Goal: Task Accomplishment & Management: Manage account settings

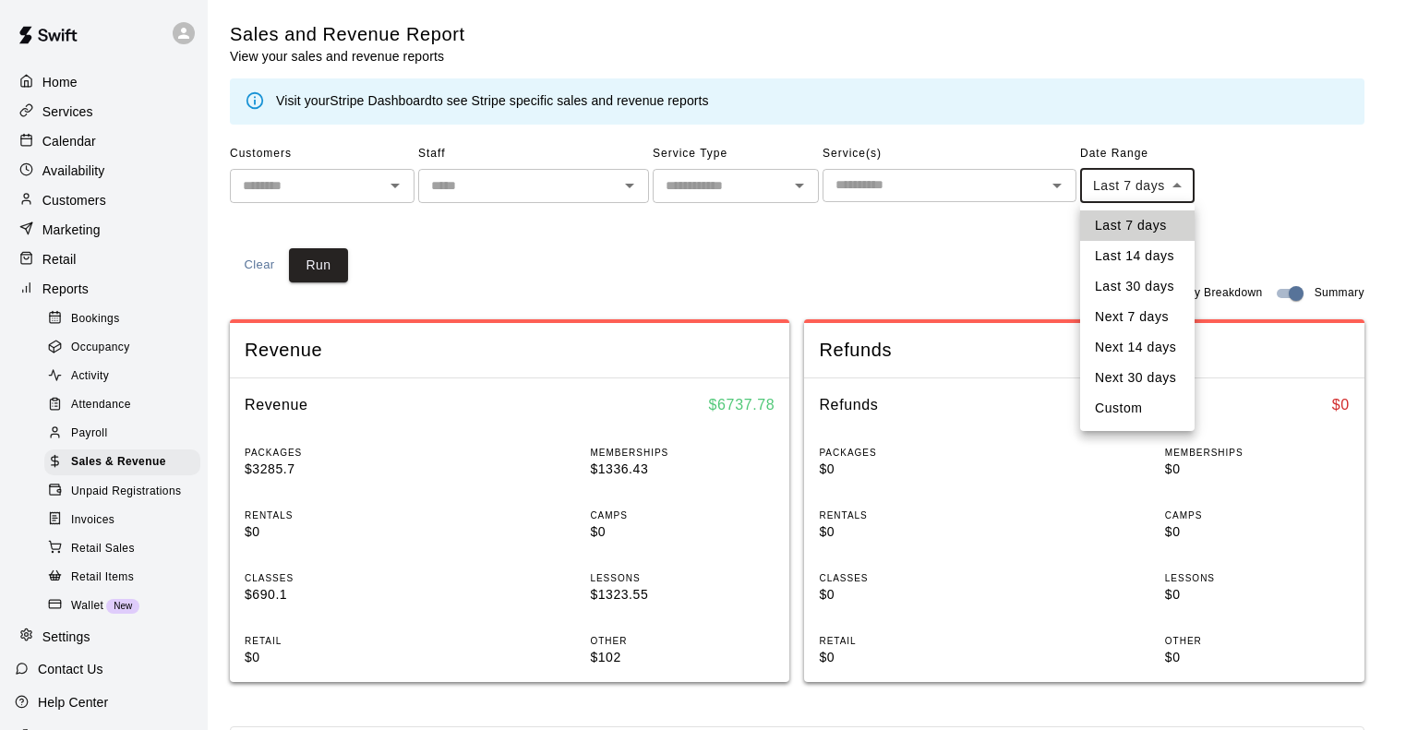
click at [1105, 192] on body "Home Services Calendar Availability Customers Marketing Retail Reports Bookings…" at bounding box center [709, 690] width 1418 height 1381
click at [1118, 416] on li "Custom" at bounding box center [1137, 408] width 115 height 30
type input "******"
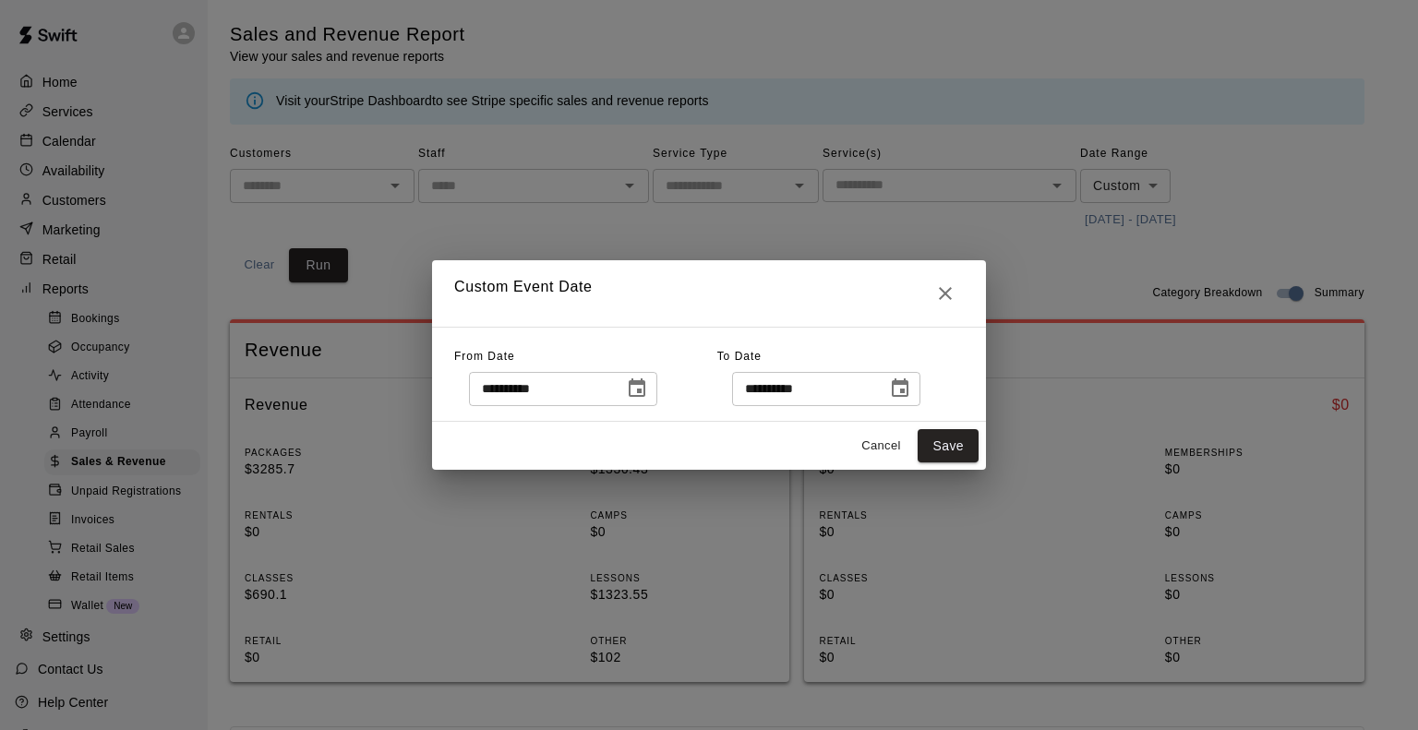
click at [648, 398] on icon "Choose date, selected date is Oct 7, 2025" at bounding box center [637, 389] width 22 height 22
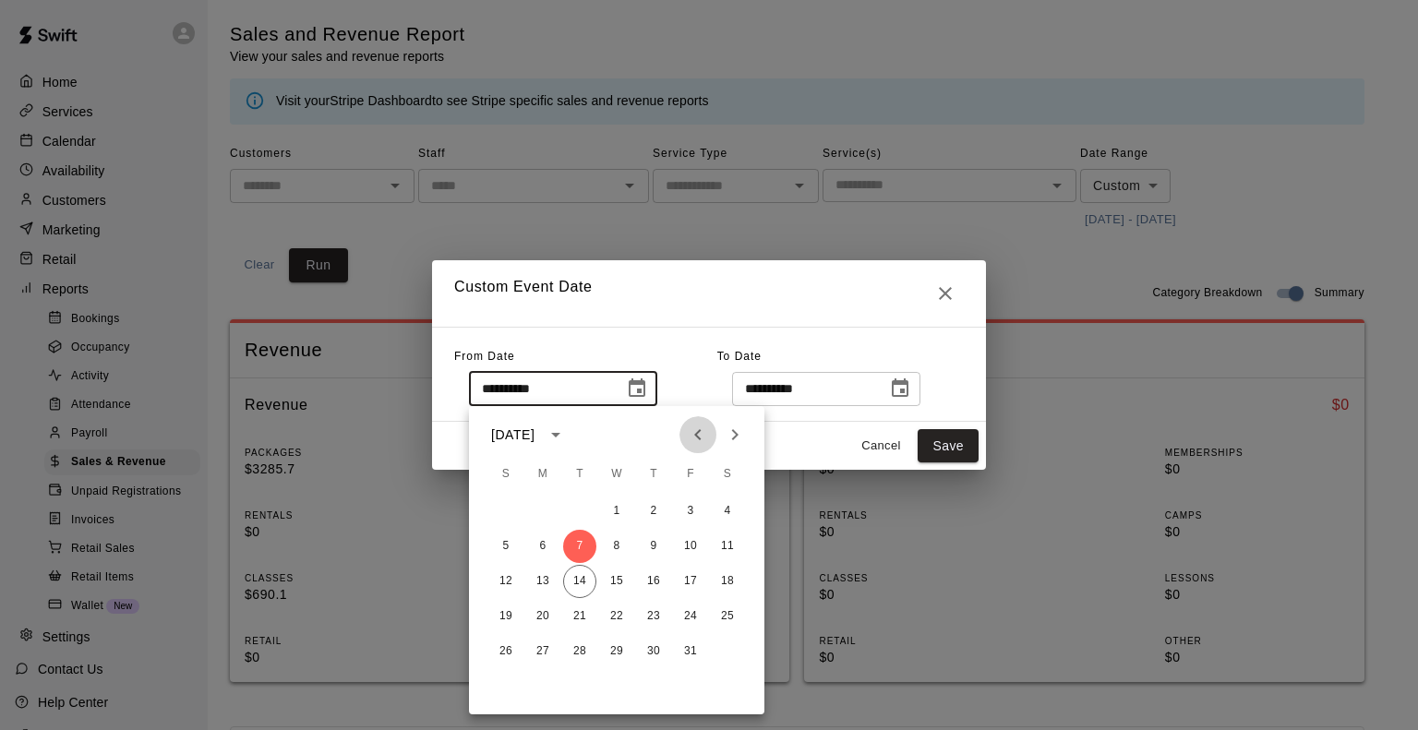
click at [706, 431] on icon "Previous month" at bounding box center [698, 435] width 22 height 22
click at [543, 513] on button "1" at bounding box center [542, 511] width 33 height 33
type input "**********"
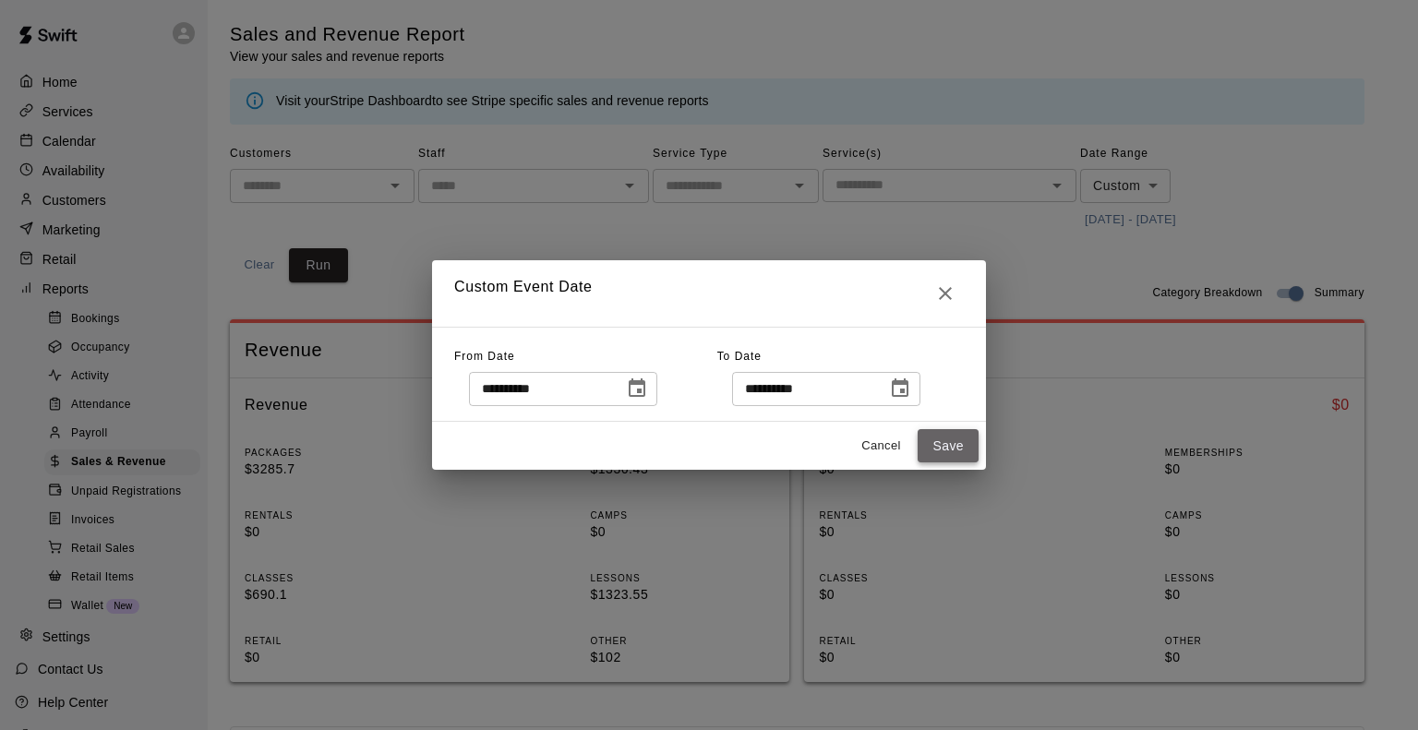
click at [945, 449] on button "Save" at bounding box center [948, 446] width 61 height 34
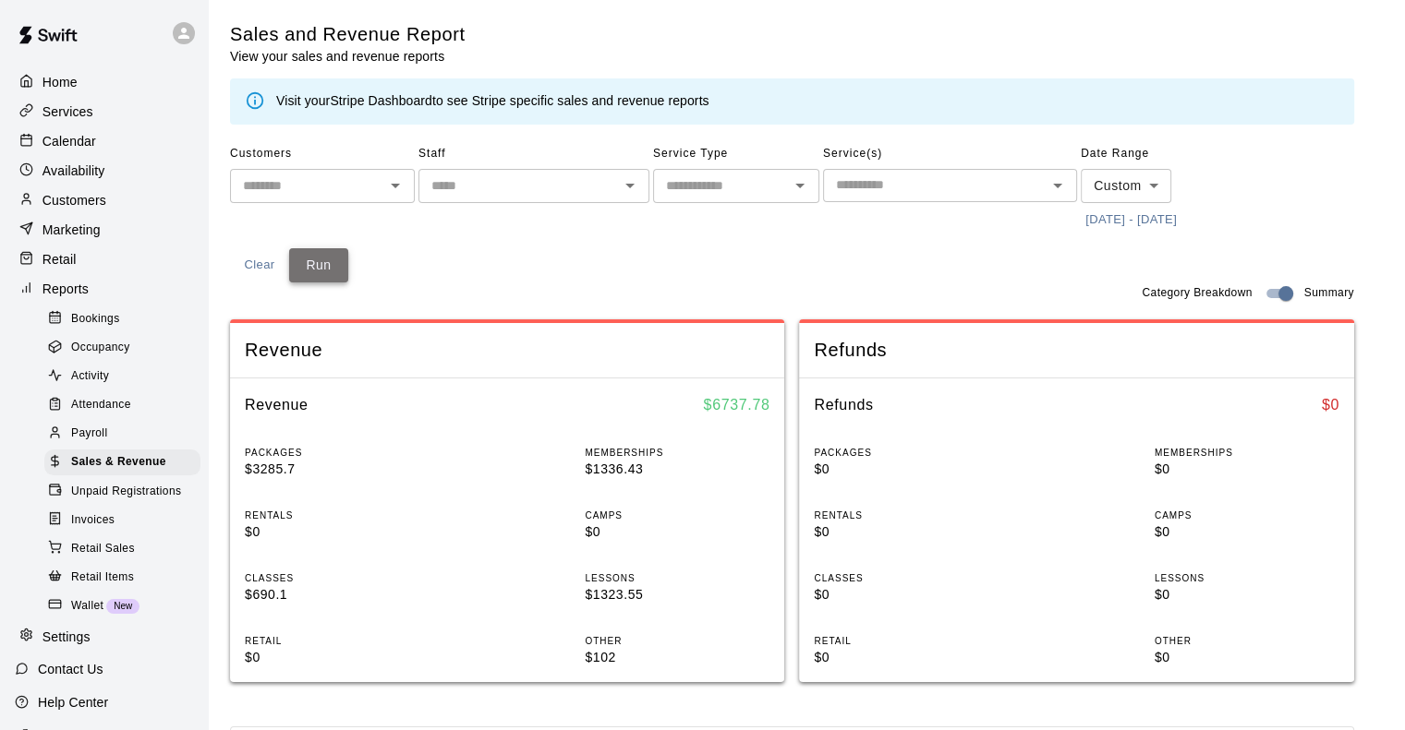
click at [332, 270] on button "Run" at bounding box center [318, 265] width 59 height 34
click at [81, 112] on p "Services" at bounding box center [67, 112] width 51 height 18
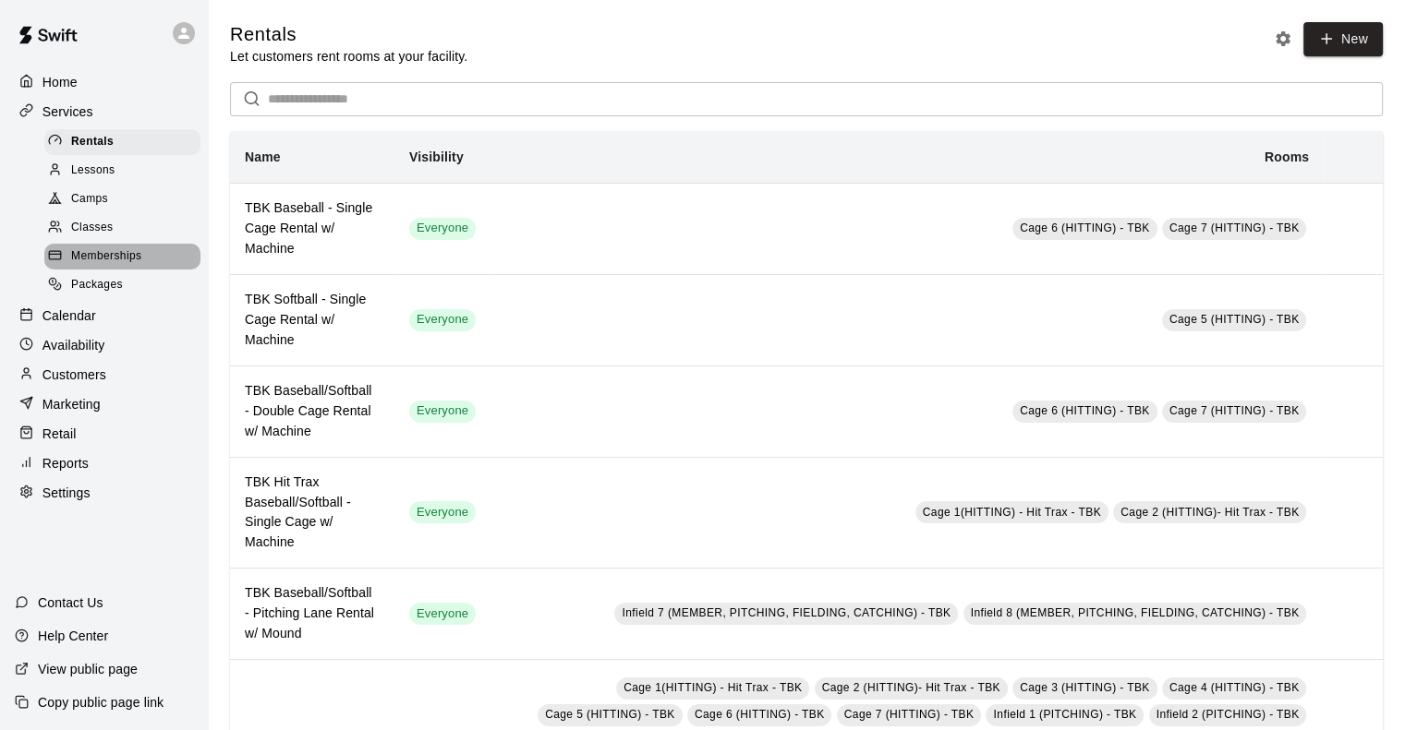
click at [115, 266] on span "Memberships" at bounding box center [106, 256] width 70 height 18
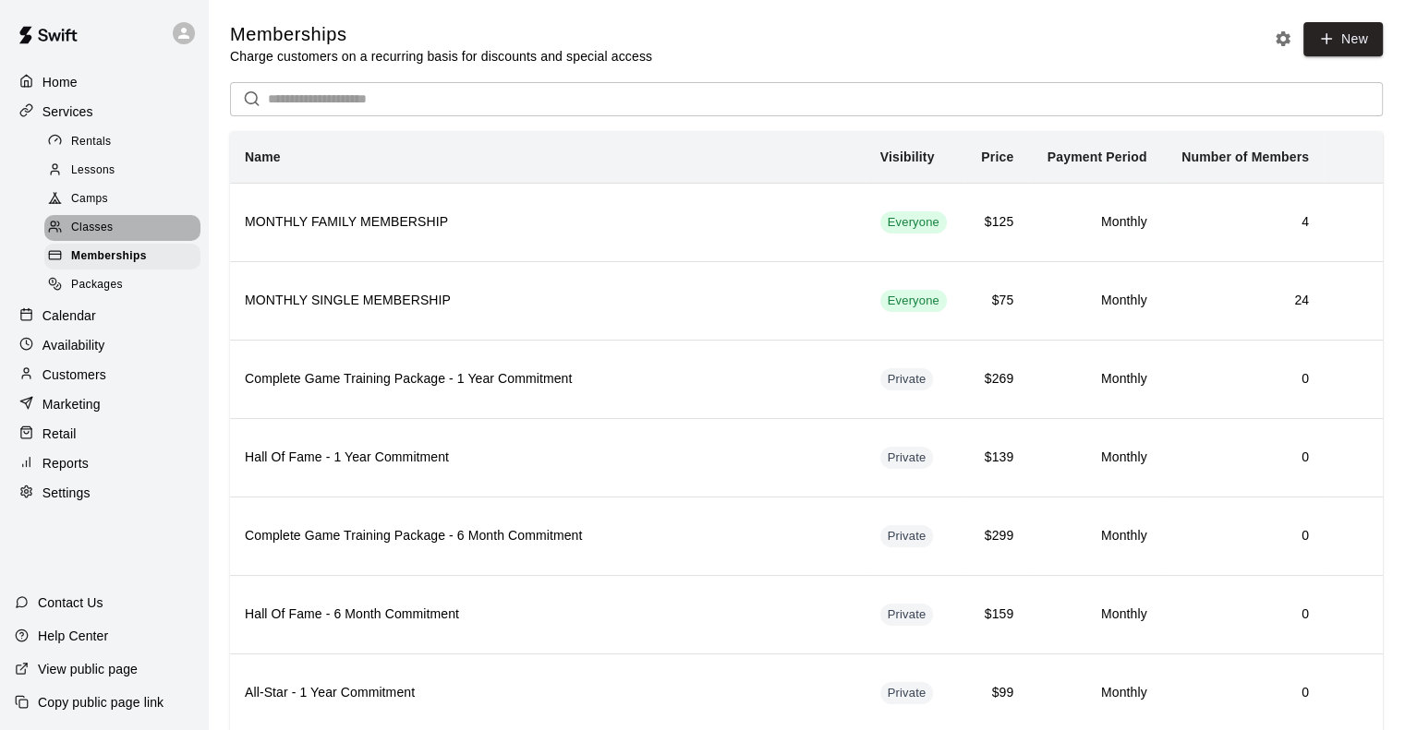
click at [109, 228] on span "Classes" at bounding box center [92, 228] width 42 height 18
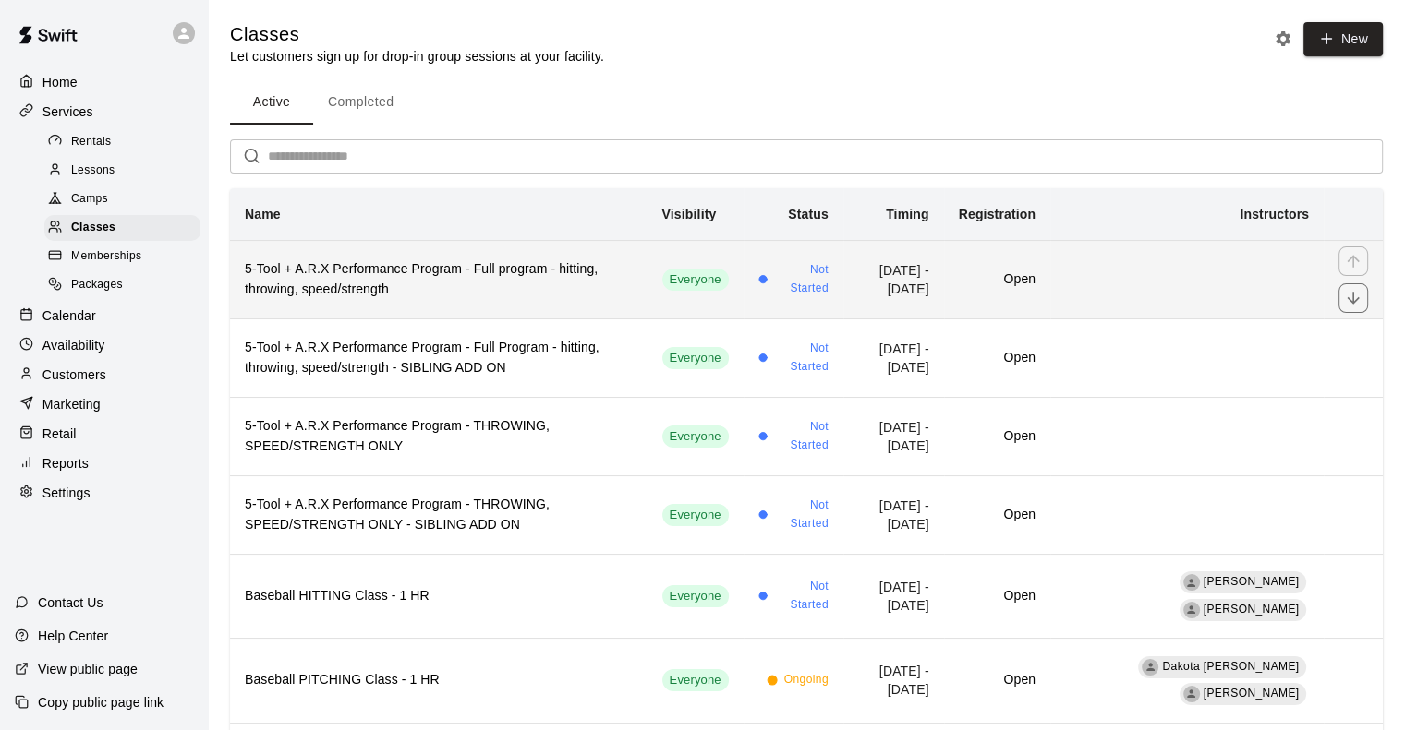
click at [379, 278] on h6 "5-Tool + A.R.X Performance Program - Full program - hitting, throwing, speed/st…" at bounding box center [439, 280] width 388 height 41
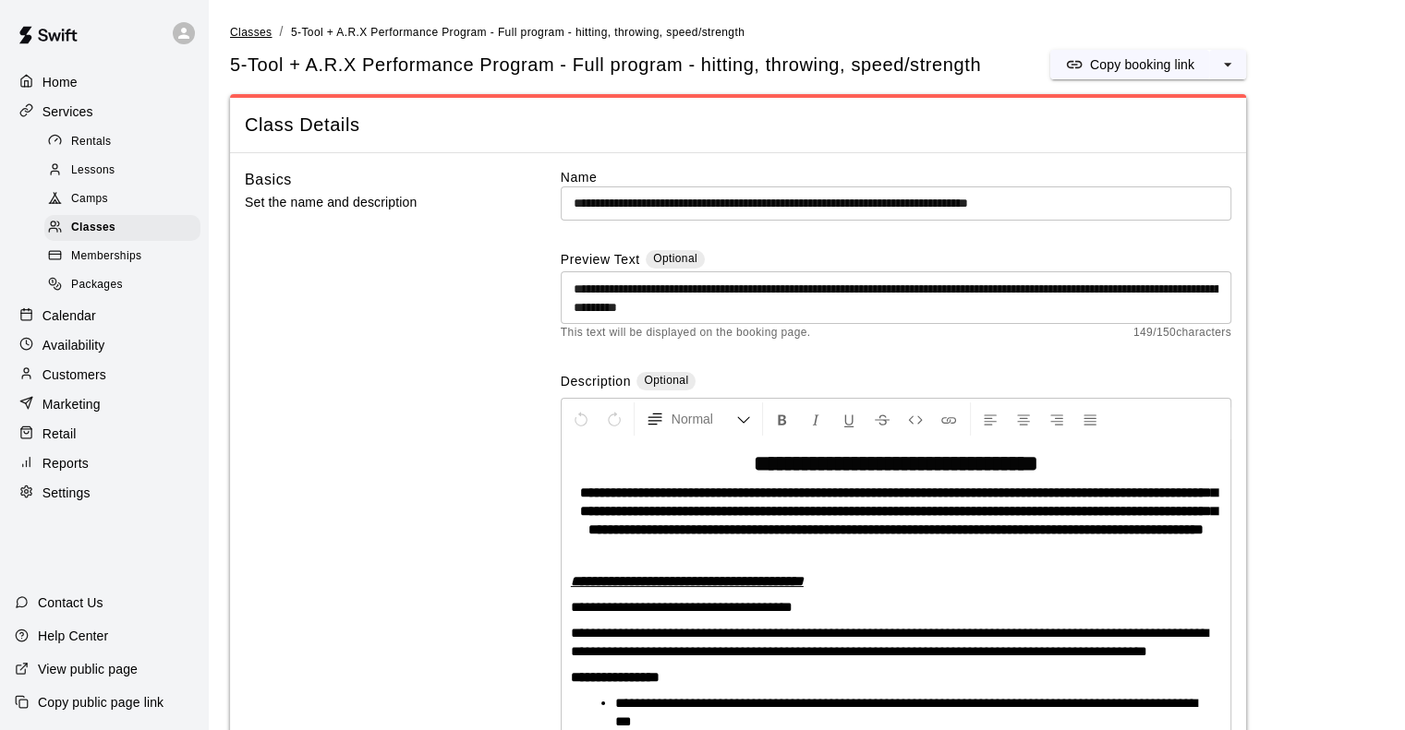
click at [259, 36] on span "Classes" at bounding box center [251, 32] width 42 height 13
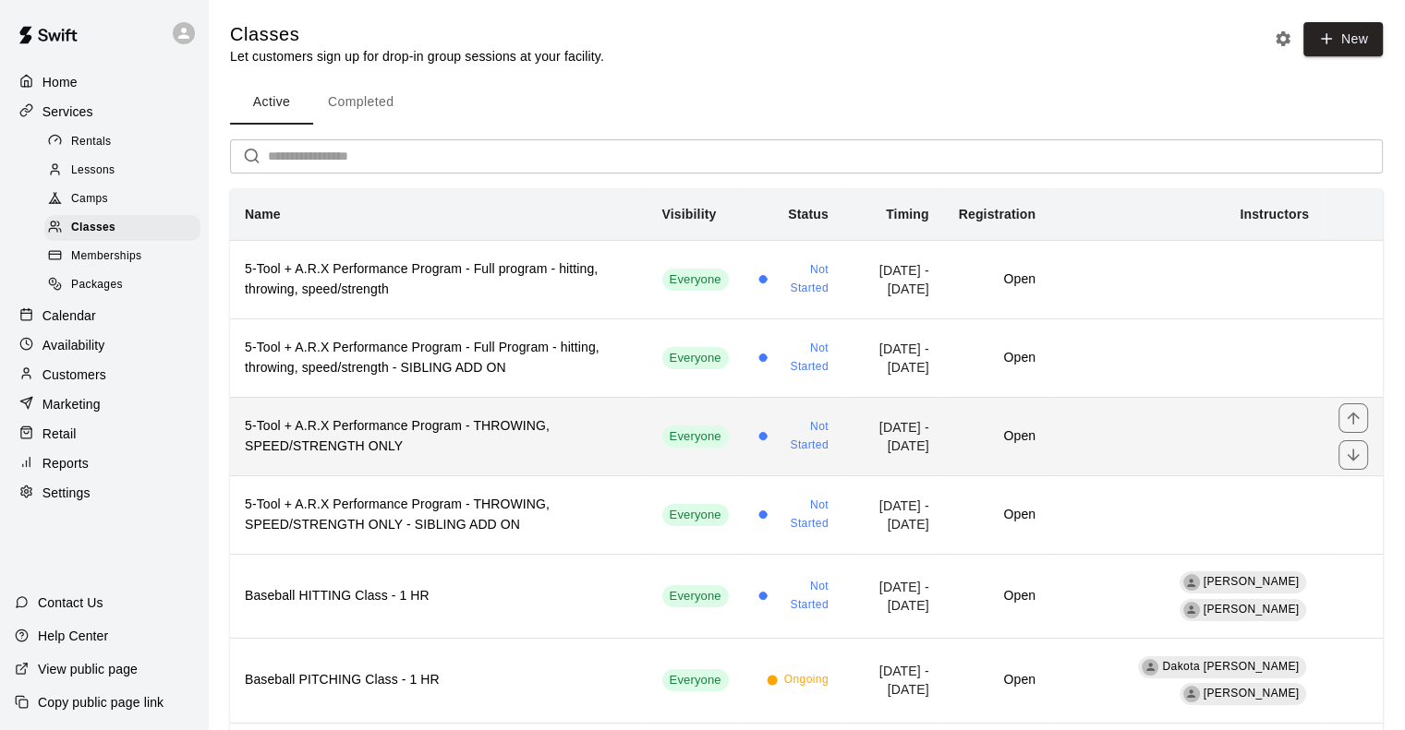
click at [393, 428] on h6 "5-Tool + A.R.X Performance Program - THROWING, SPEED/STRENGTH ONLY" at bounding box center [439, 436] width 388 height 41
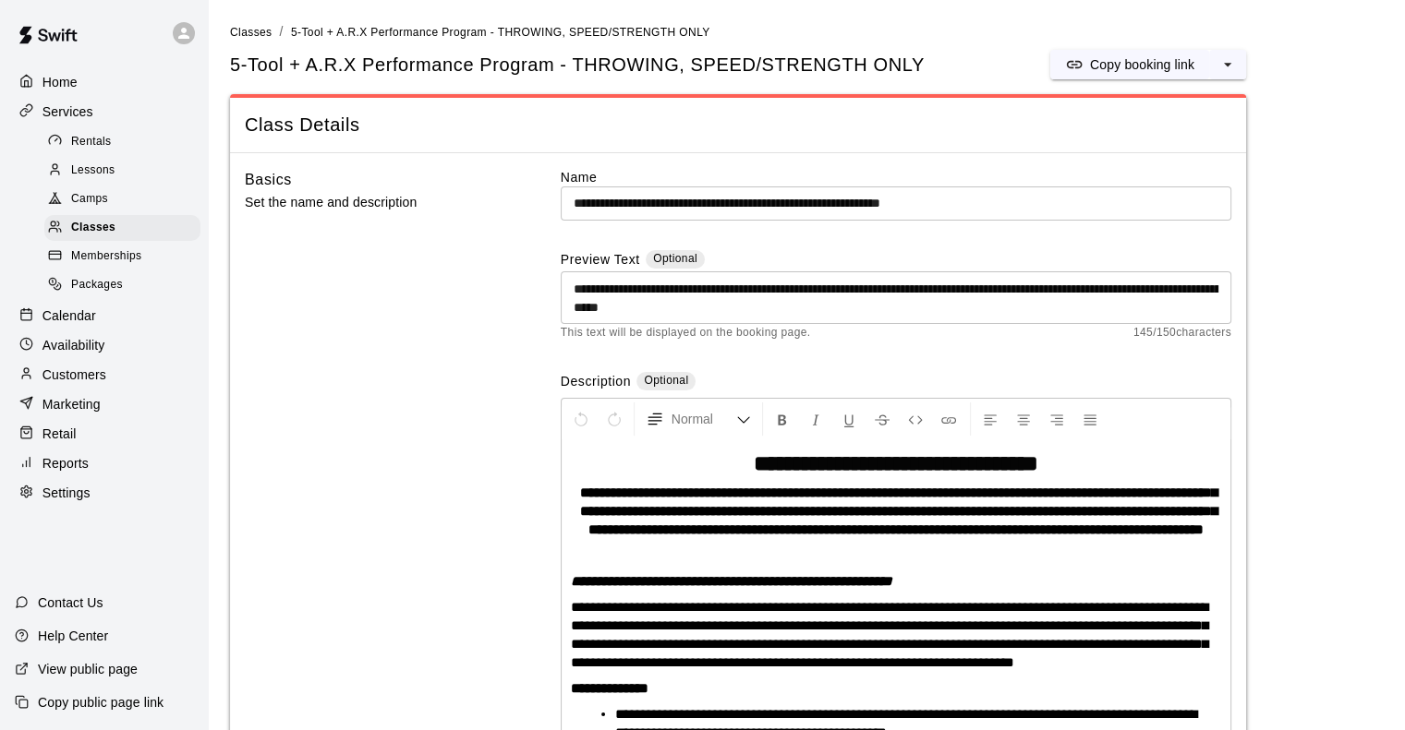
click at [78, 325] on p "Calendar" at bounding box center [69, 316] width 54 height 18
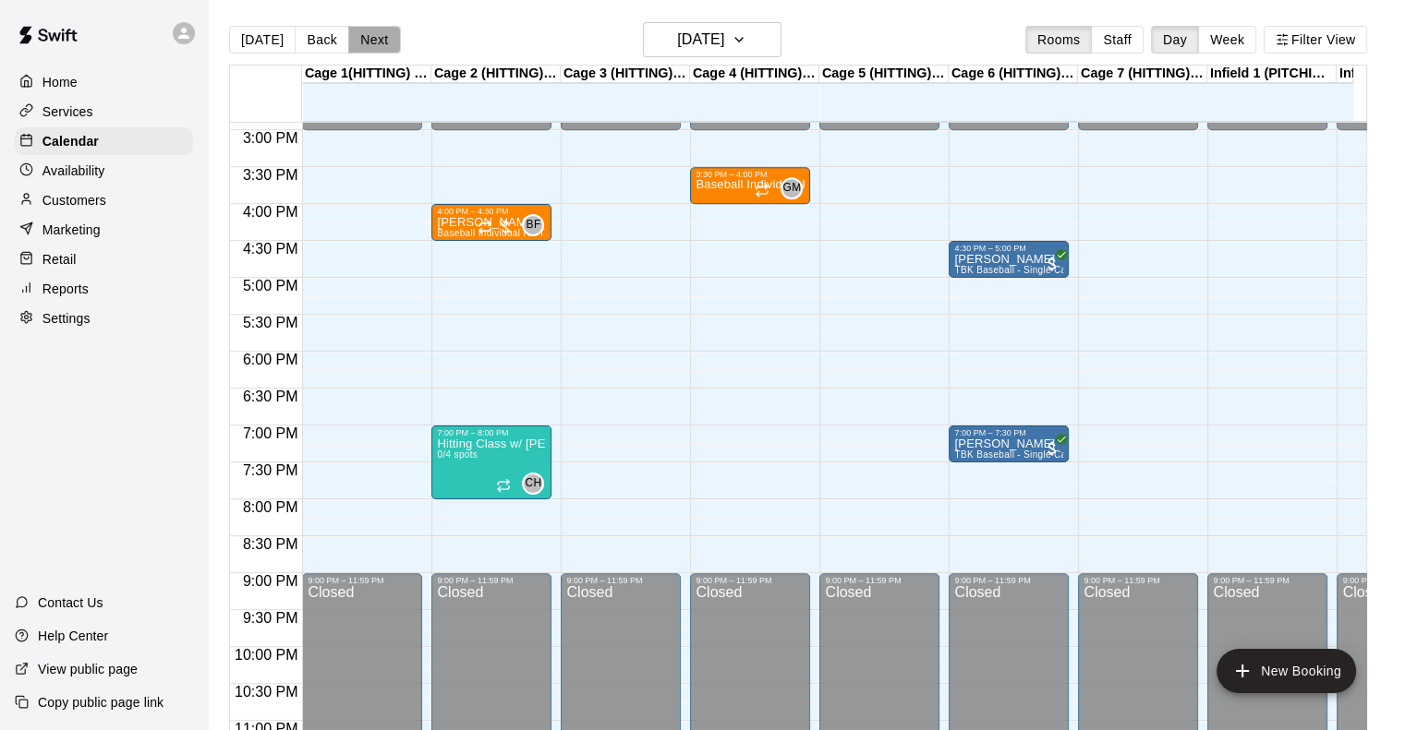
click at [366, 38] on button "Next" at bounding box center [374, 40] width 52 height 28
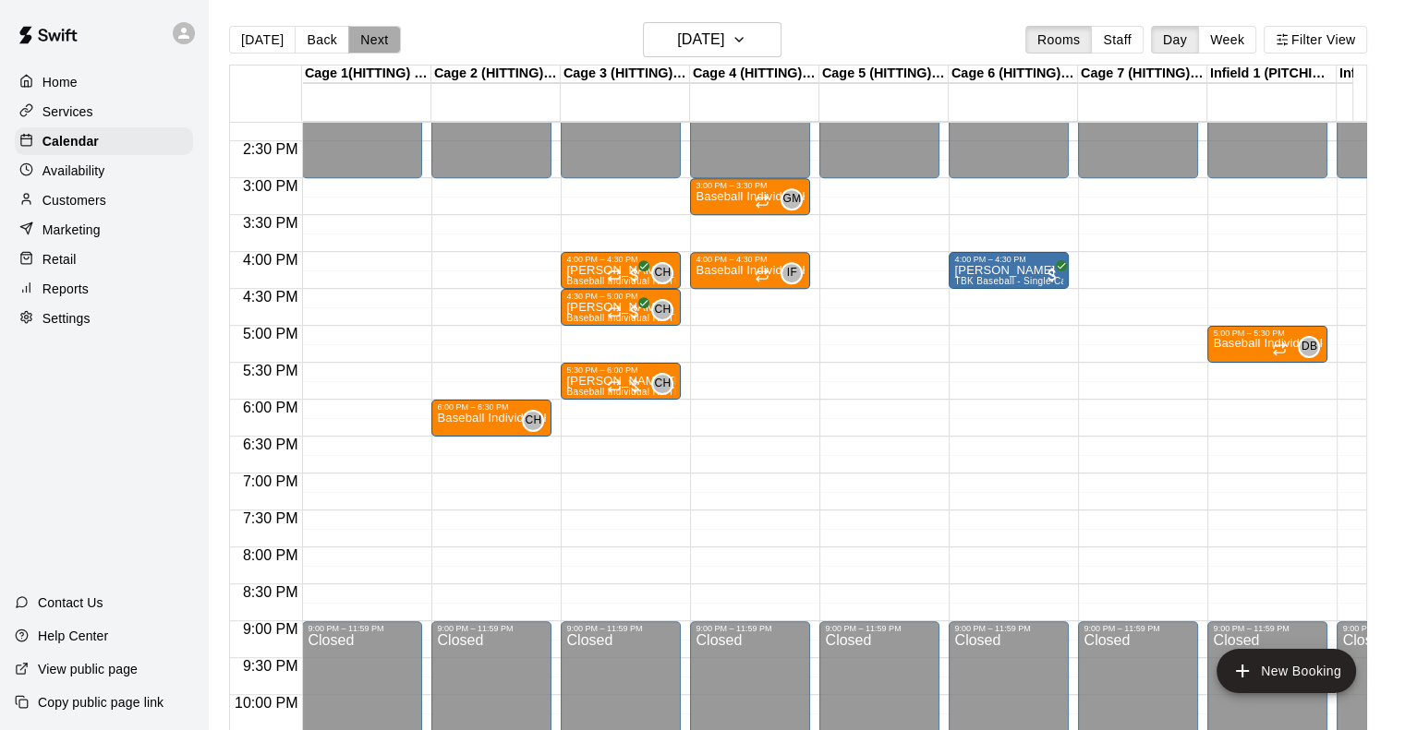
click at [369, 43] on button "Next" at bounding box center [374, 40] width 52 height 28
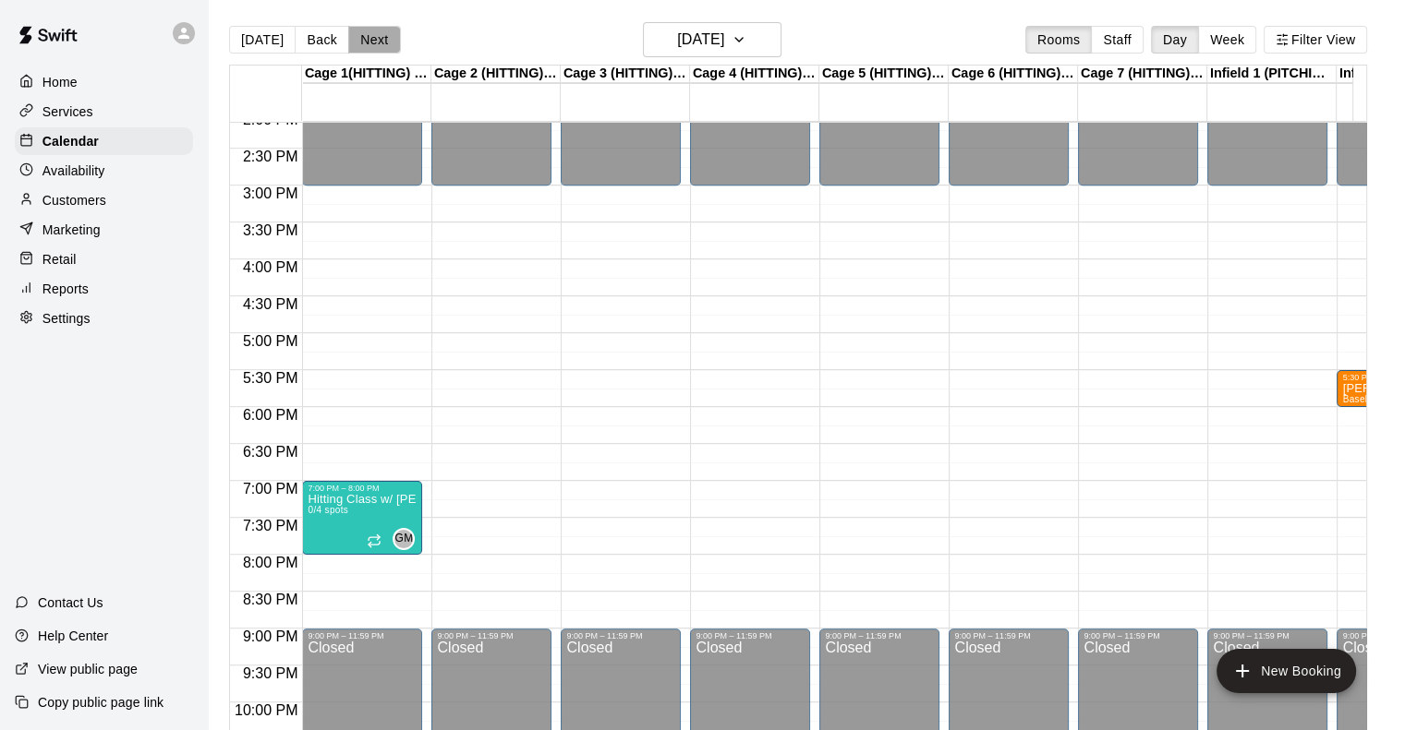
click at [380, 38] on button "Next" at bounding box center [374, 40] width 52 height 28
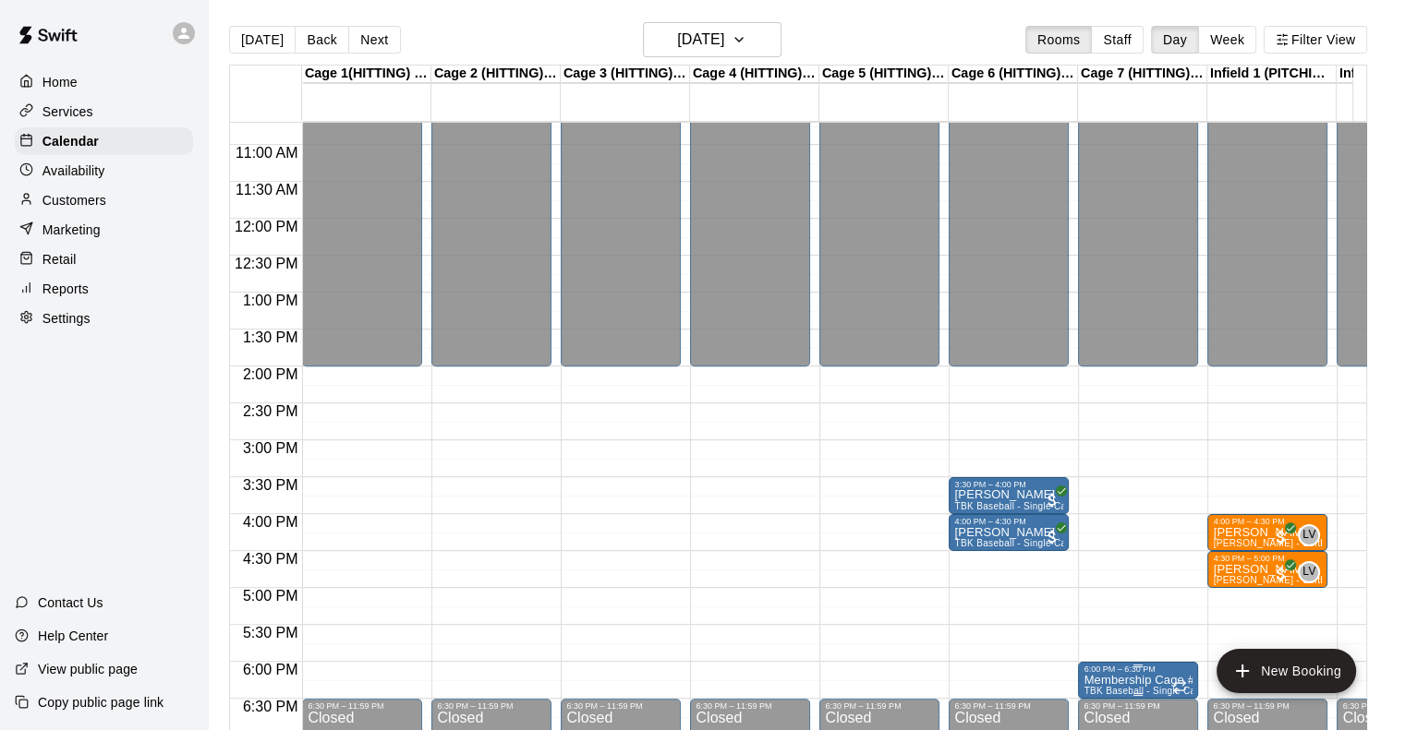
click at [1140, 681] on p "Membership Cage #7" at bounding box center [1137, 681] width 109 height 0
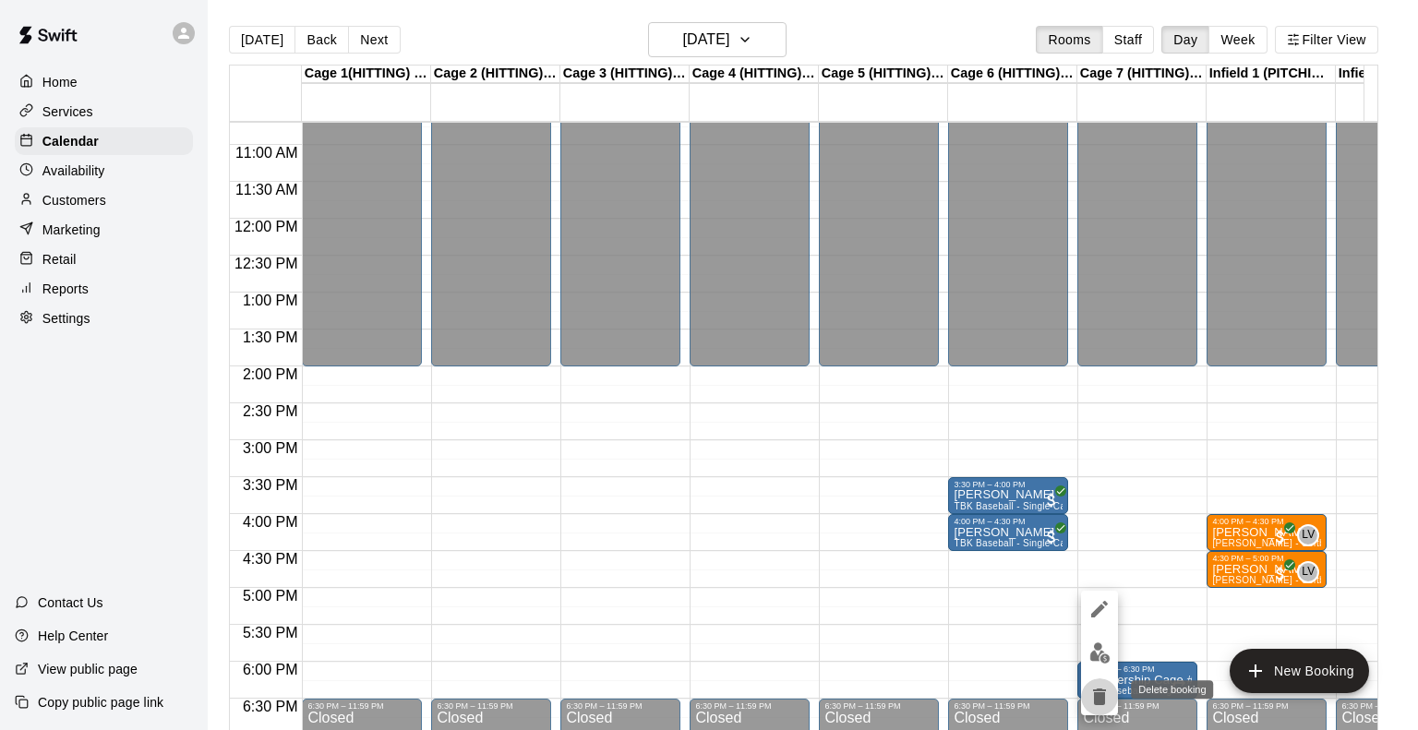
click at [1101, 694] on icon "delete" at bounding box center [1099, 697] width 13 height 17
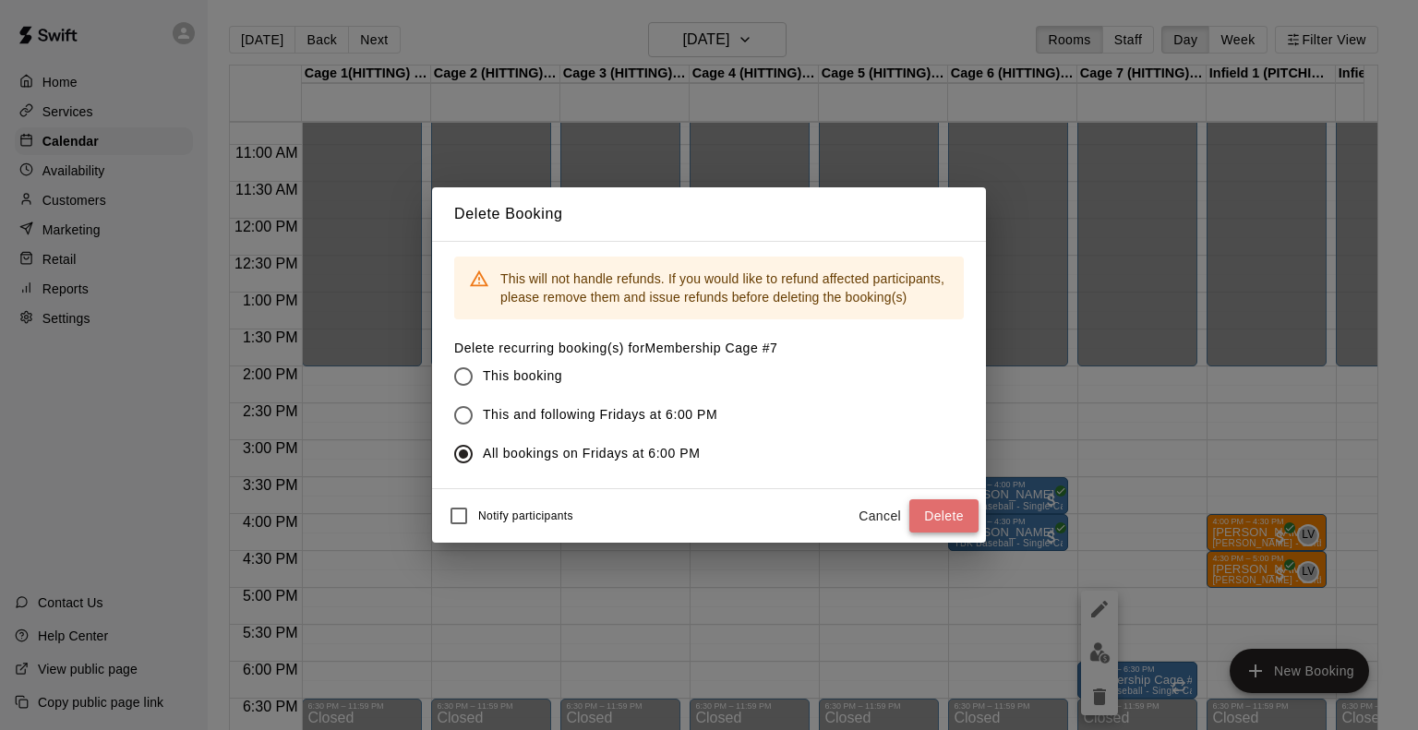
click at [942, 517] on button "Delete" at bounding box center [944, 517] width 69 height 34
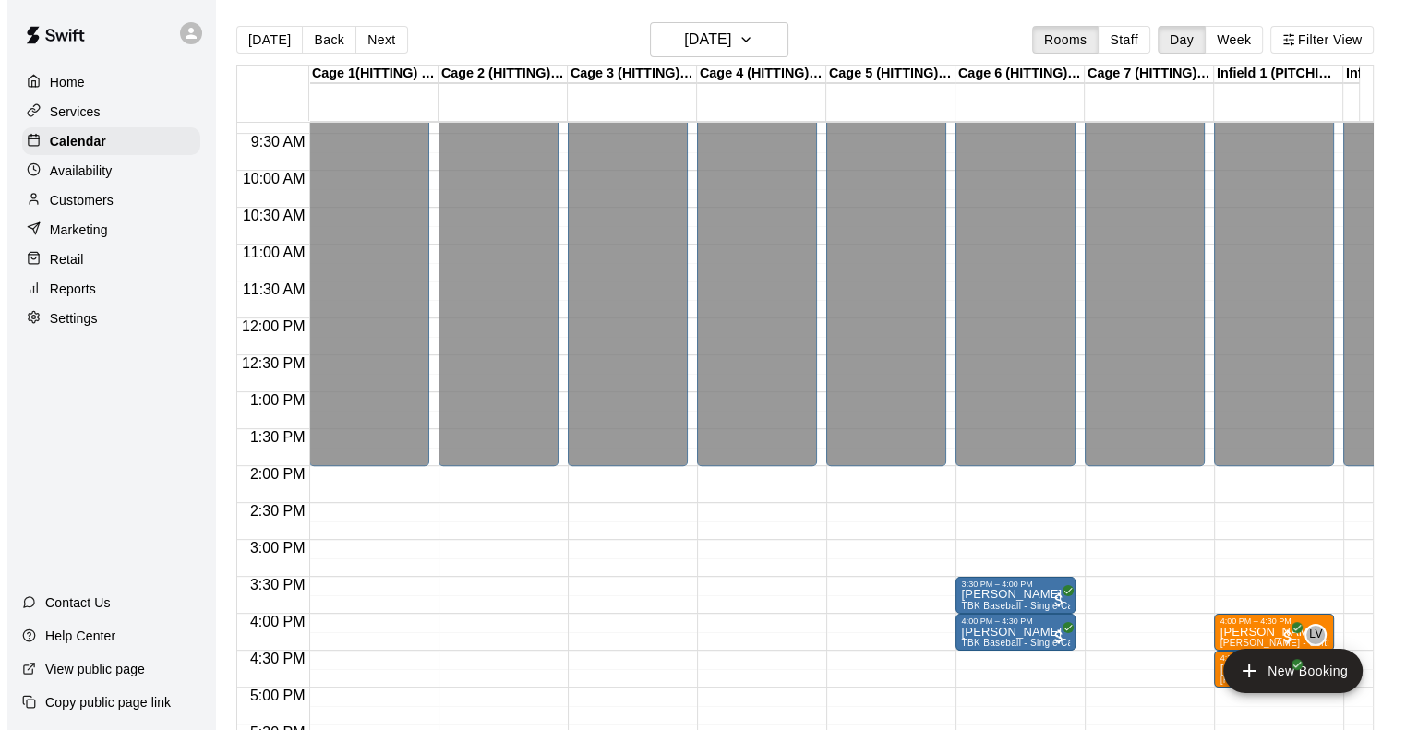
scroll to position [532, 0]
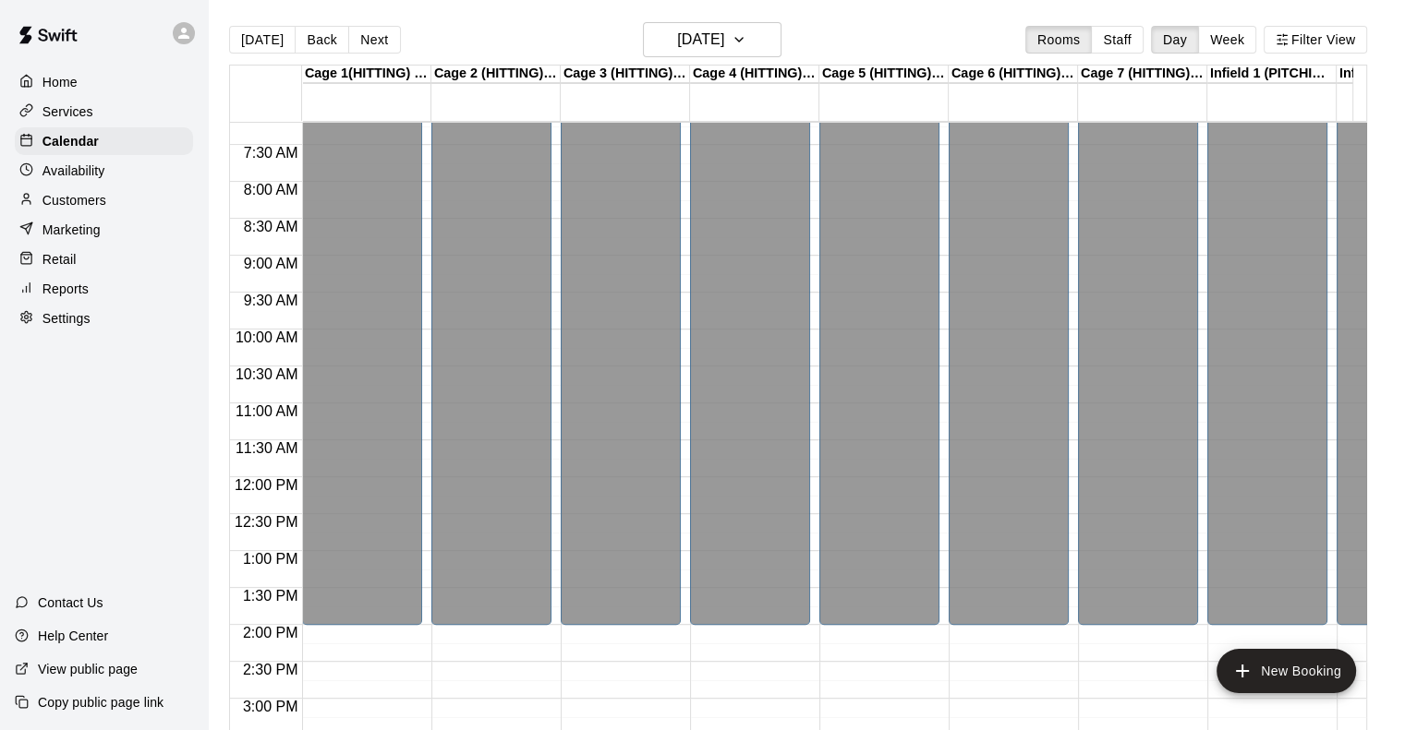
click at [80, 114] on p "Services" at bounding box center [67, 112] width 51 height 18
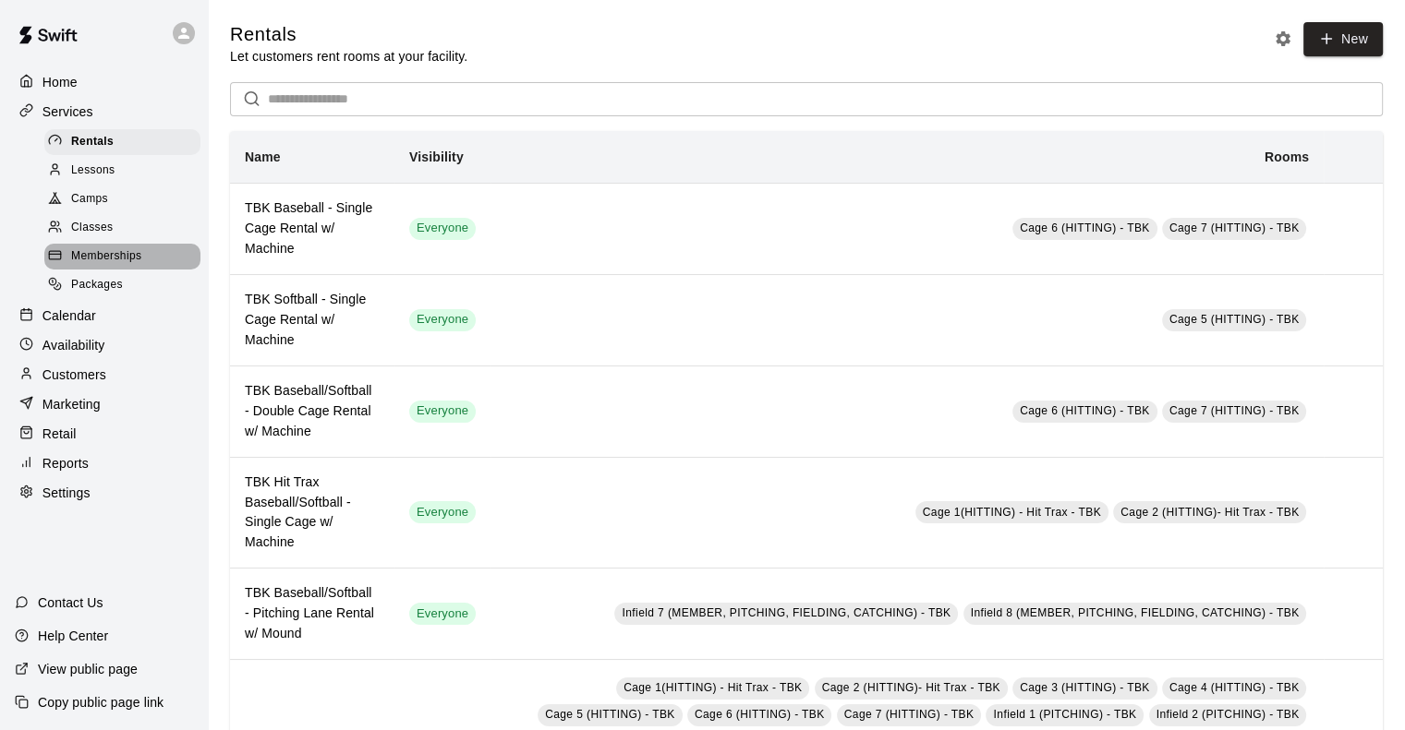
click at [120, 266] on span "Memberships" at bounding box center [106, 256] width 70 height 18
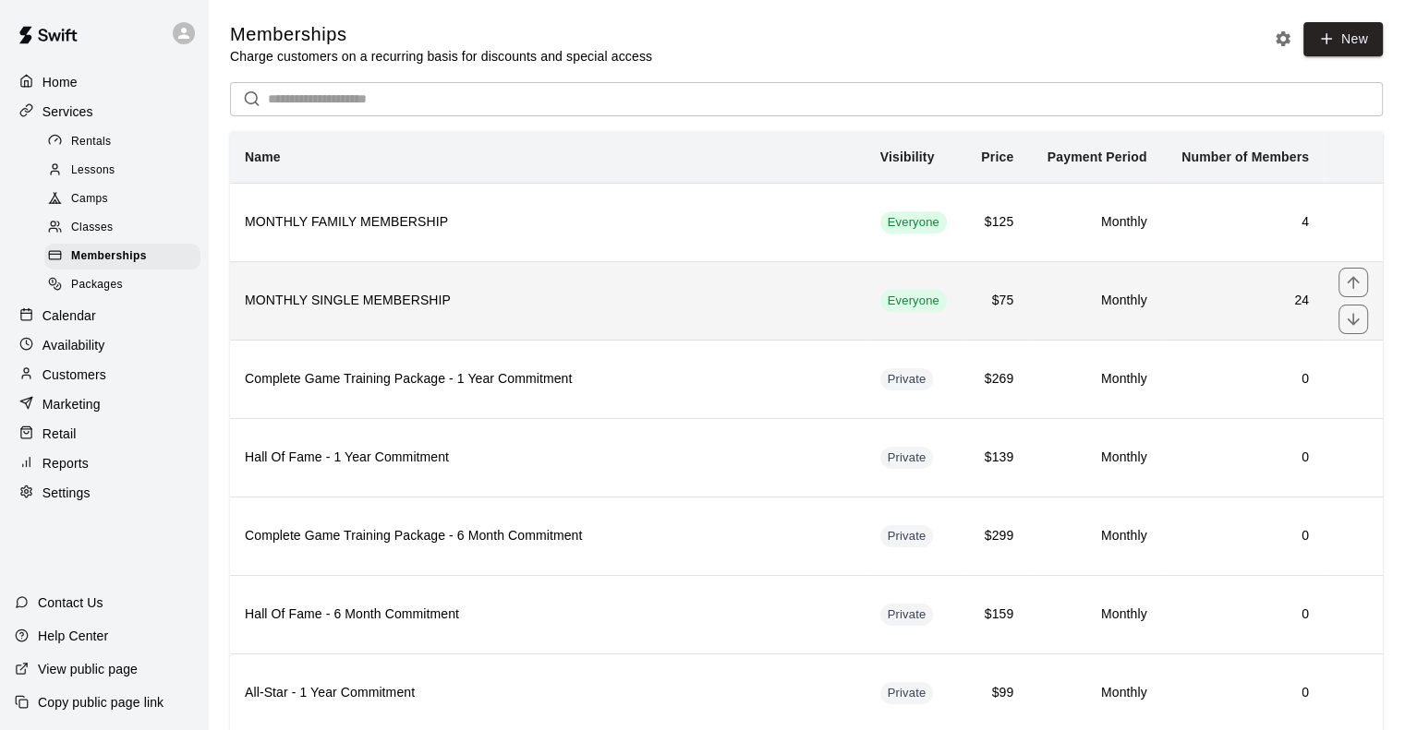
click at [372, 298] on h6 "MONTHLY SINGLE MEMBERSHIP" at bounding box center [548, 301] width 606 height 20
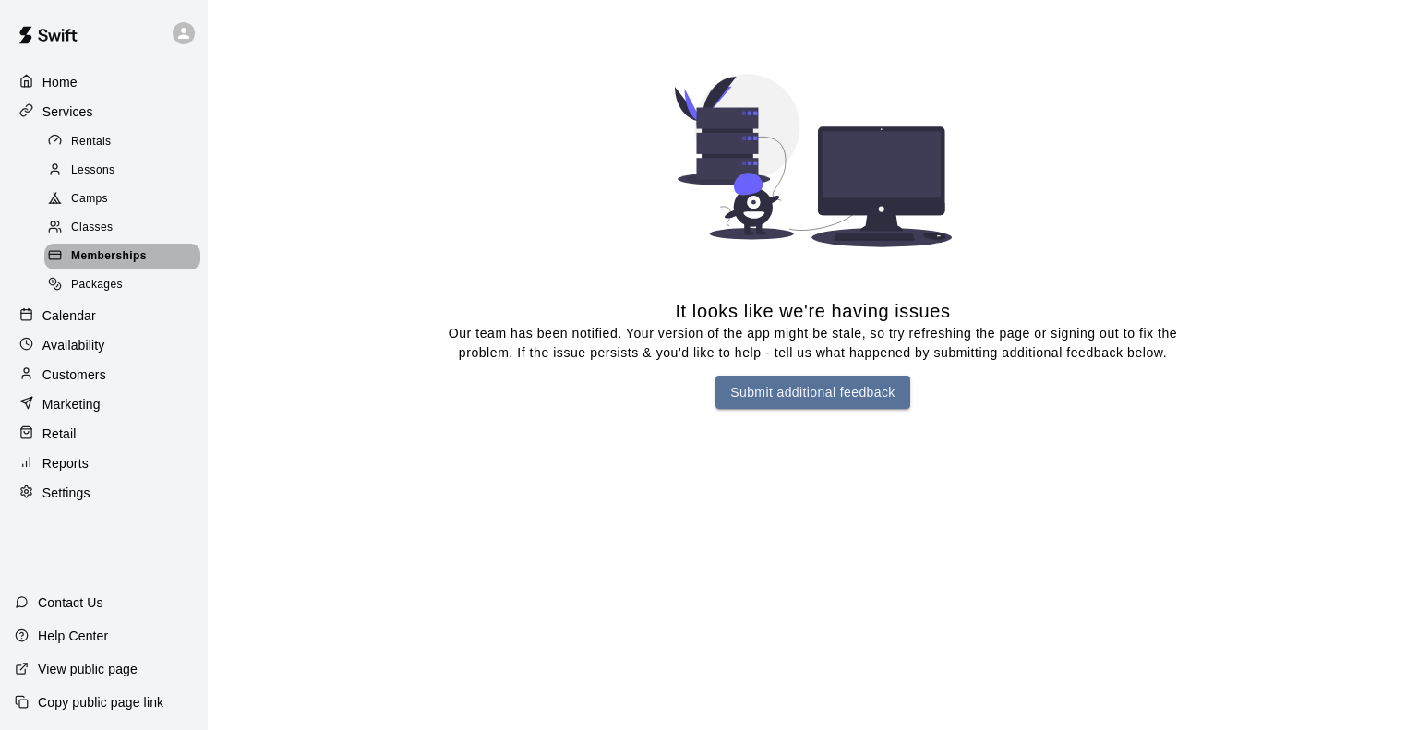
click at [122, 266] on span "Memberships" at bounding box center [109, 256] width 76 height 18
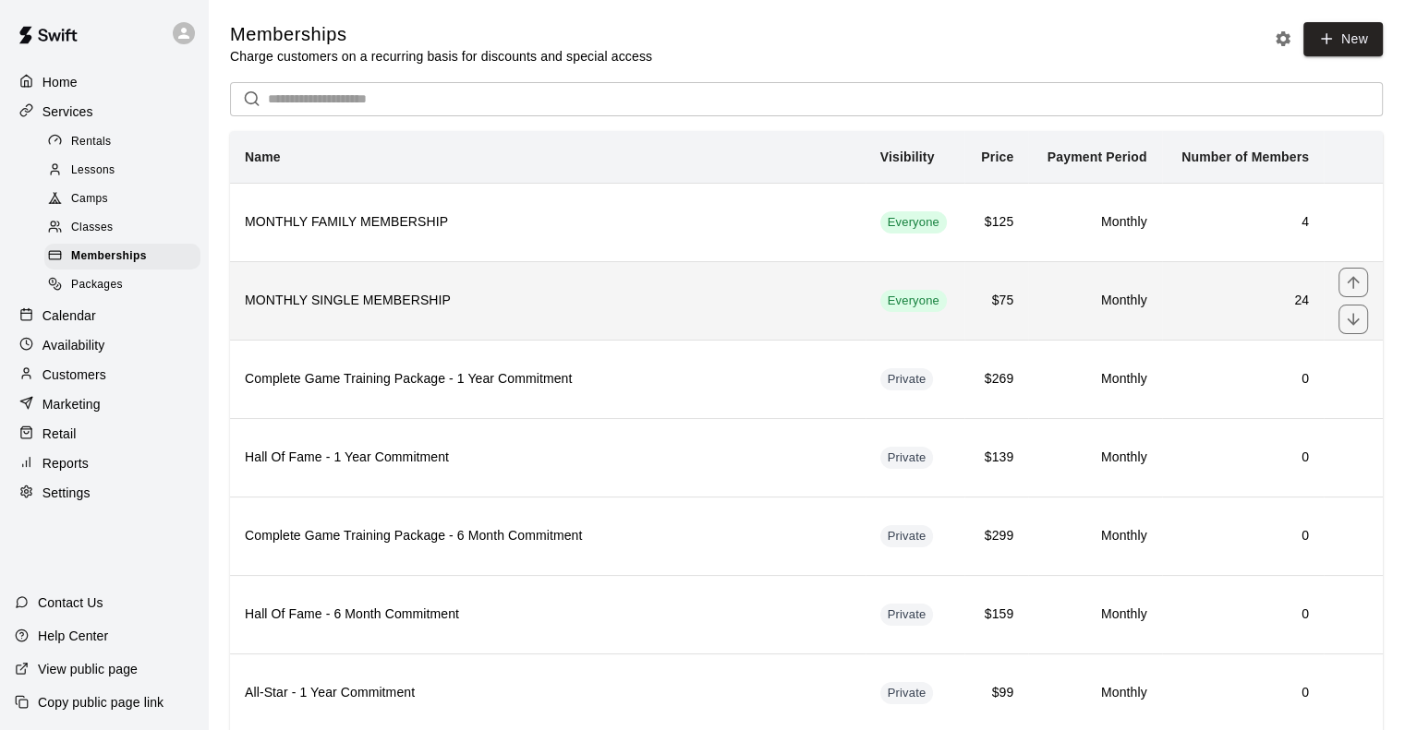
click at [356, 302] on h6 "MONTHLY SINGLE MEMBERSHIP" at bounding box center [548, 301] width 606 height 20
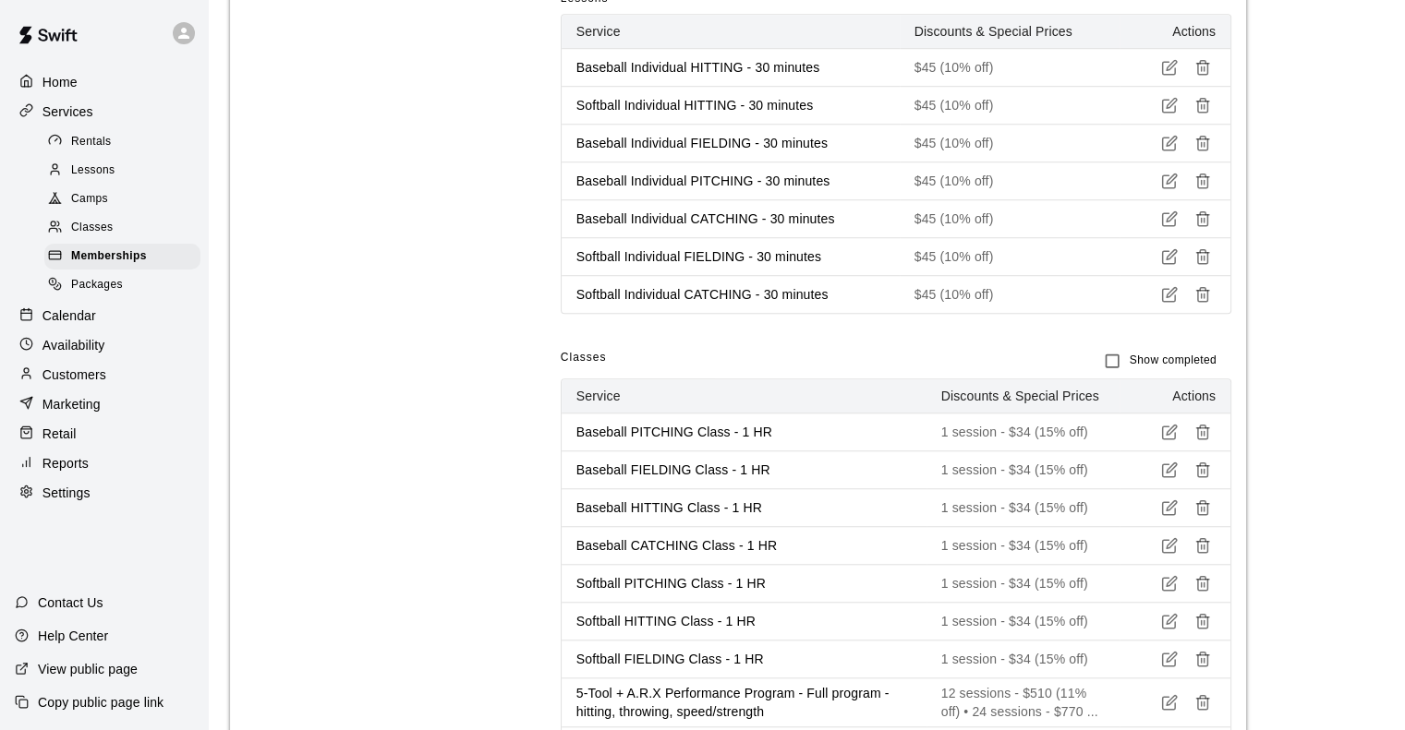
scroll to position [1433, 0]
click at [89, 414] on p "Marketing" at bounding box center [71, 404] width 58 height 18
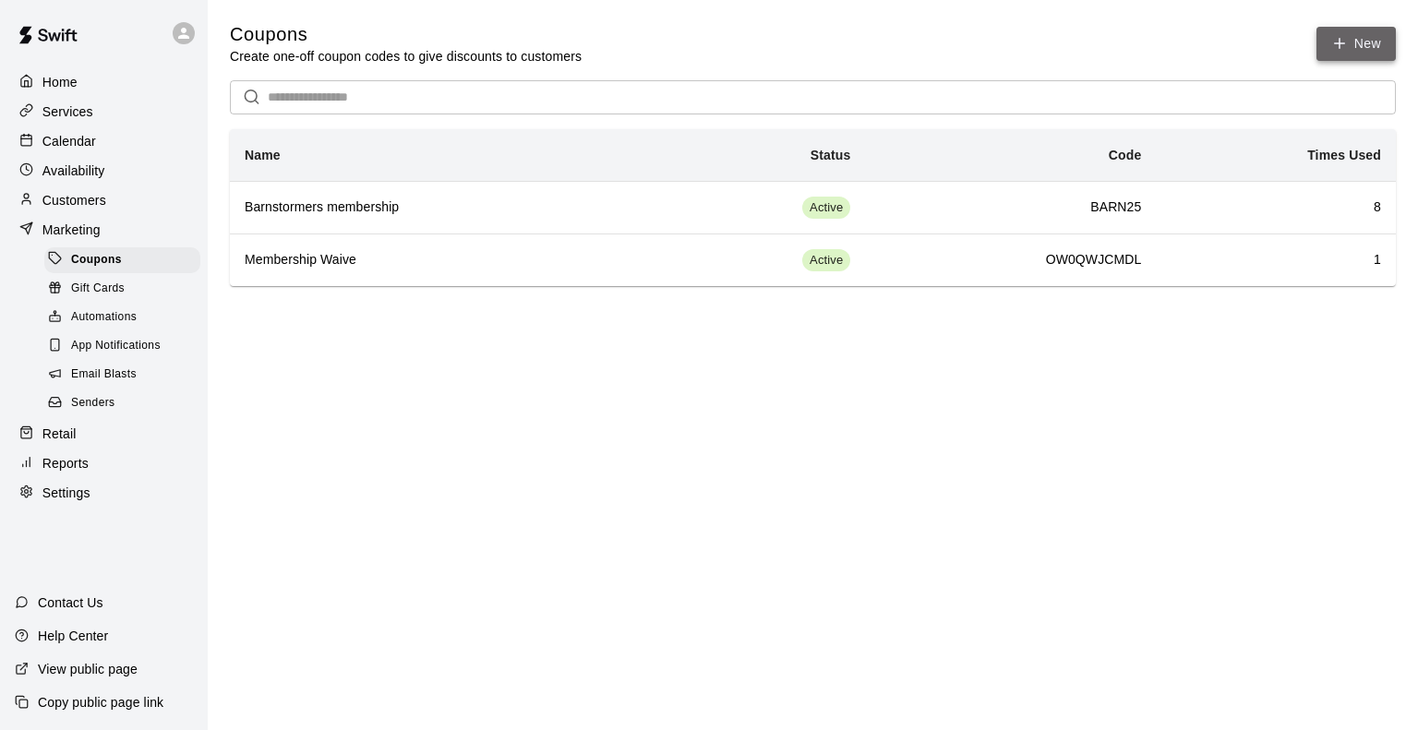
click at [1340, 41] on icon "button" at bounding box center [1340, 44] width 0 height 10
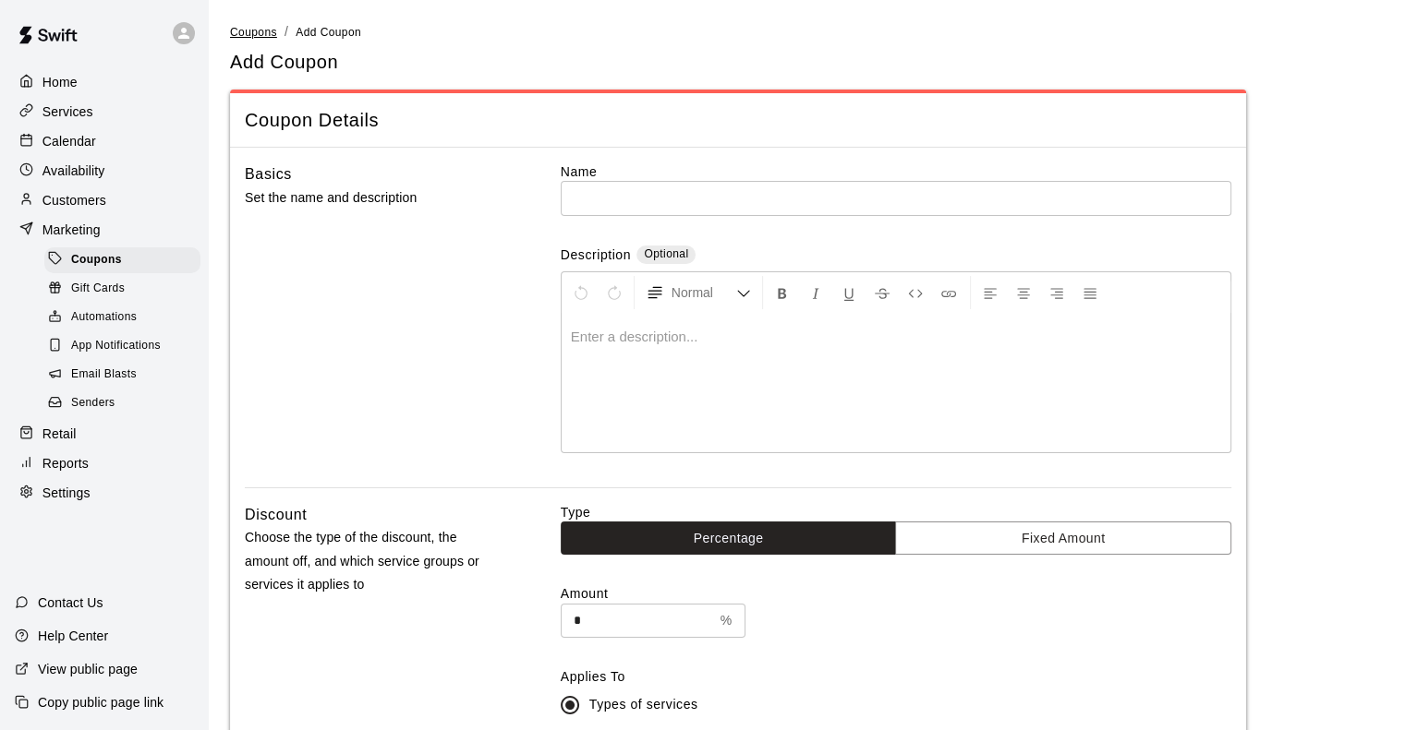
click at [254, 29] on span "Coupons" at bounding box center [253, 32] width 47 height 13
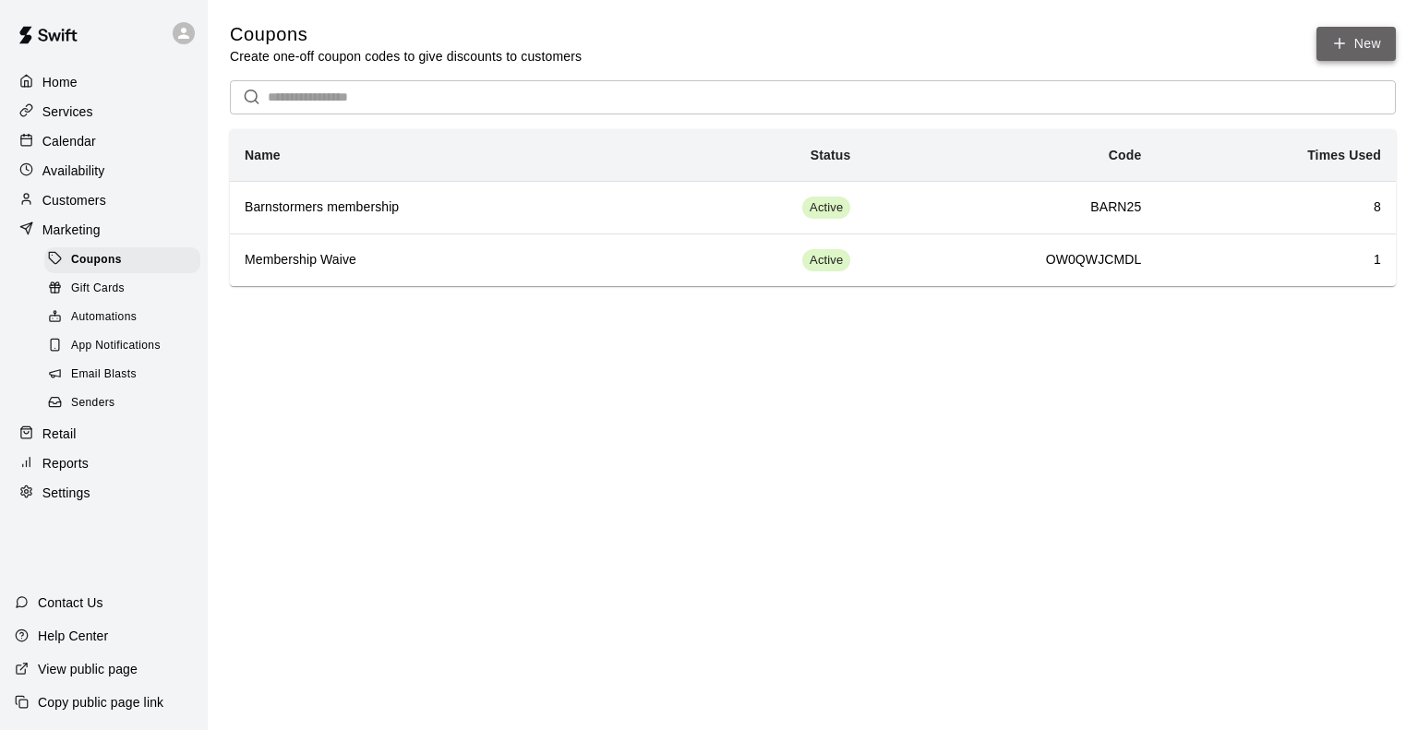
click at [1346, 46] on icon "button" at bounding box center [1340, 43] width 17 height 17
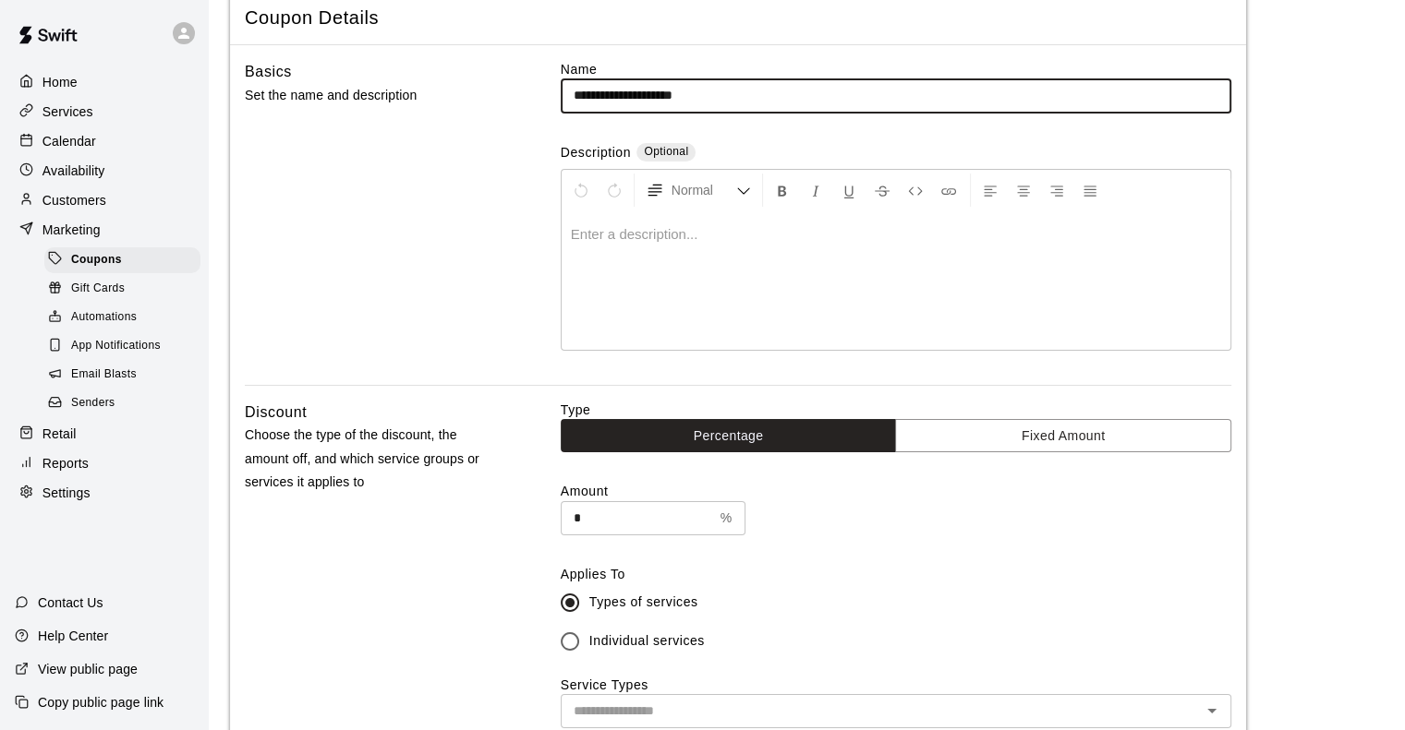
scroll to position [228, 0]
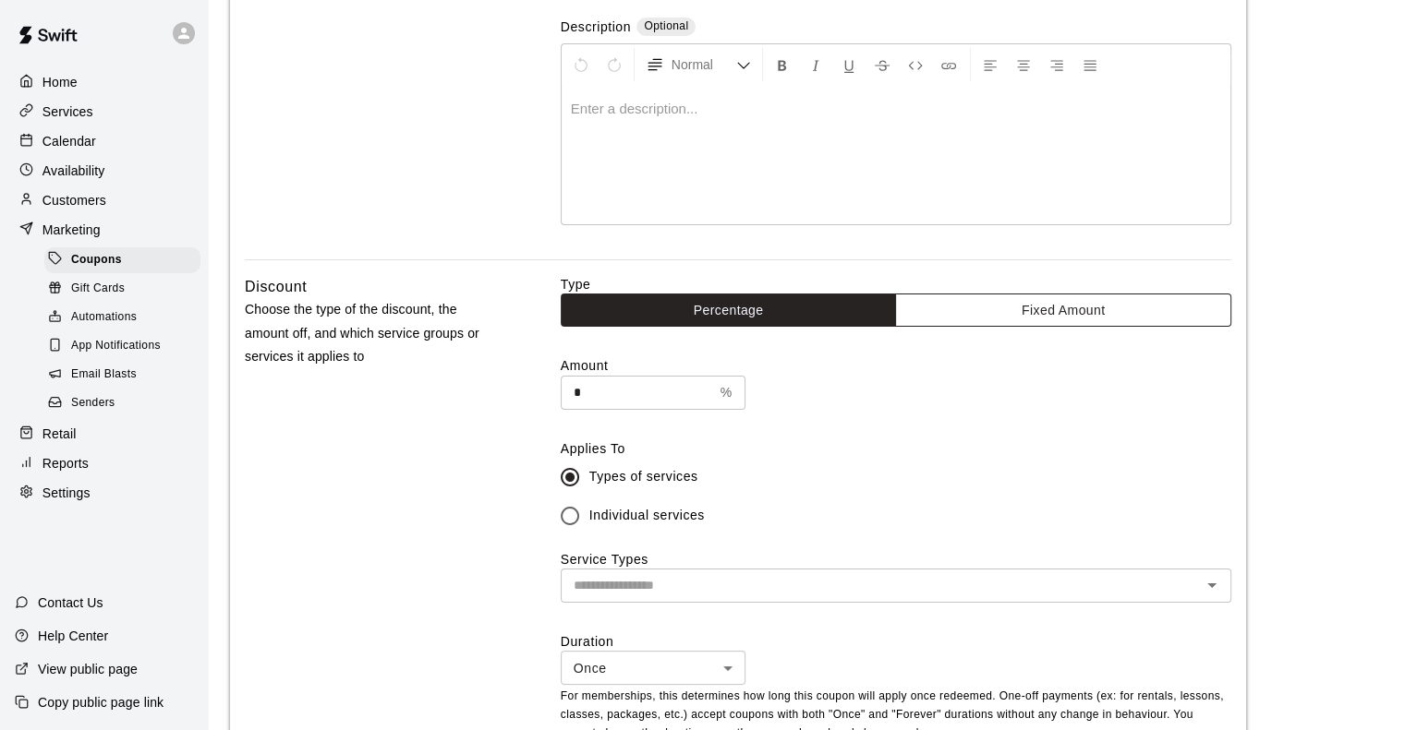
type input "**********"
click at [997, 309] on button "Fixed Amount" at bounding box center [1063, 311] width 336 height 34
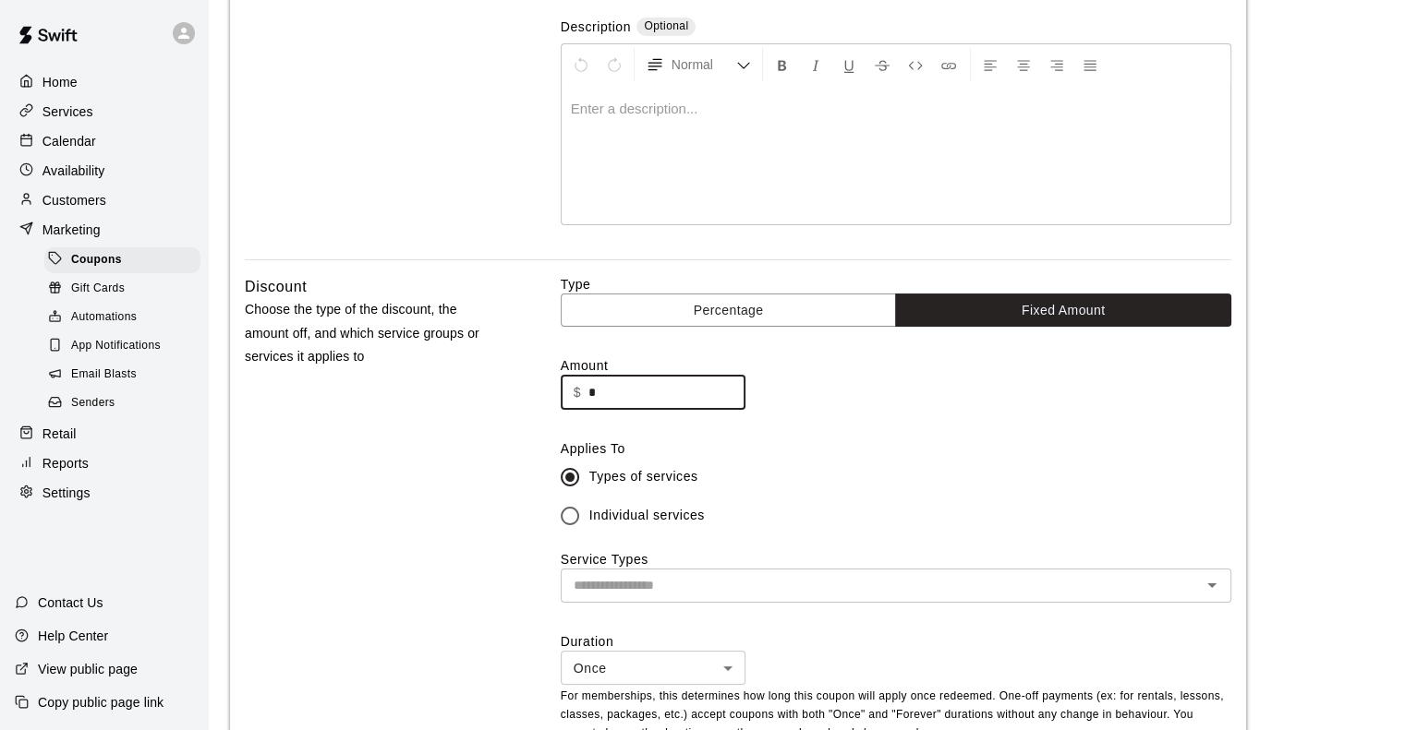
click at [628, 380] on input "*" at bounding box center [666, 393] width 157 height 34
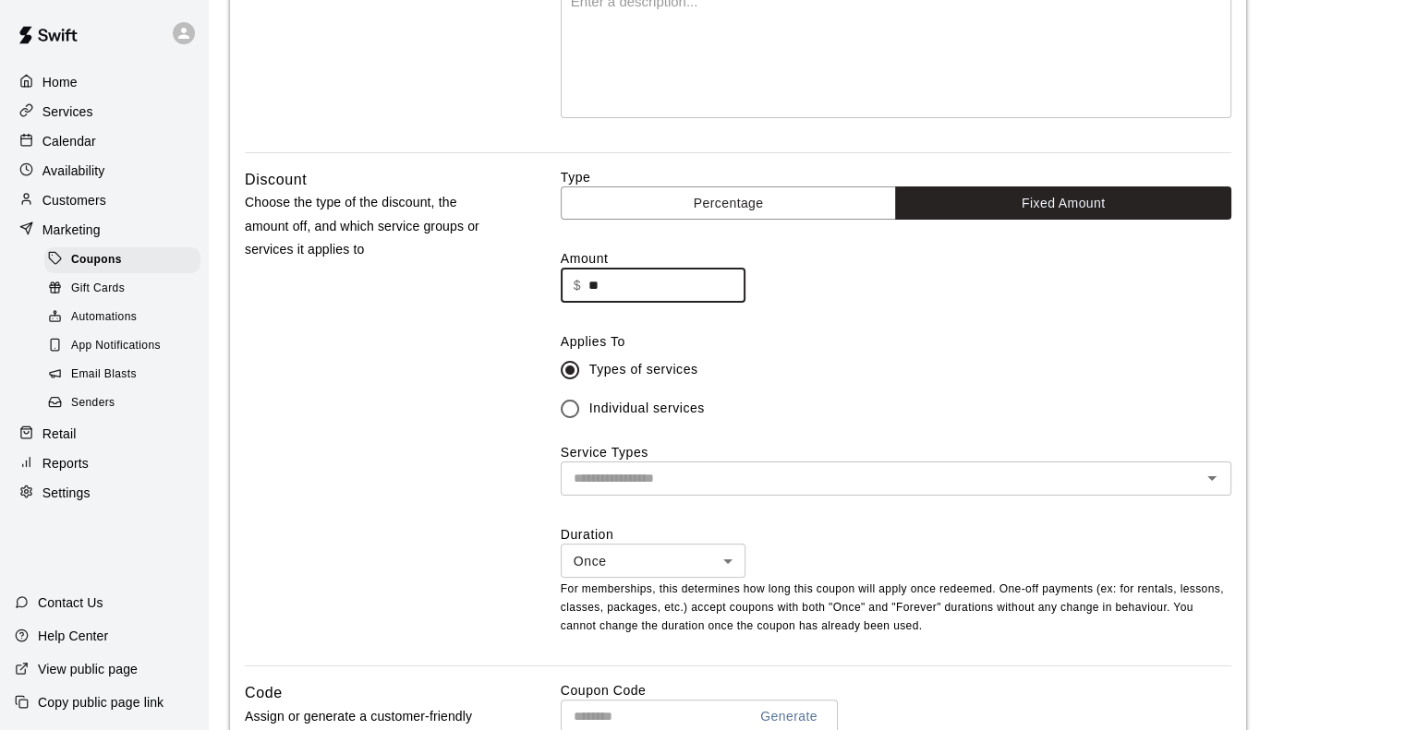
scroll to position [336, 0]
type input "**"
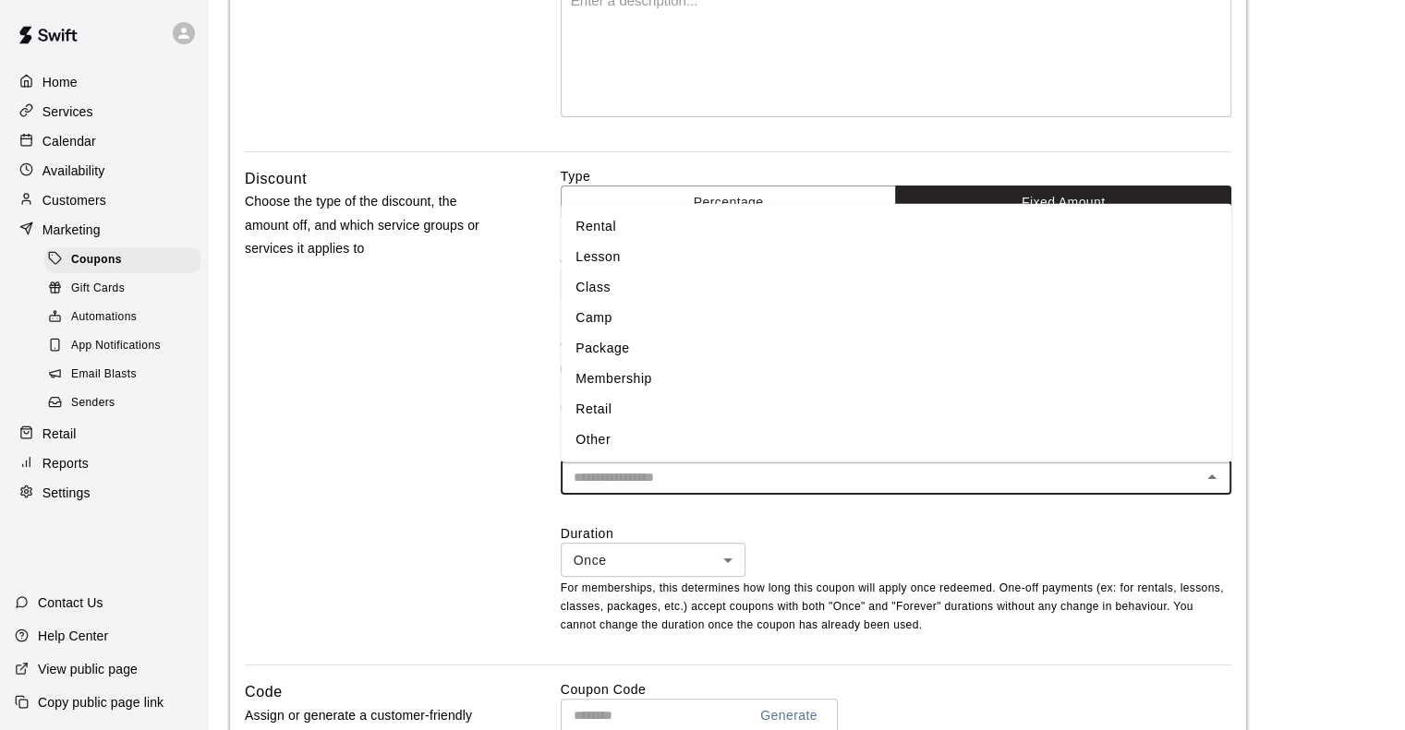
click at [843, 484] on input "text" at bounding box center [880, 477] width 629 height 23
click at [676, 383] on li "Membership" at bounding box center [896, 379] width 670 height 30
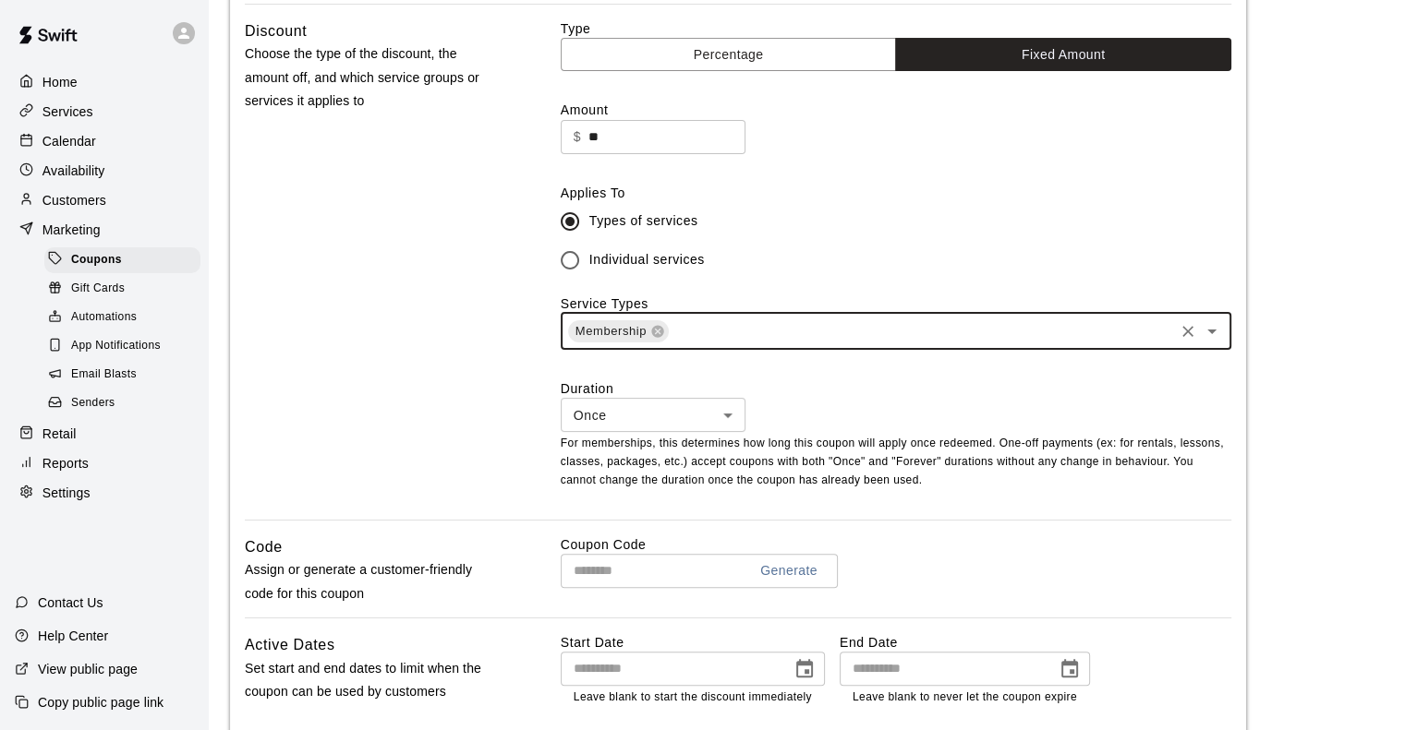
scroll to position [565, 0]
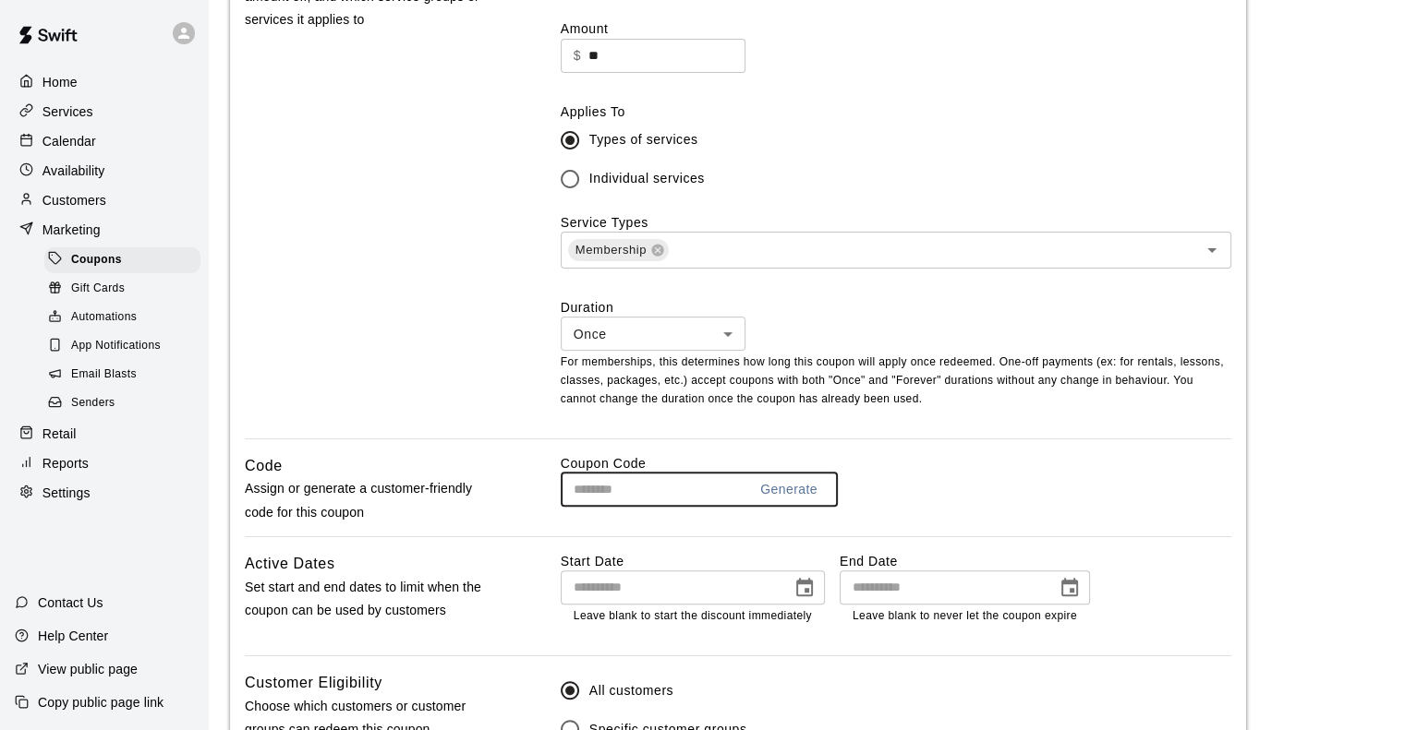
click at [649, 496] on input "text" at bounding box center [647, 490] width 172 height 34
type input "*****"
type input "**********"
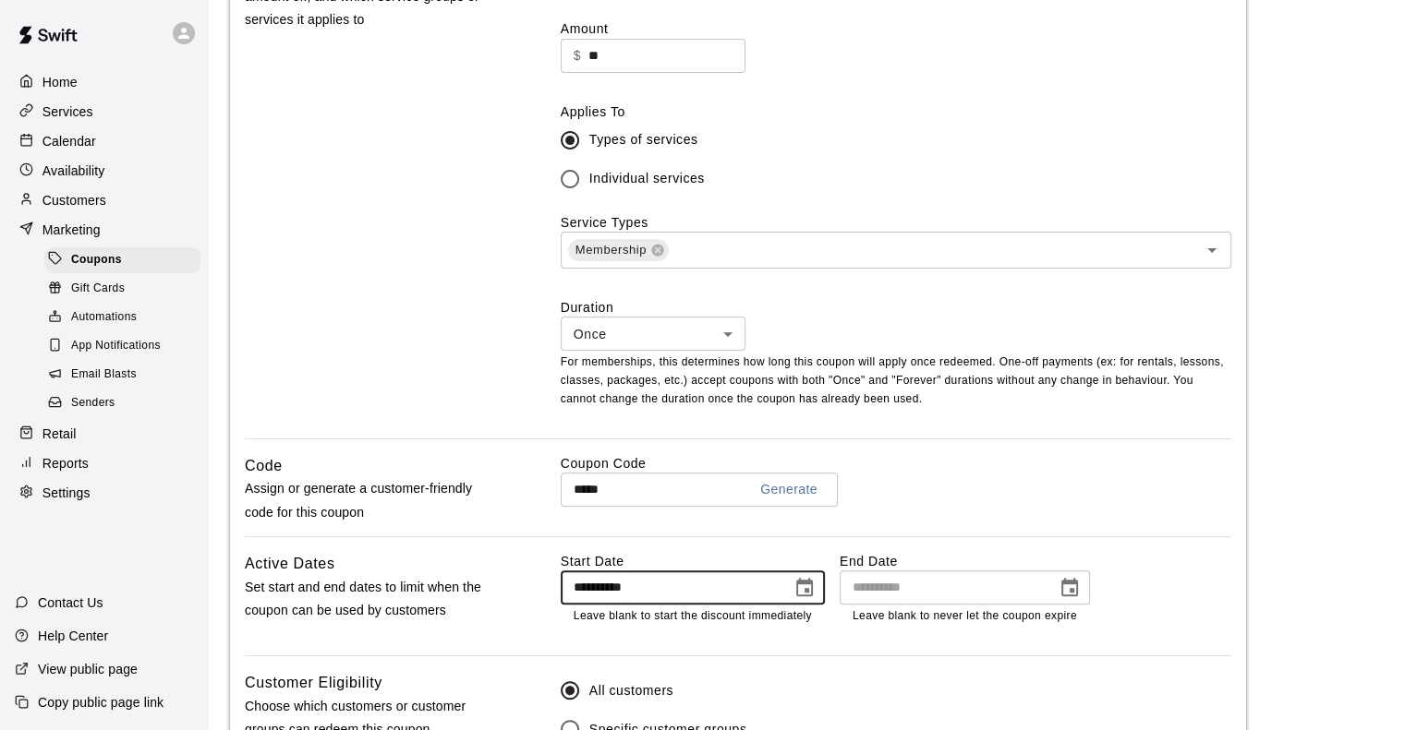
click at [603, 590] on input "**********" at bounding box center [670, 588] width 218 height 34
click at [805, 594] on icon "Choose date" at bounding box center [804, 588] width 22 height 22
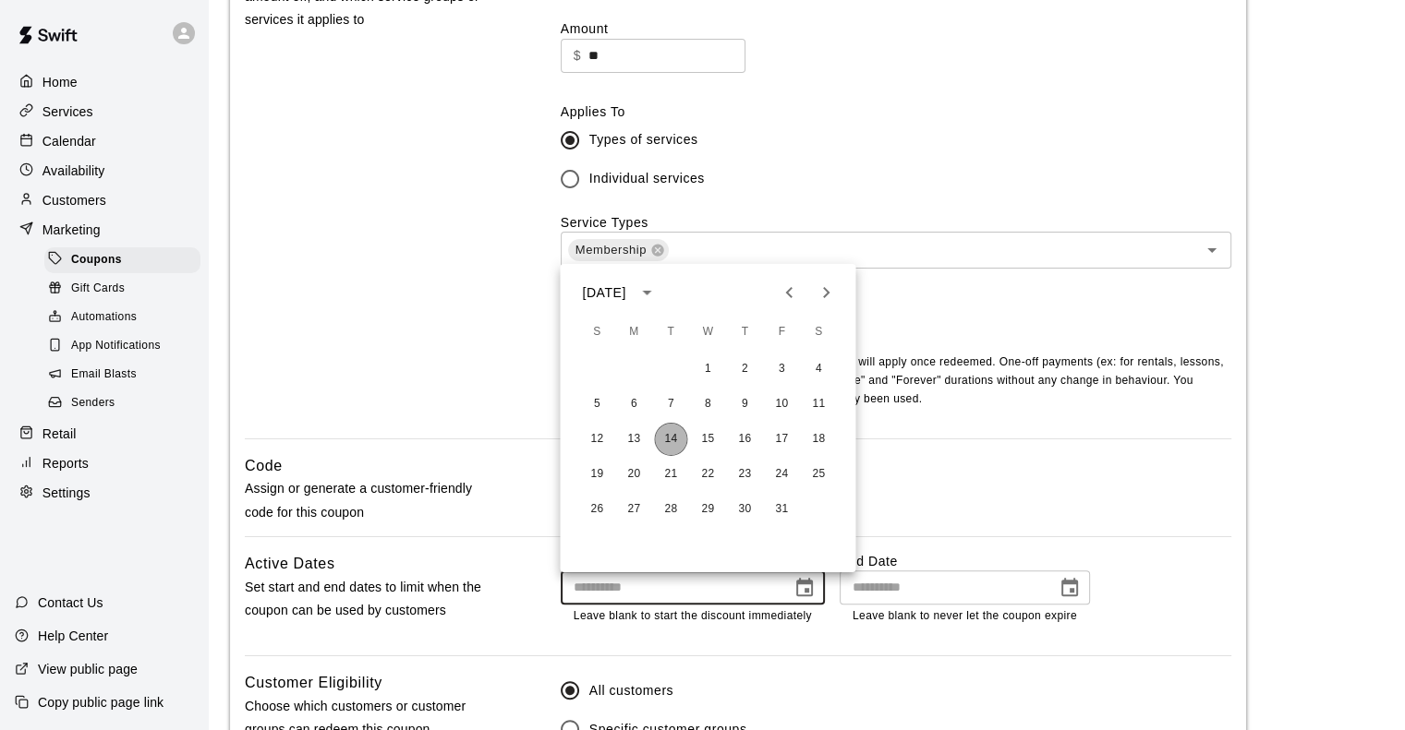
click at [664, 441] on button "14" at bounding box center [670, 439] width 33 height 33
type input "**********"
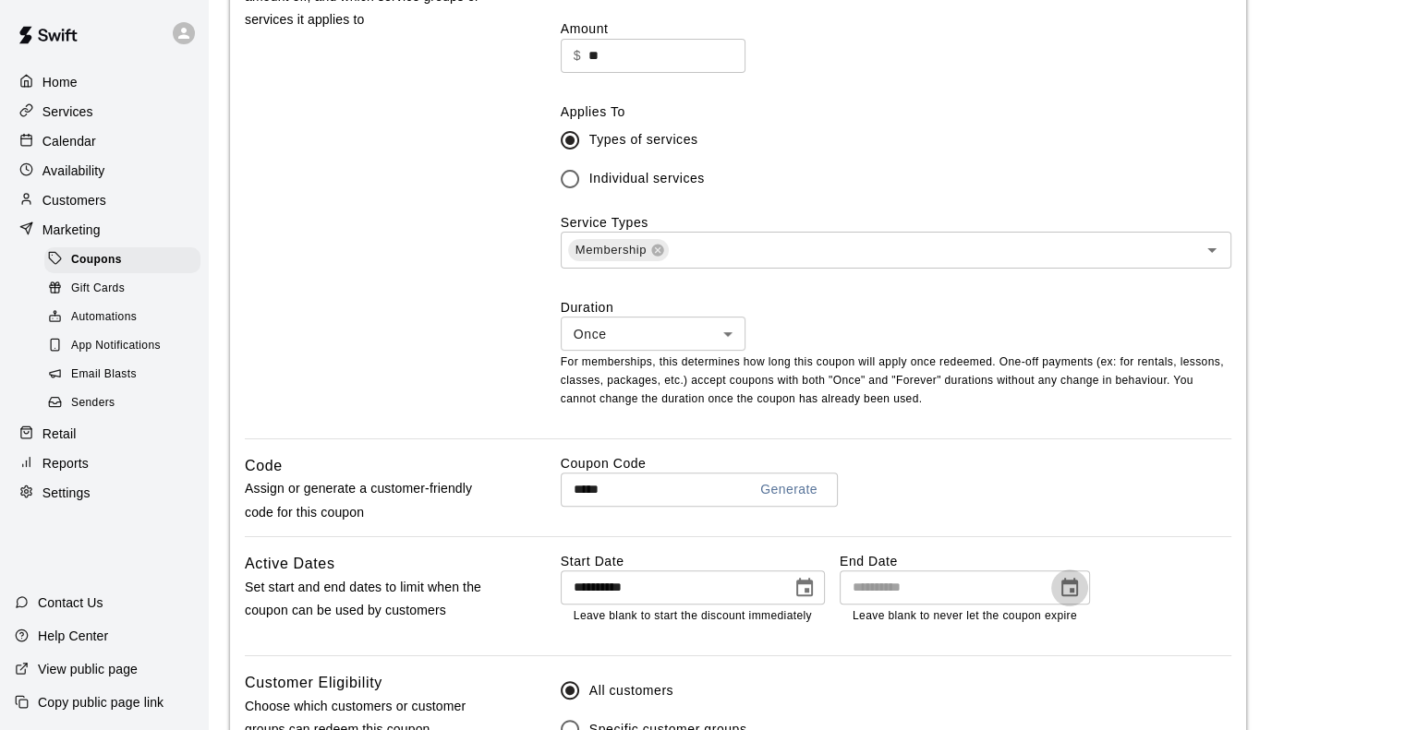
click at [1068, 597] on icon "Choose date" at bounding box center [1069, 587] width 17 height 18
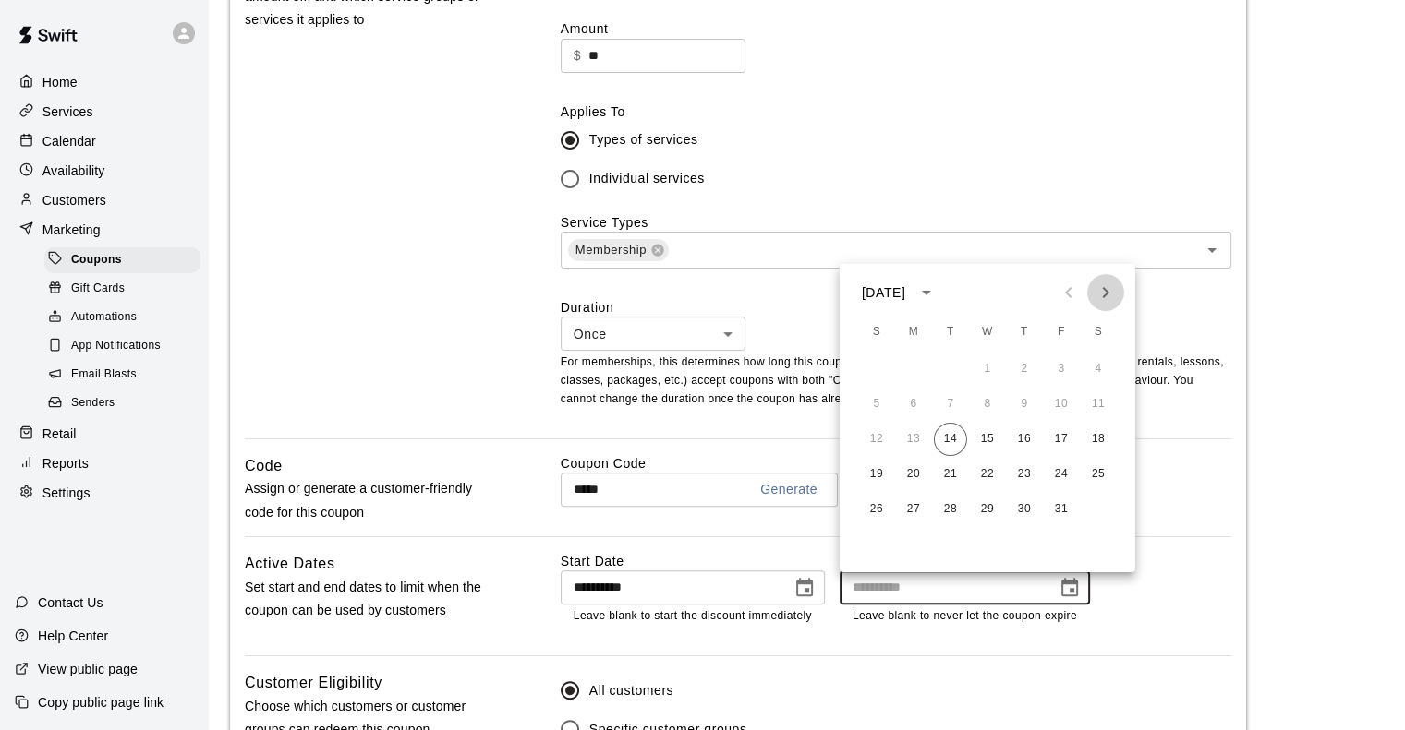
click at [1101, 291] on icon "Next month" at bounding box center [1105, 293] width 22 height 22
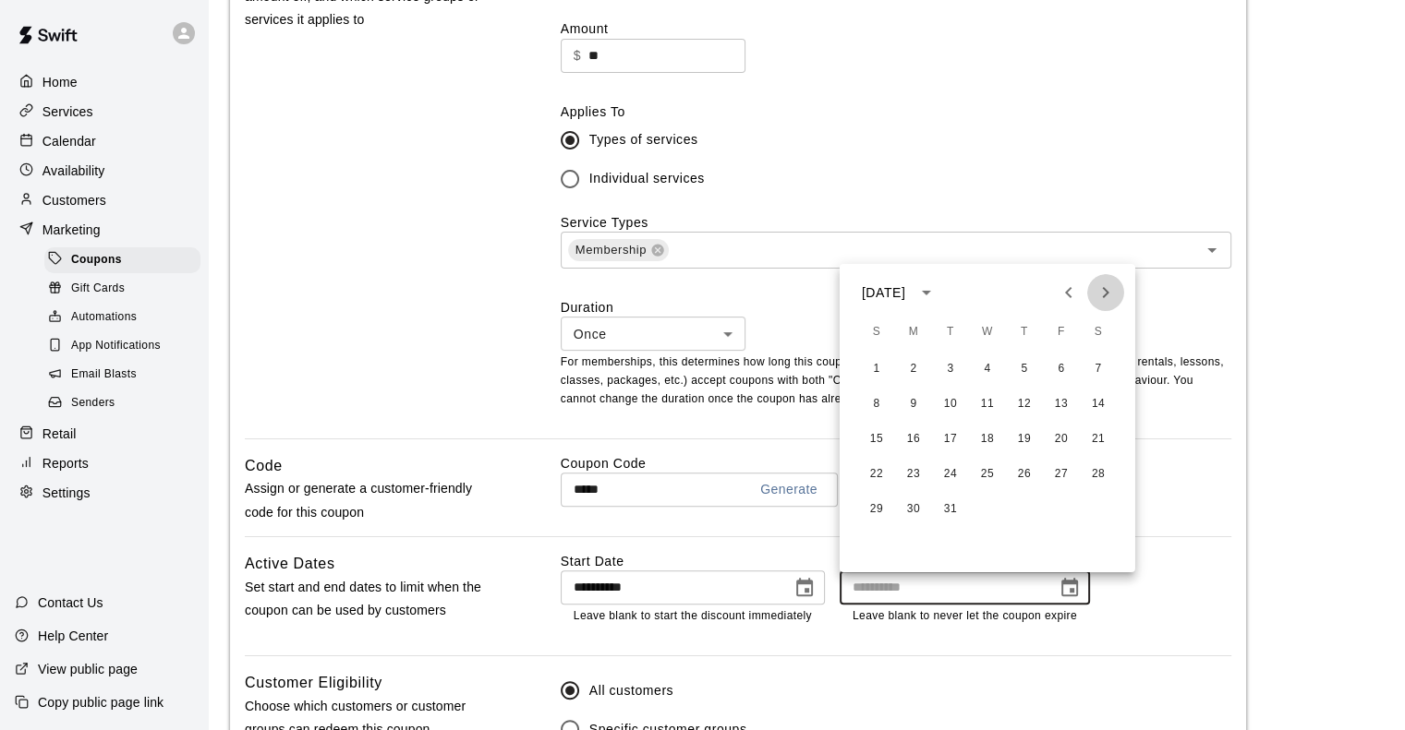
click at [1101, 291] on icon "Next month" at bounding box center [1105, 293] width 22 height 22
click at [1056, 507] on button "31" at bounding box center [1060, 509] width 33 height 33
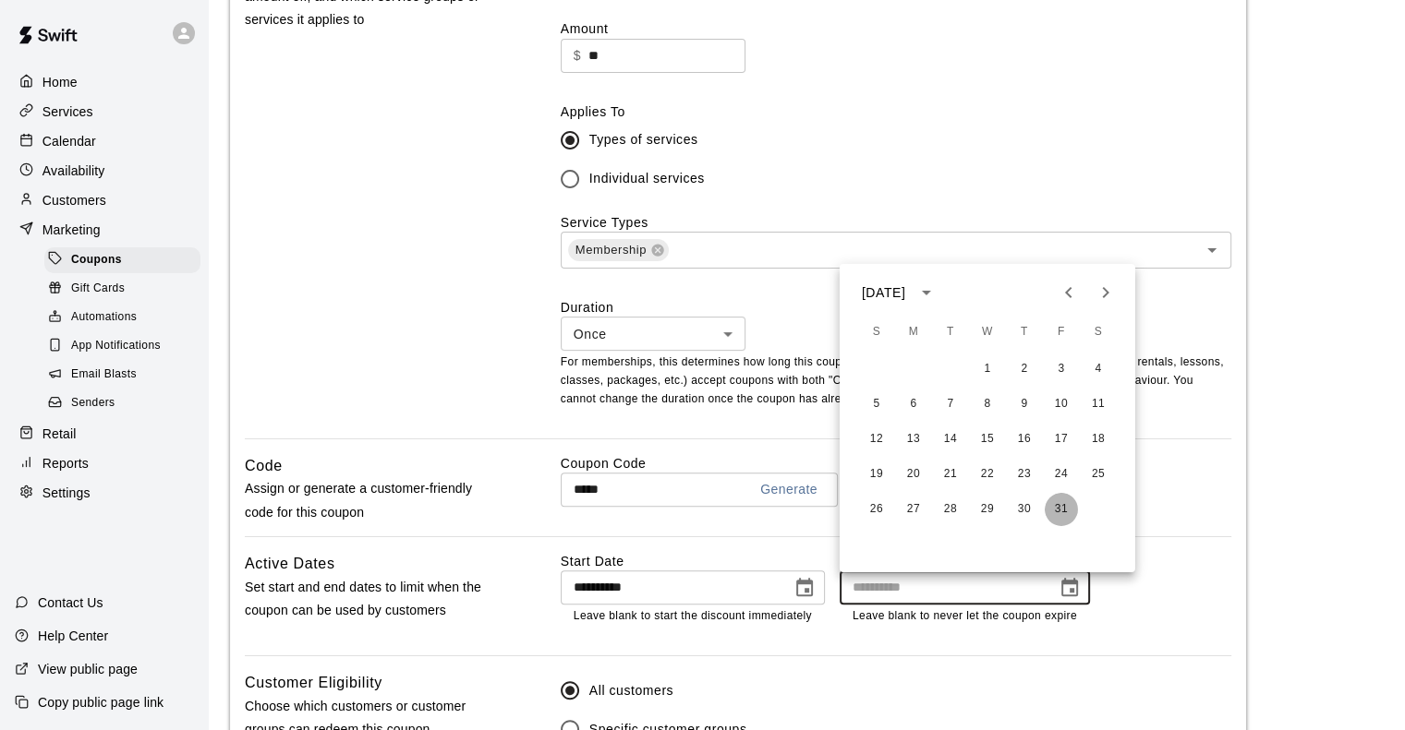
type input "**********"
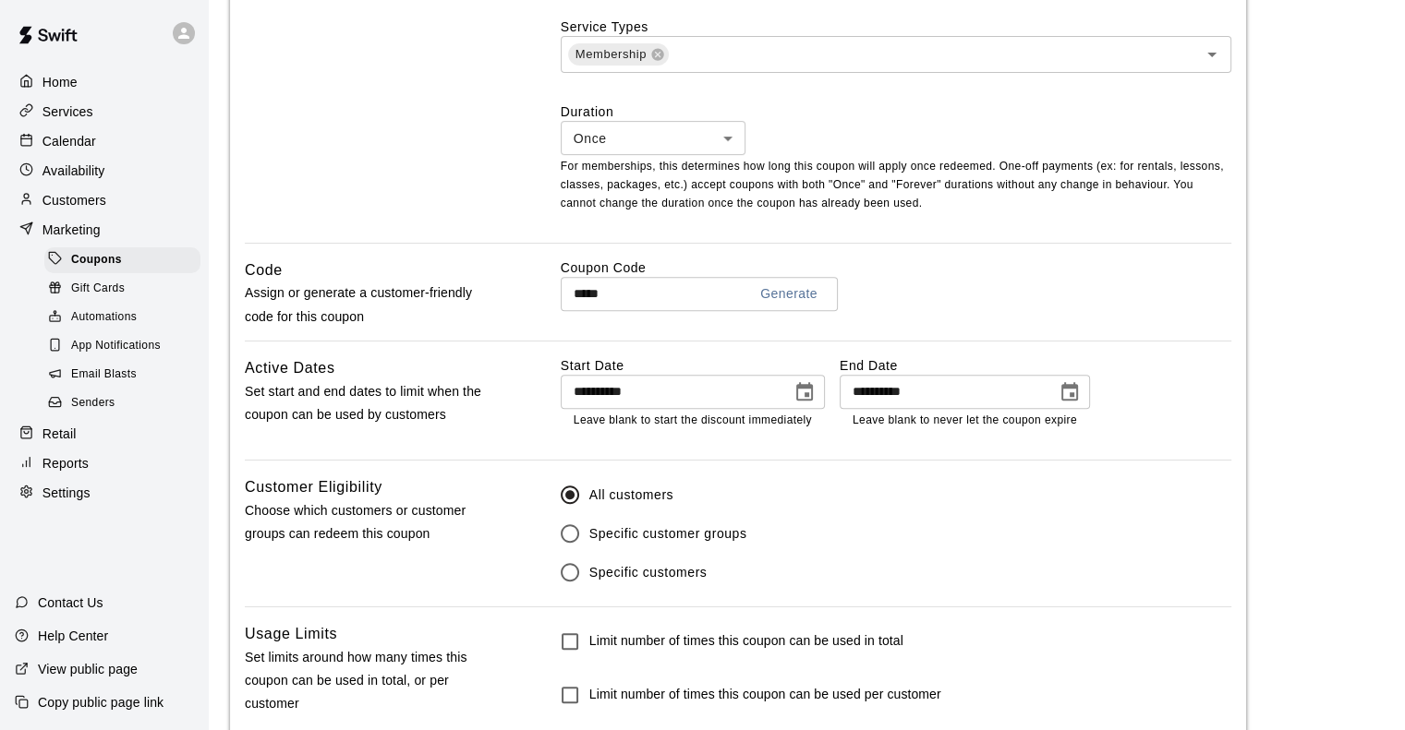
scroll to position [791, 0]
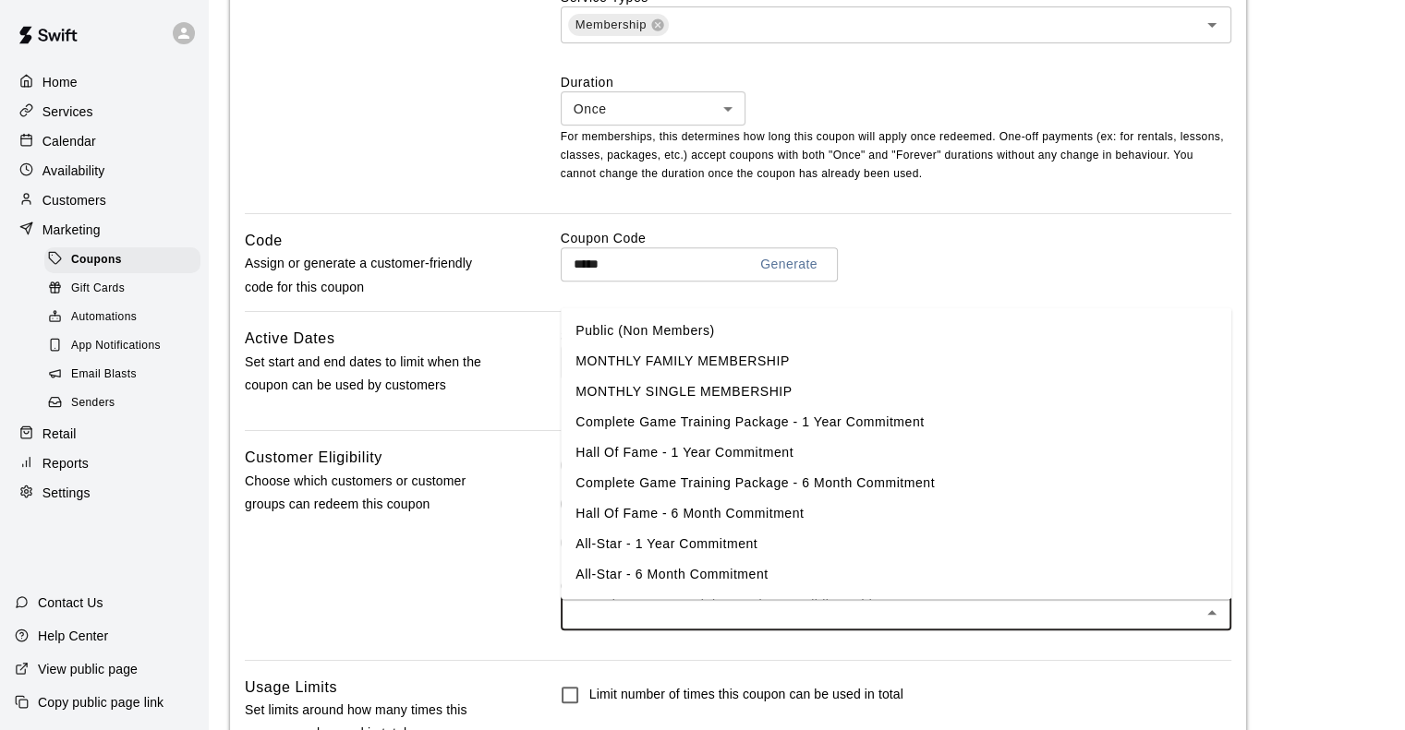
click at [709, 610] on input "text" at bounding box center [880, 612] width 629 height 23
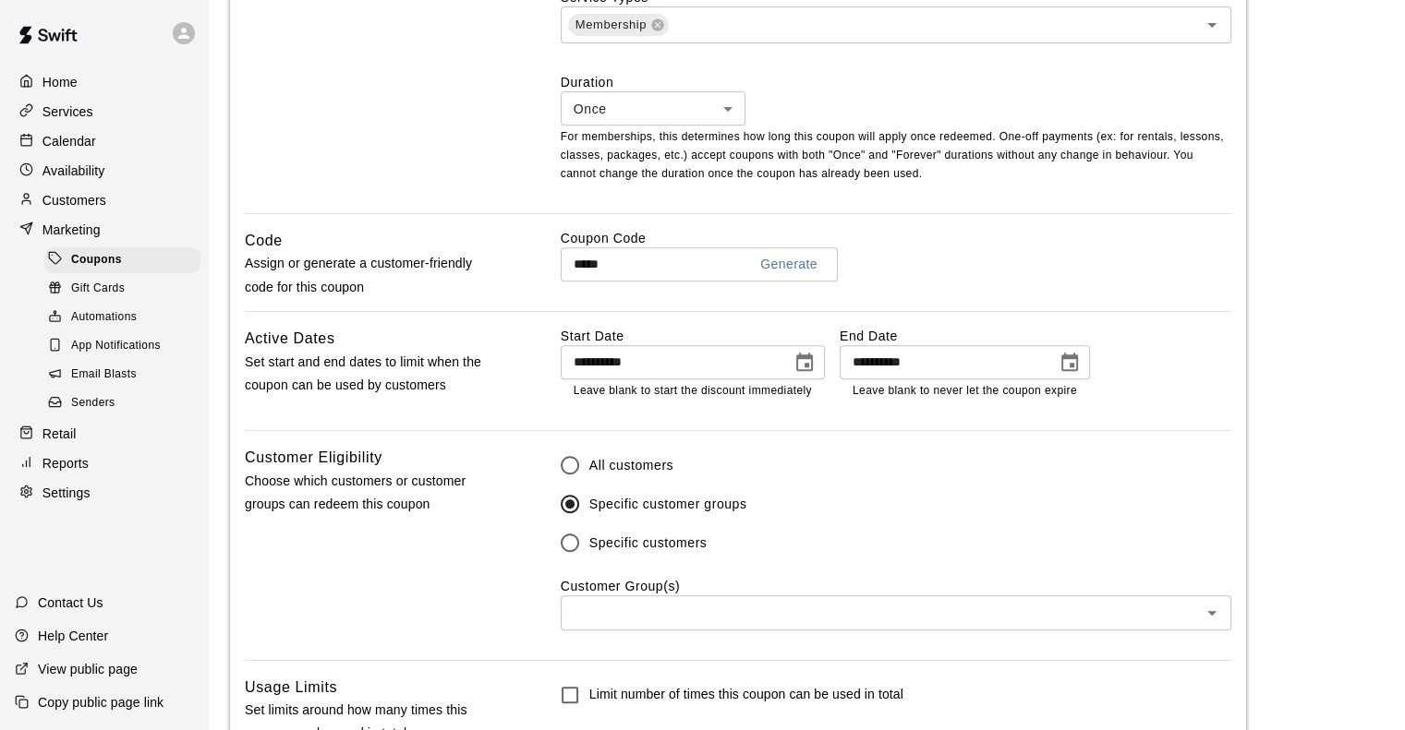
click at [501, 549] on div "Customer Eligibility Choose which customers or customer groups can redeem this …" at bounding box center [738, 552] width 986 height 213
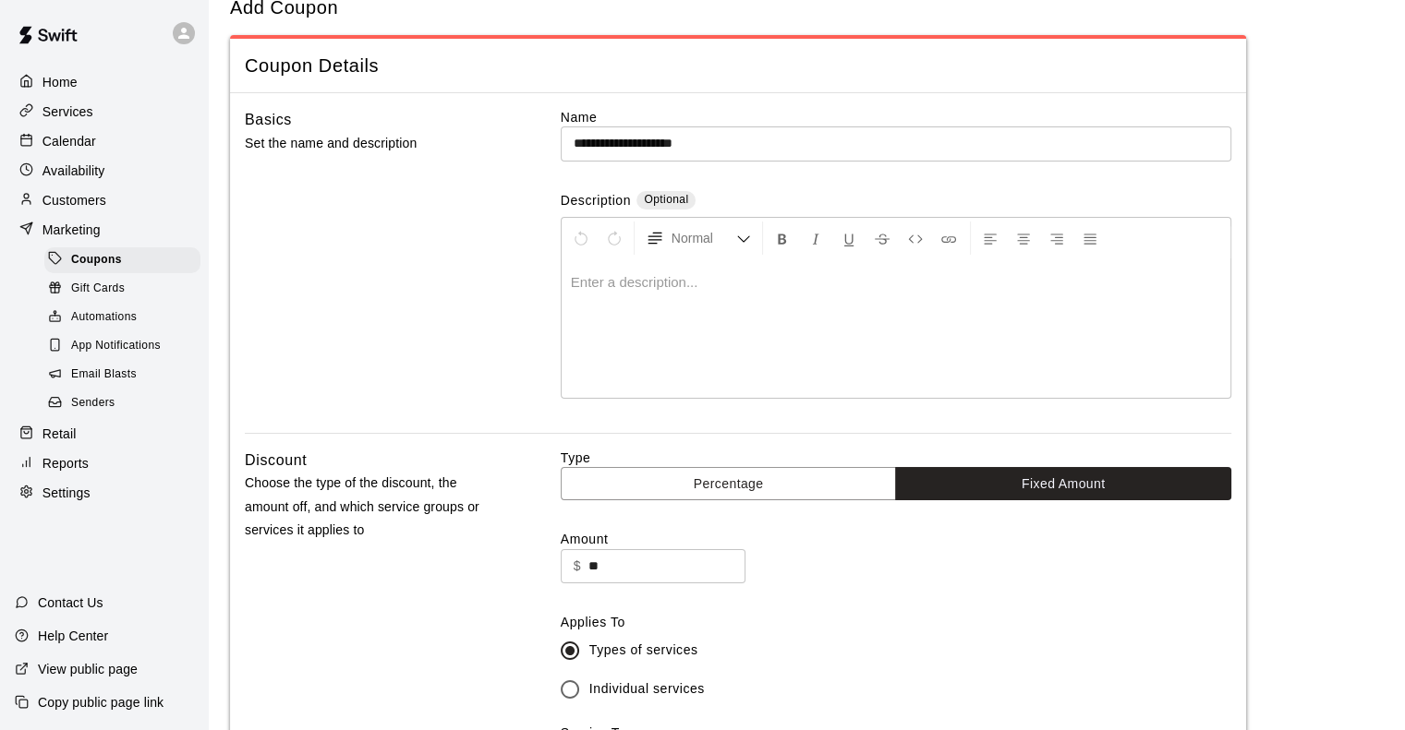
scroll to position [0, 0]
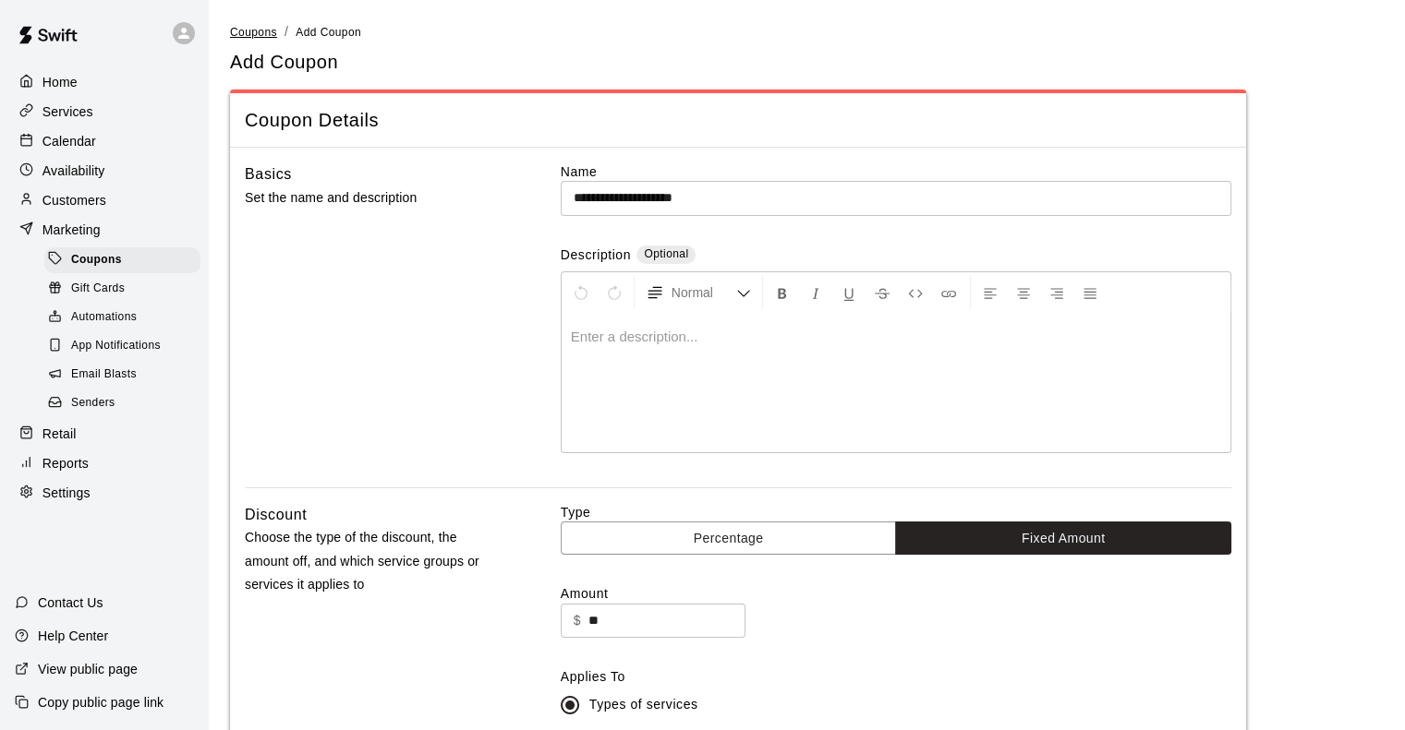
click at [256, 30] on span "Coupons" at bounding box center [253, 32] width 47 height 13
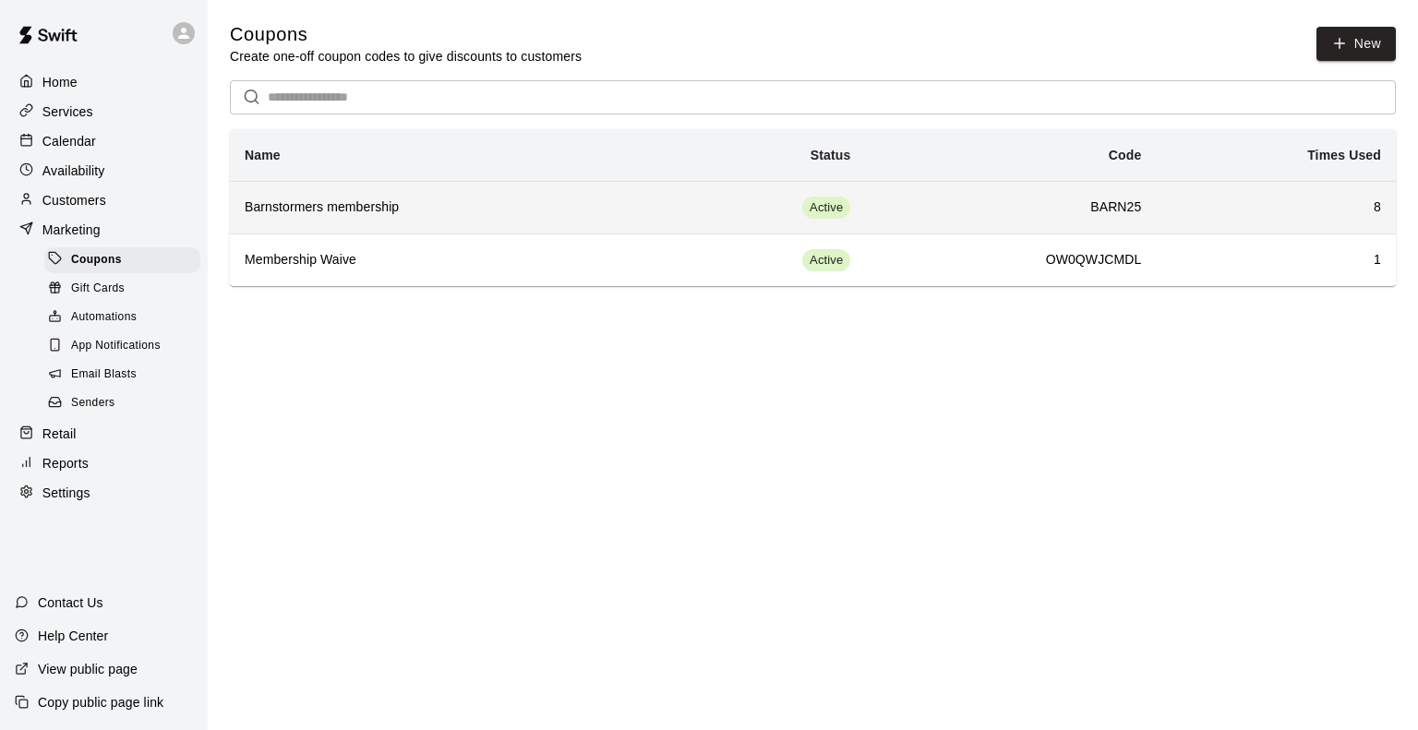
click at [358, 206] on h6 "Barnstormers membership" at bounding box center [444, 208] width 398 height 20
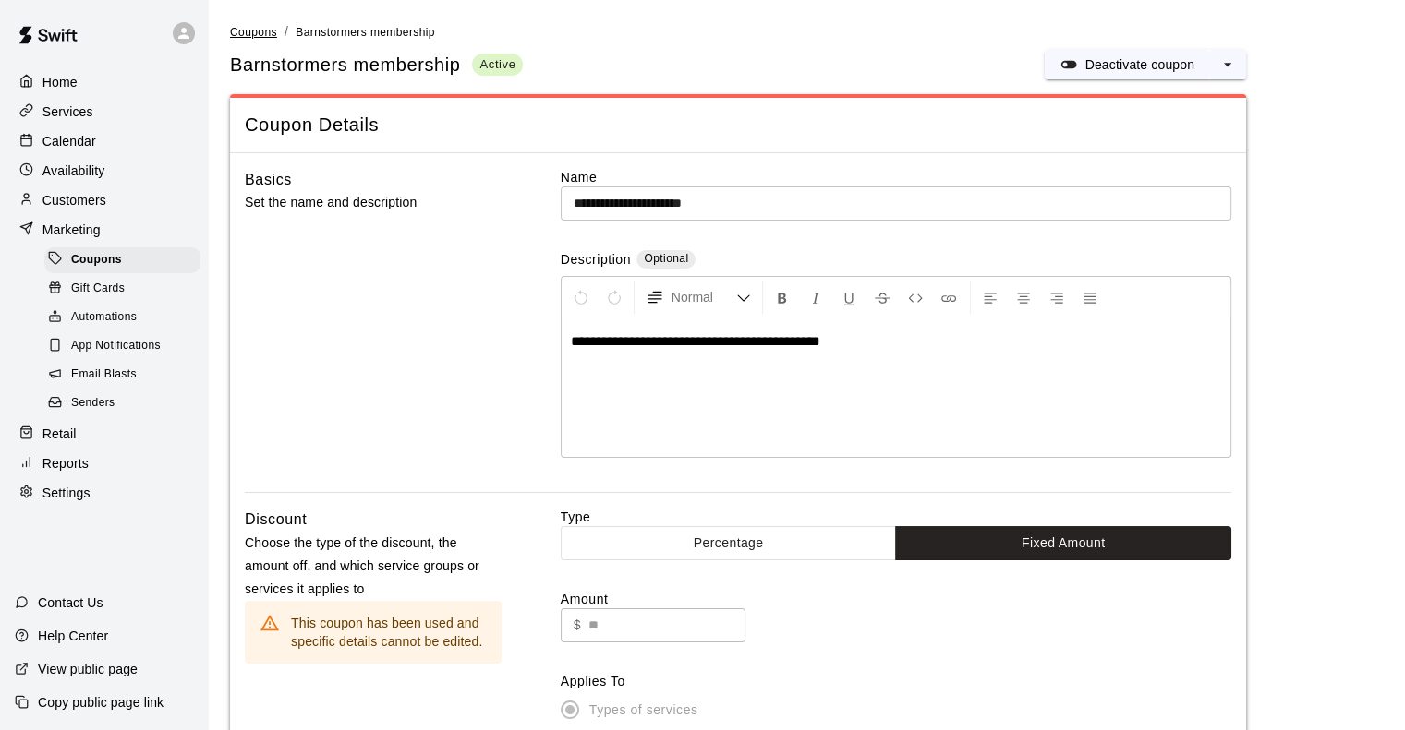
click at [249, 36] on span "Coupons" at bounding box center [253, 32] width 47 height 13
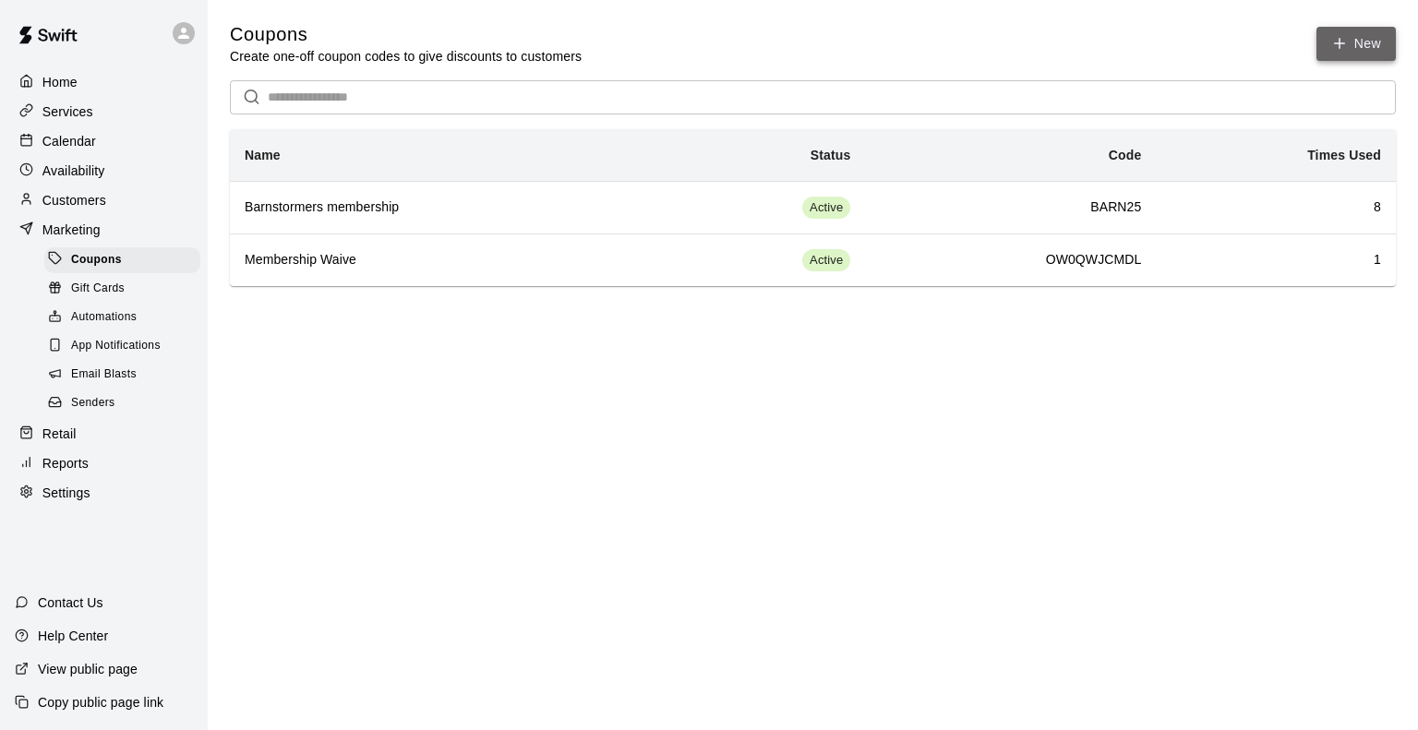
click at [1332, 40] on icon "button" at bounding box center [1340, 43] width 17 height 17
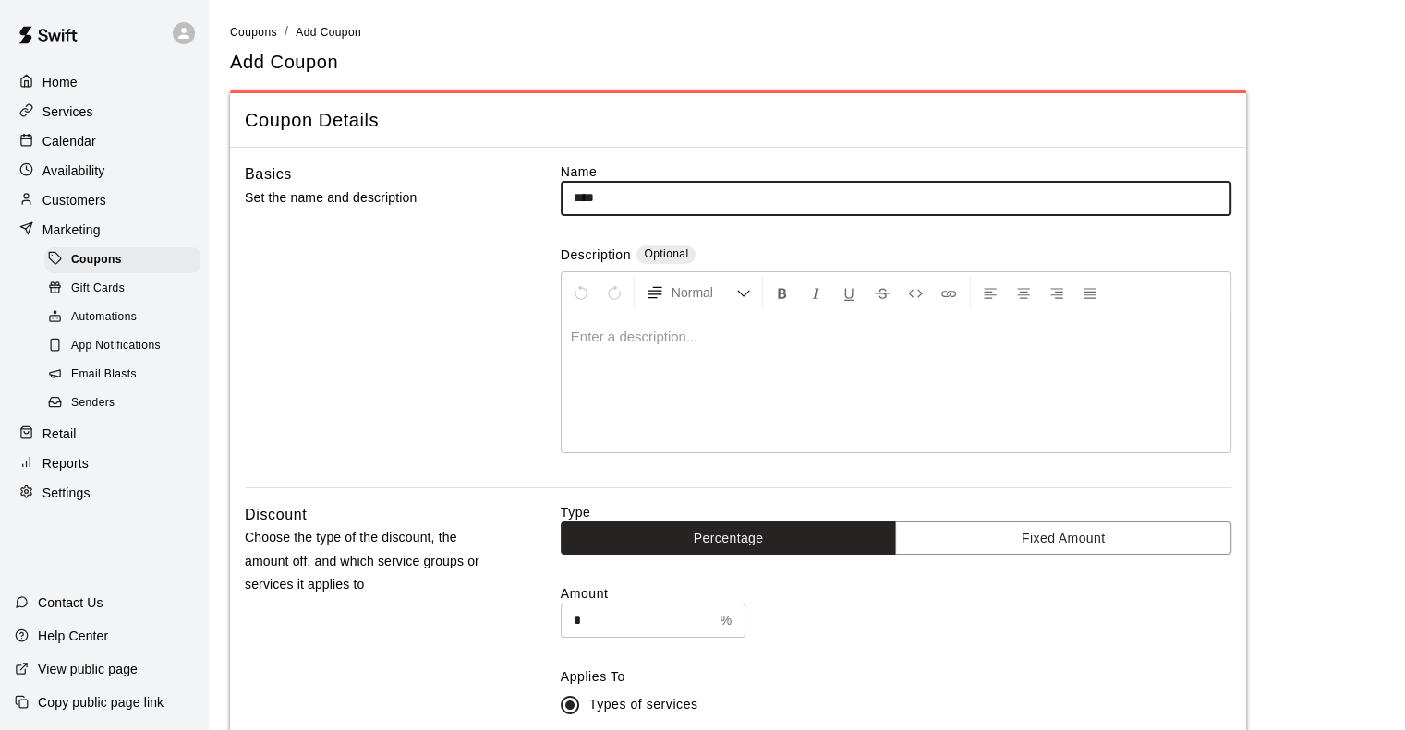
type input "**********"
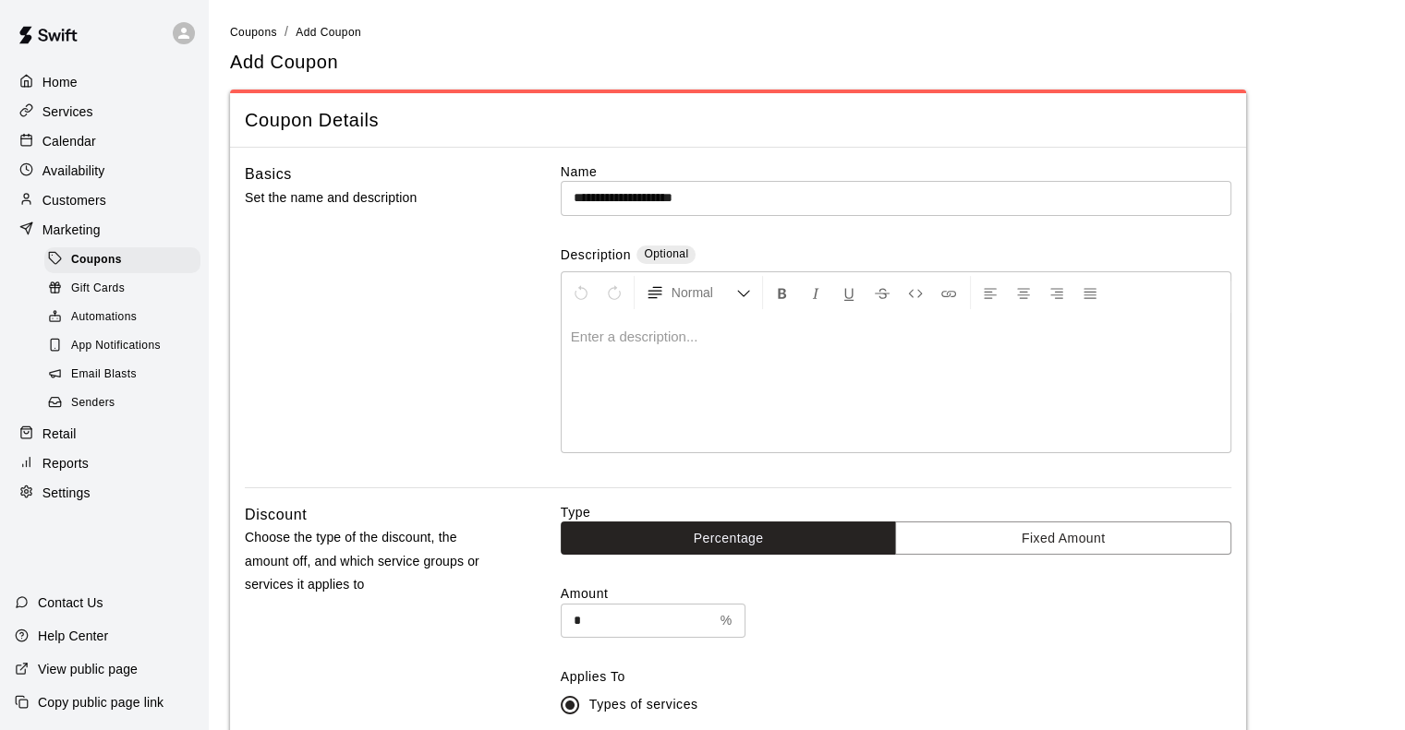
click at [654, 331] on p at bounding box center [896, 337] width 650 height 18
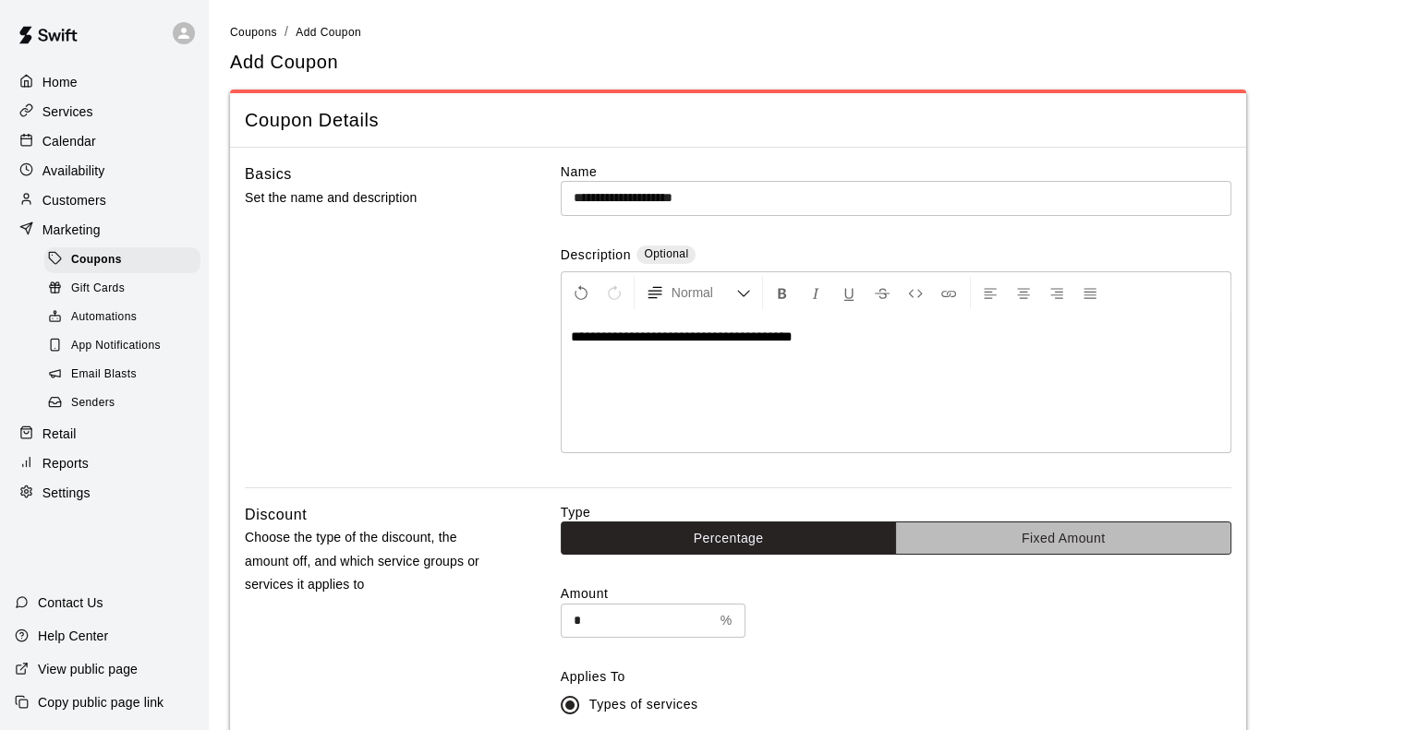
click at [982, 545] on button "Fixed Amount" at bounding box center [1063, 539] width 336 height 34
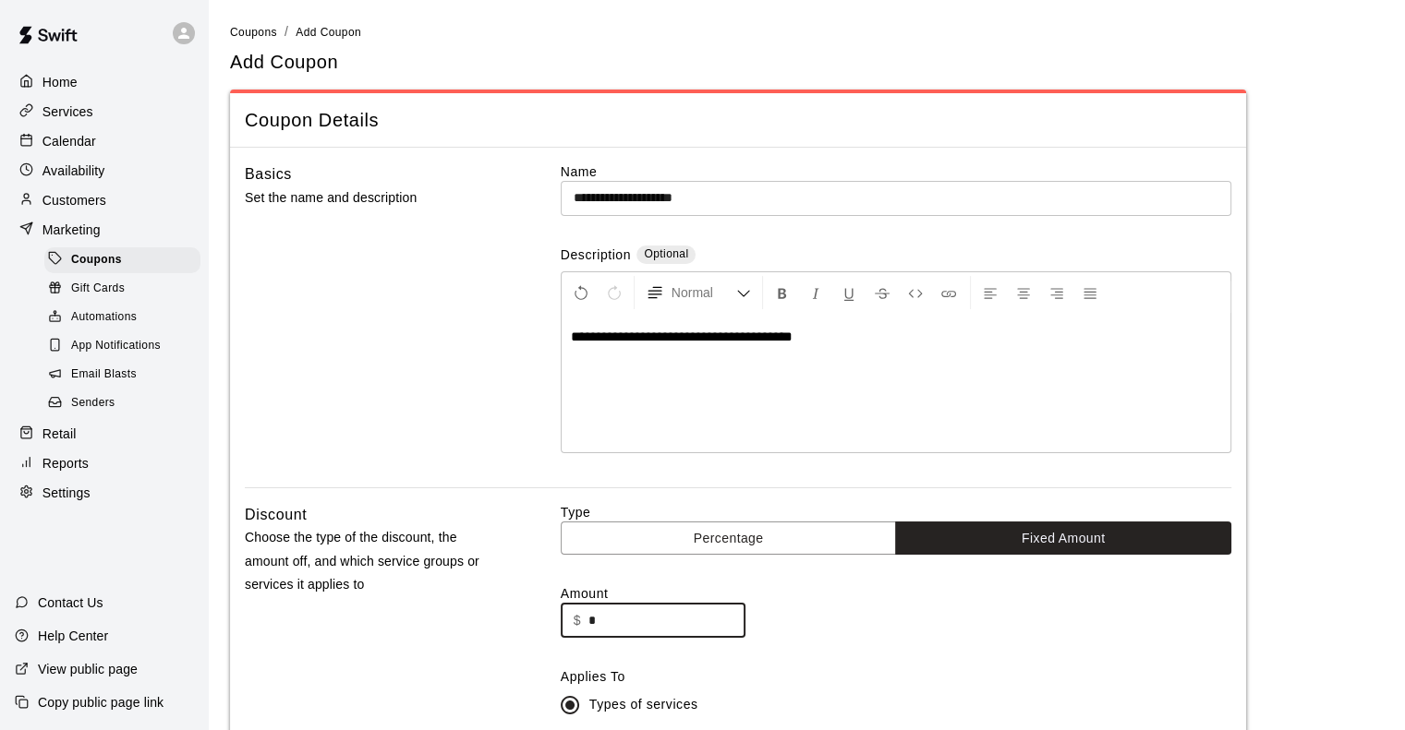
click at [627, 612] on input "*" at bounding box center [666, 621] width 157 height 34
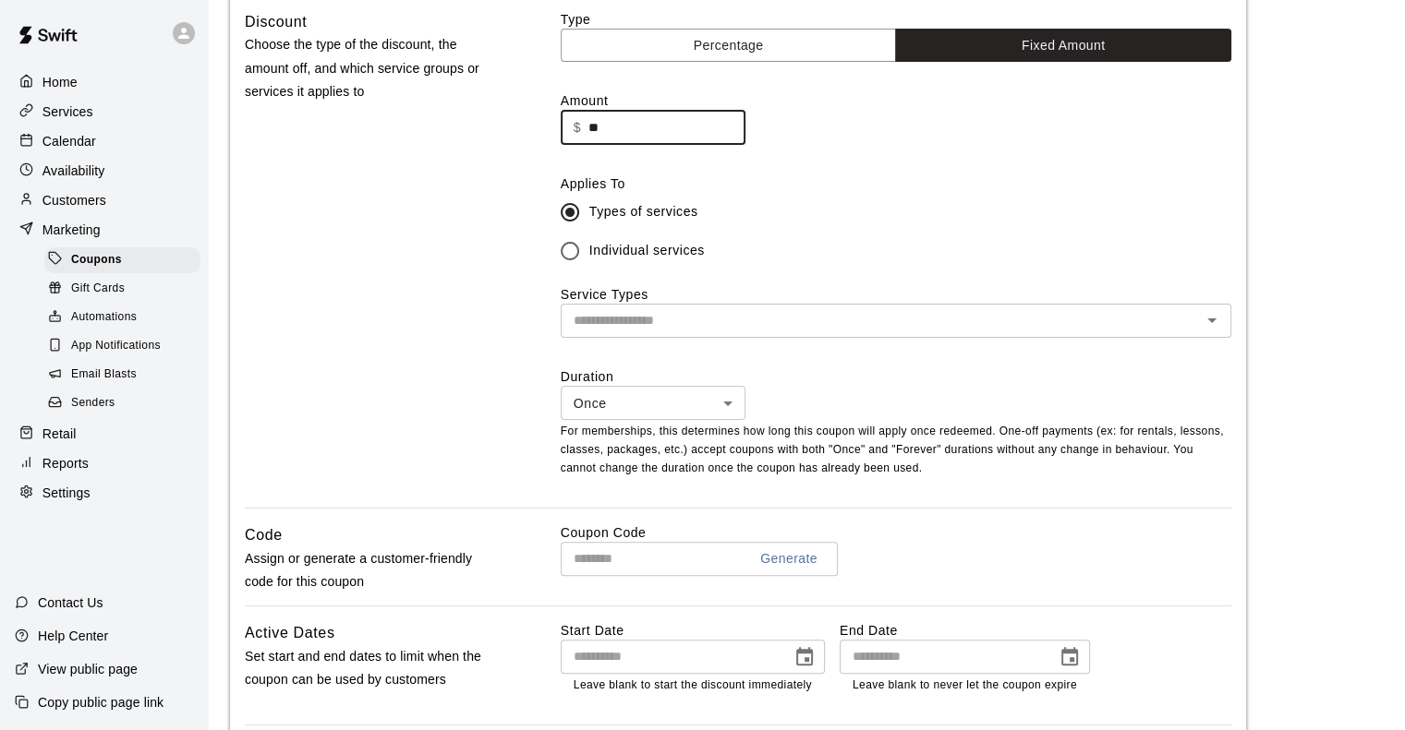
scroll to position [488, 0]
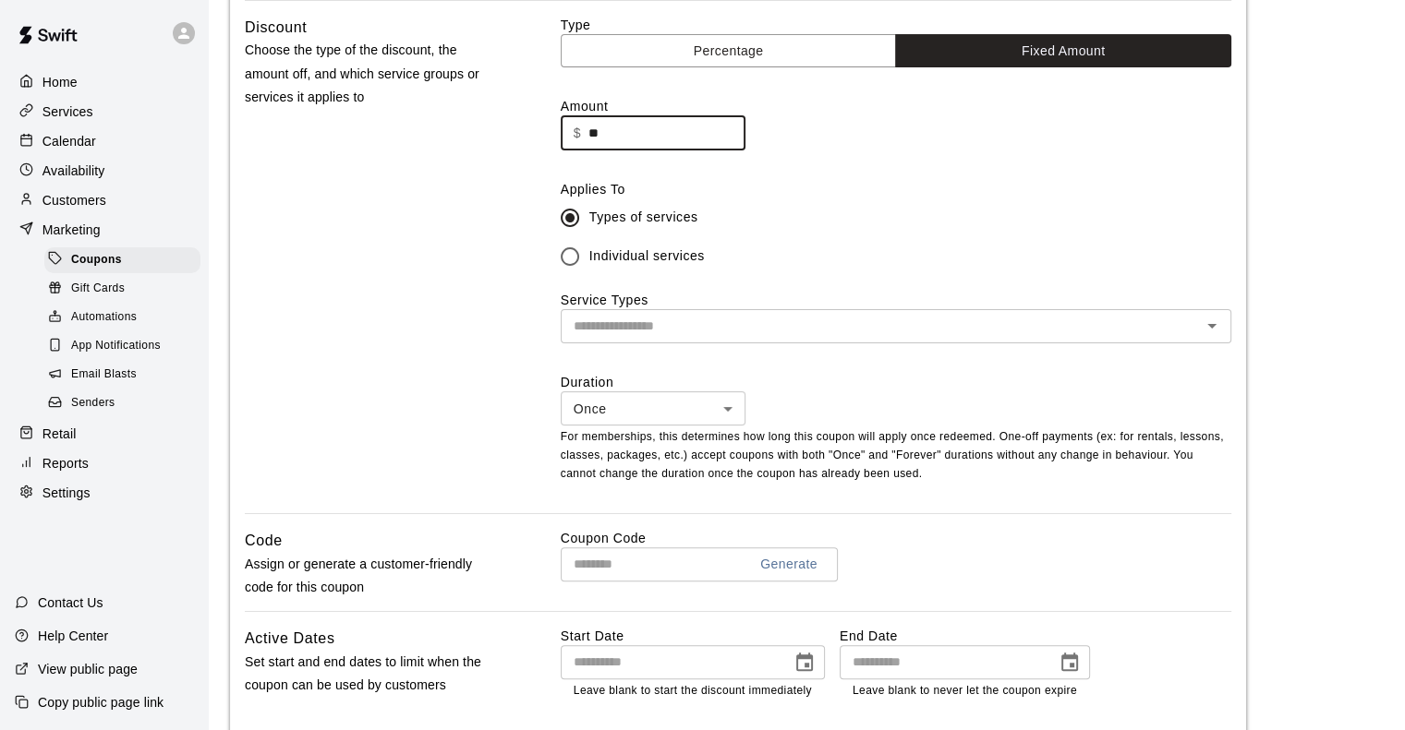
type input "**"
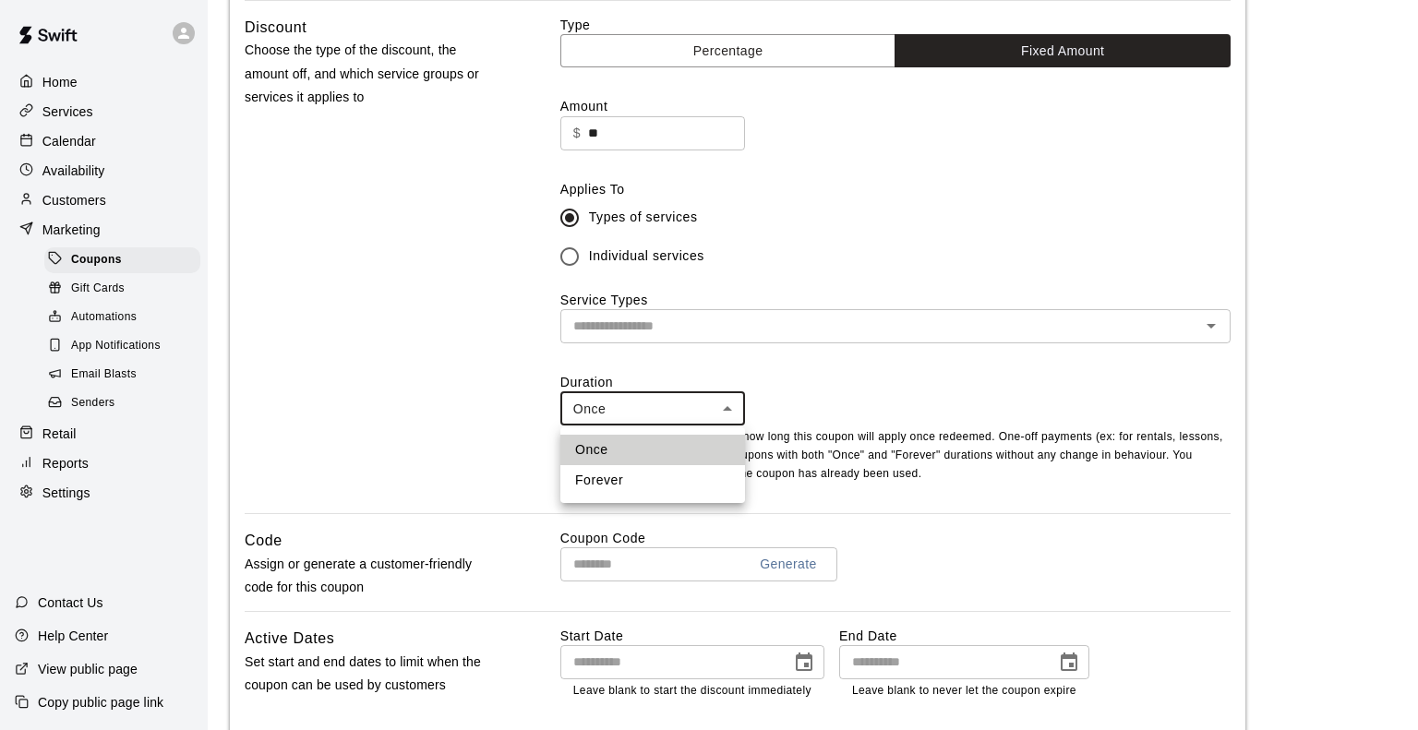
click at [679, 413] on body "**********" at bounding box center [709, 313] width 1418 height 1603
click at [646, 481] on li "Forever" at bounding box center [653, 480] width 185 height 30
type input "*******"
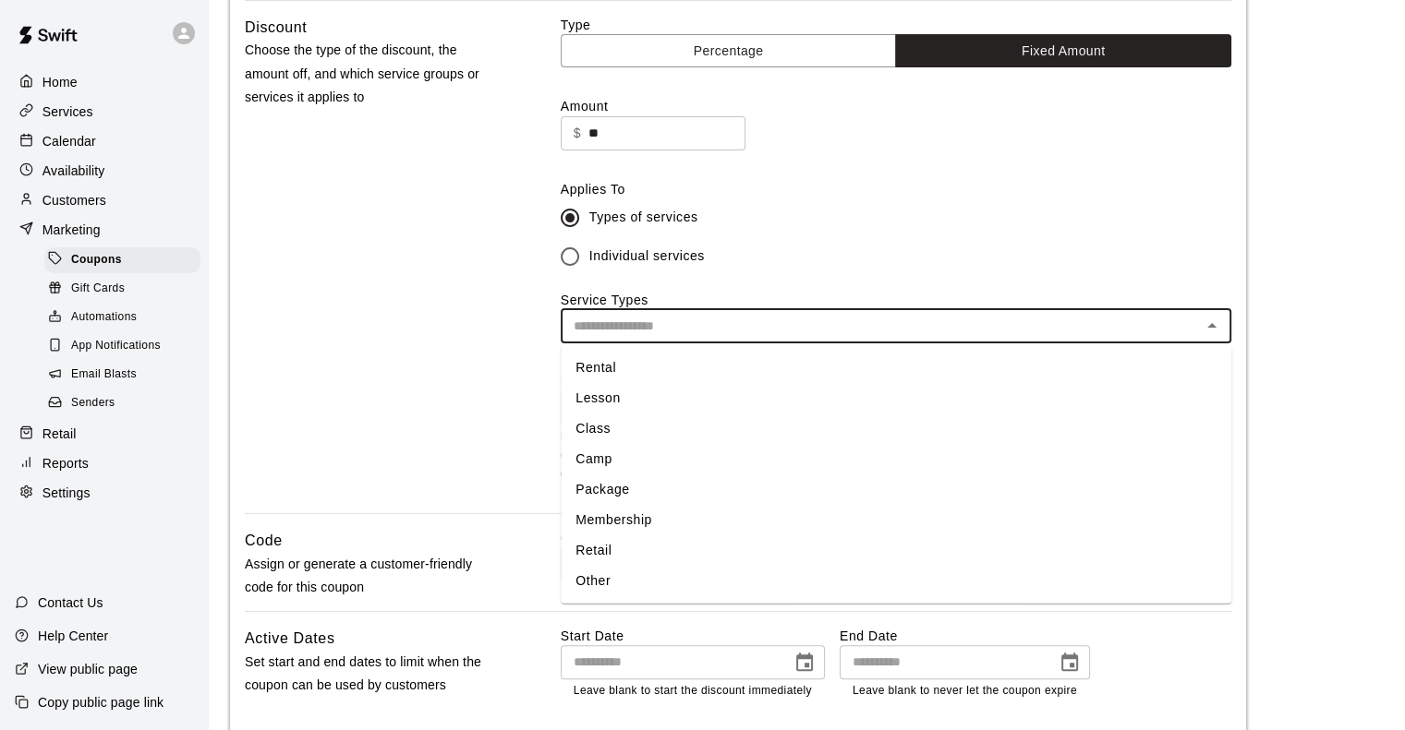
click at [866, 320] on input "text" at bounding box center [880, 326] width 629 height 23
click at [690, 515] on li "Membership" at bounding box center [896, 520] width 670 height 30
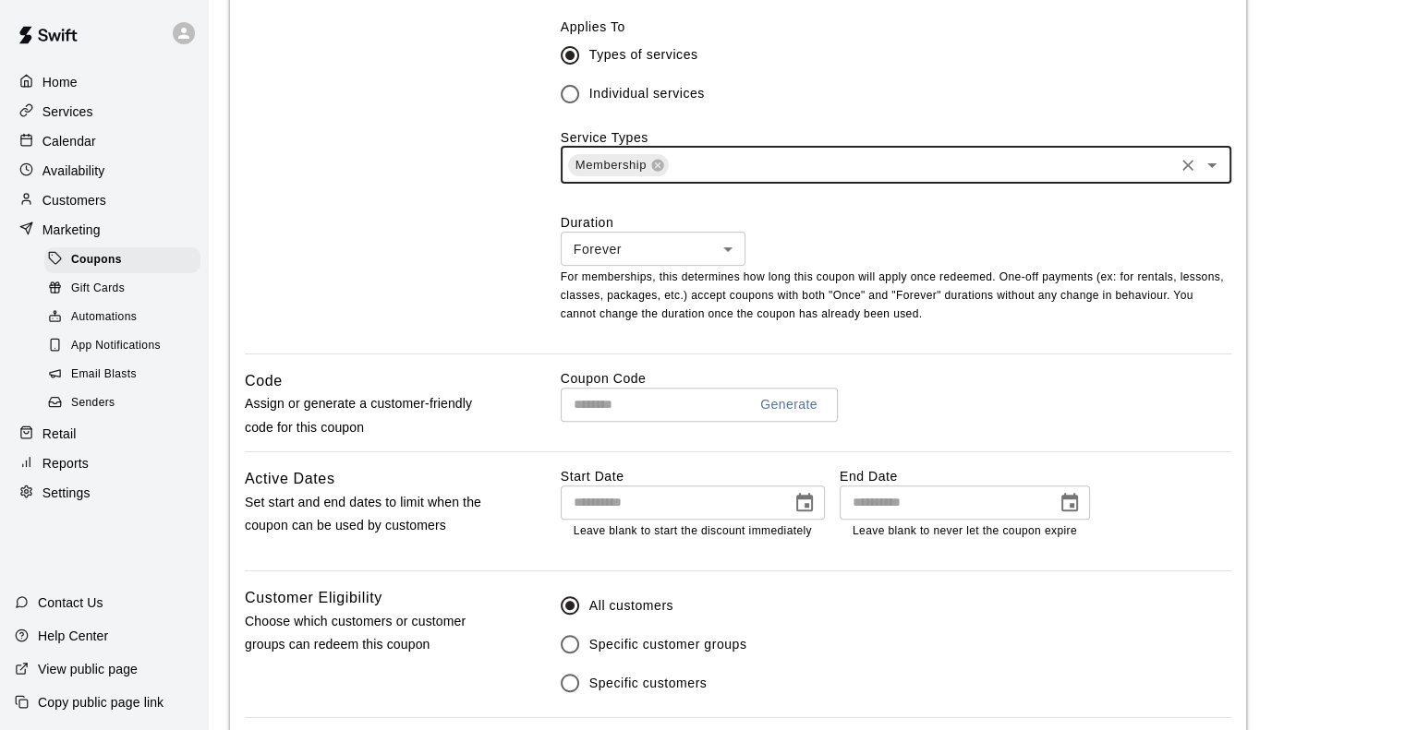
scroll to position [650, 0]
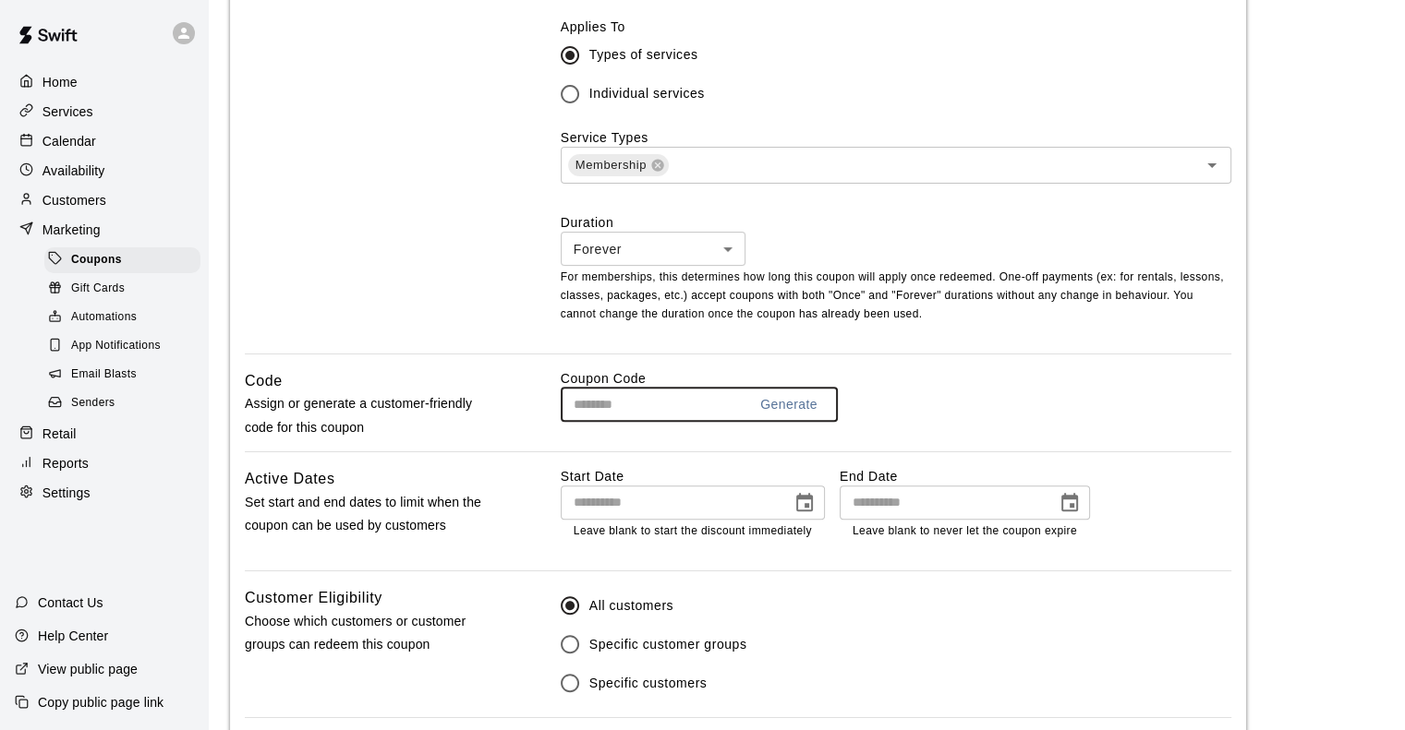
click at [644, 405] on input "text" at bounding box center [647, 405] width 172 height 34
type input "*****"
click at [815, 510] on icon "Choose date" at bounding box center [804, 503] width 22 height 22
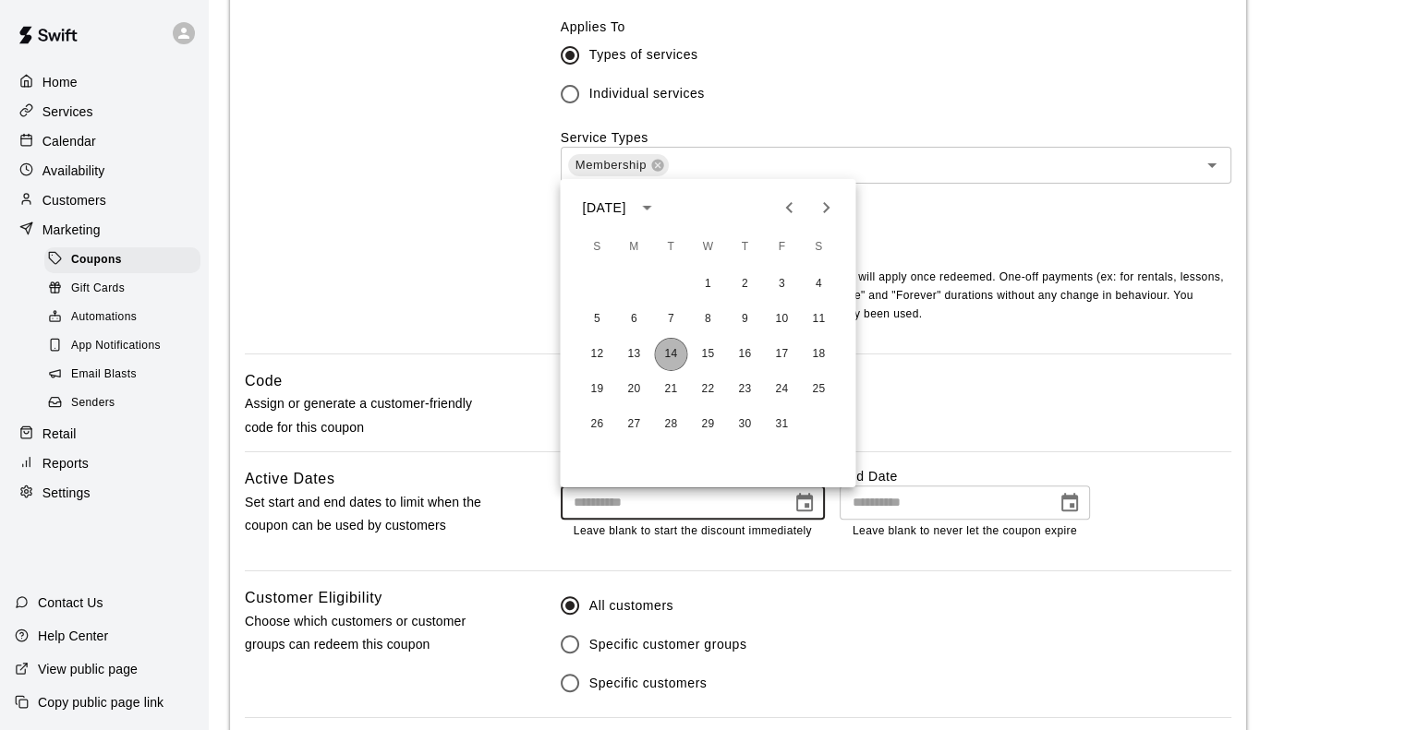
click at [674, 360] on button "14" at bounding box center [670, 354] width 33 height 33
type input "**********"
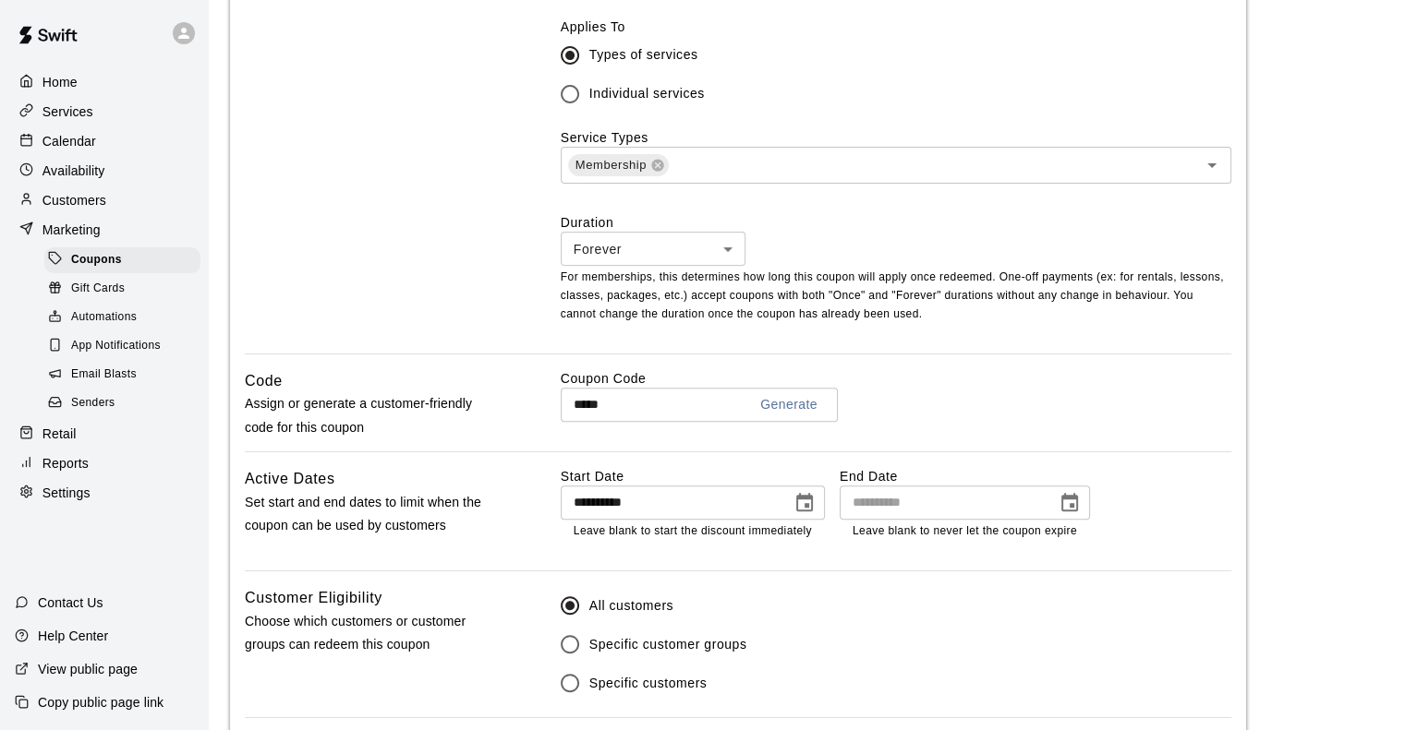
click at [1044, 491] on div "​" at bounding box center [964, 503] width 250 height 34
type input "**********"
click at [1064, 512] on icon "Choose date" at bounding box center [1069, 502] width 17 height 18
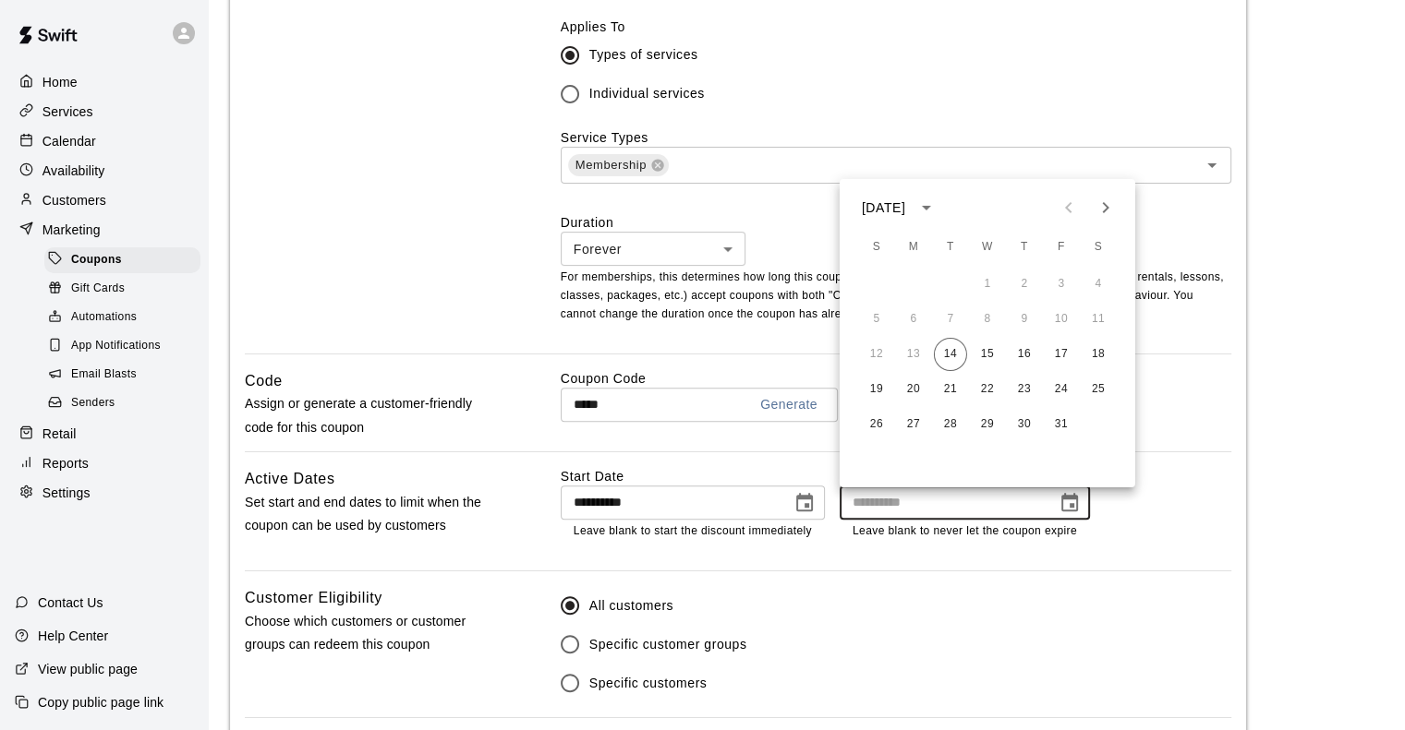
click at [937, 204] on icon "calendar view is open, switch to year view" at bounding box center [926, 208] width 22 height 22
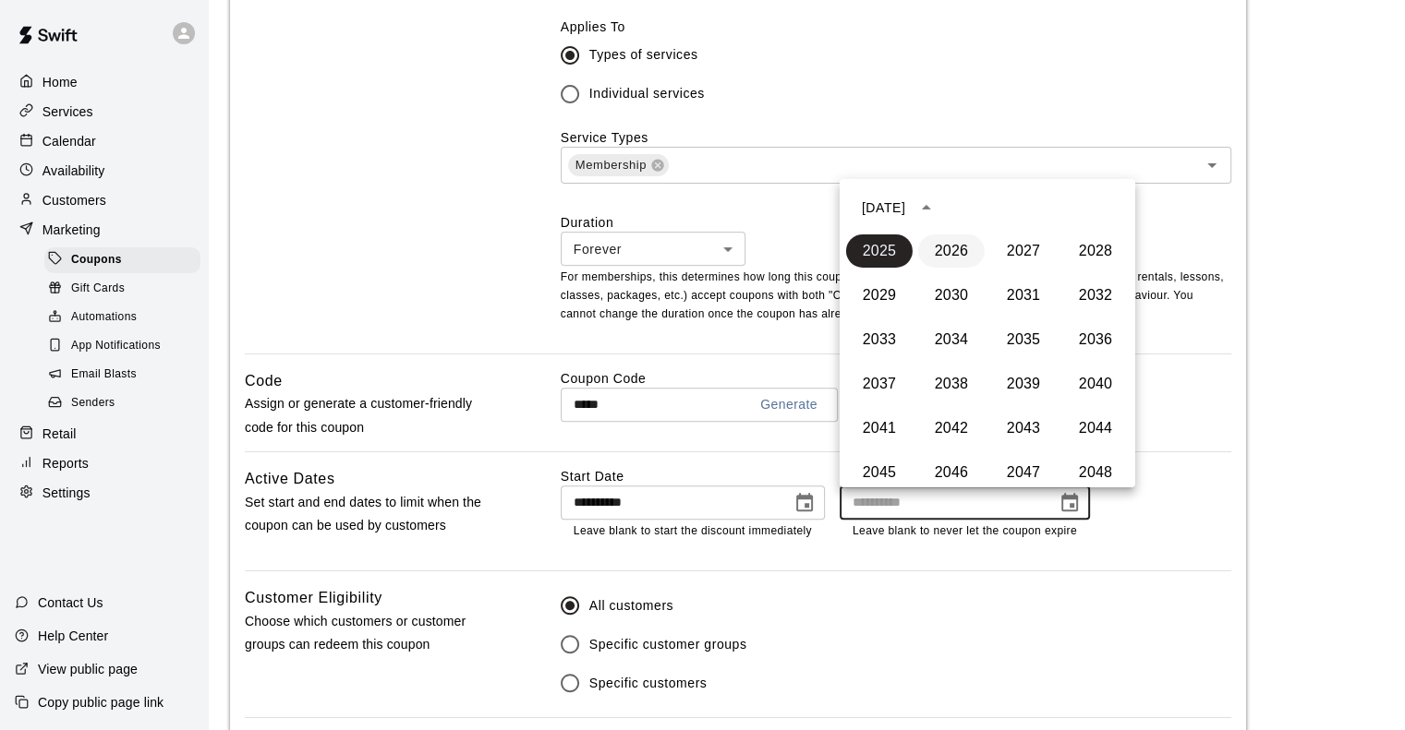
click at [952, 249] on button "2026" at bounding box center [951, 251] width 66 height 33
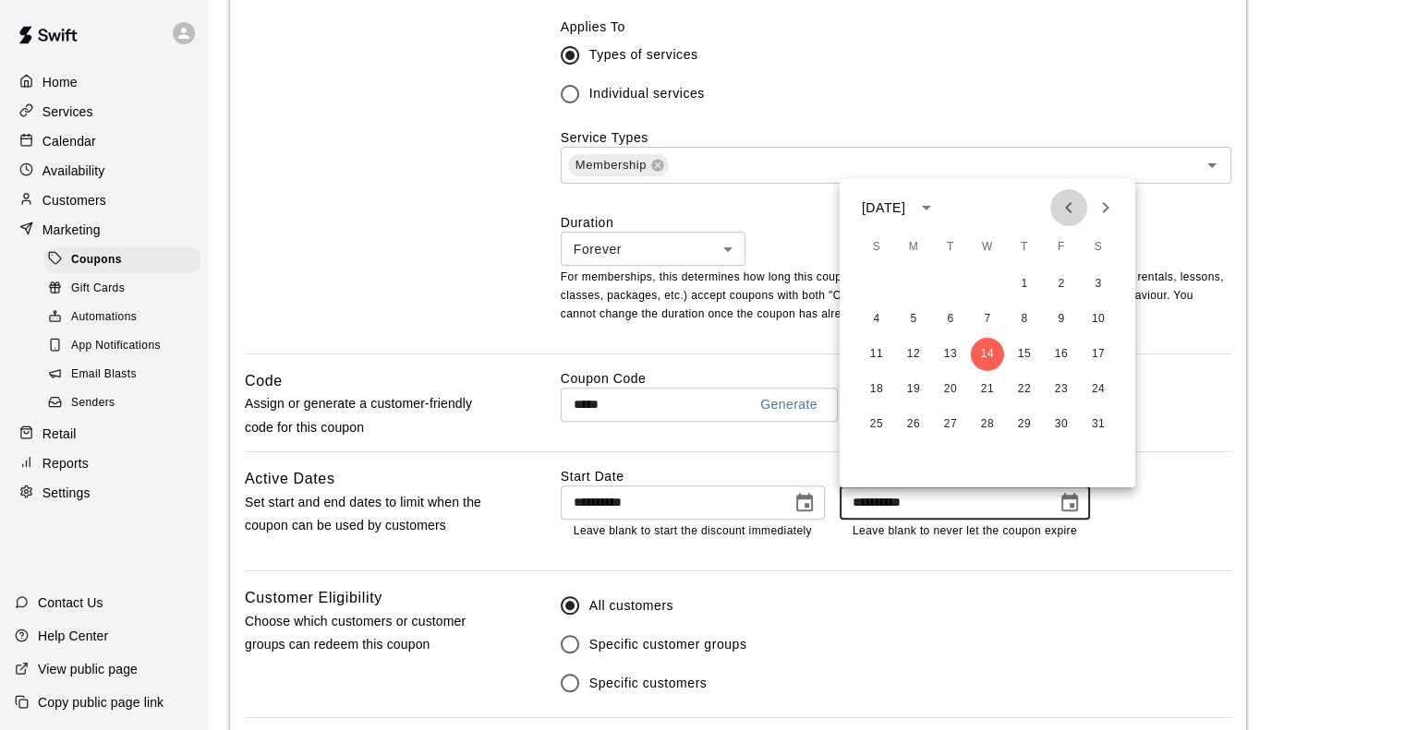
click at [1068, 200] on icon "Previous month" at bounding box center [1068, 208] width 22 height 22
click at [1060, 421] on button "31" at bounding box center [1060, 424] width 33 height 33
type input "**********"
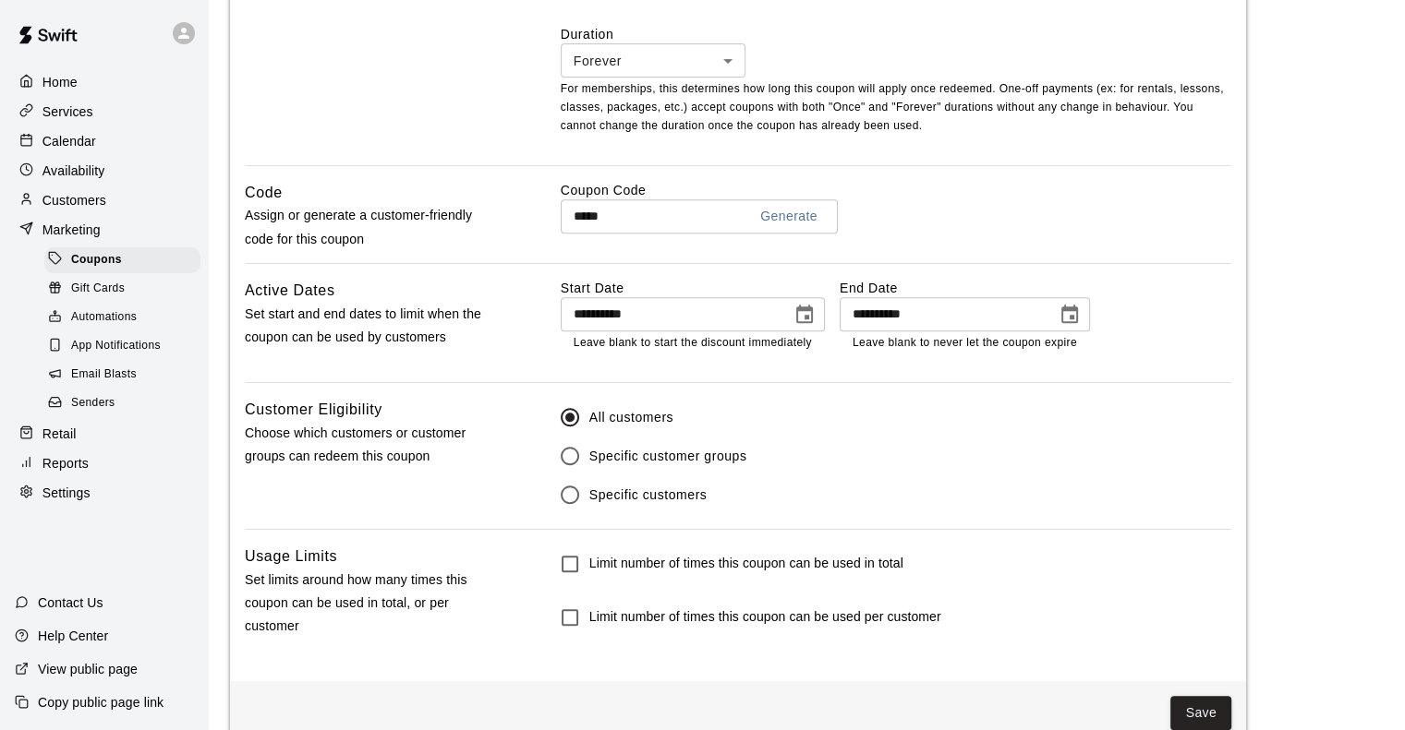
scroll to position [839, 0]
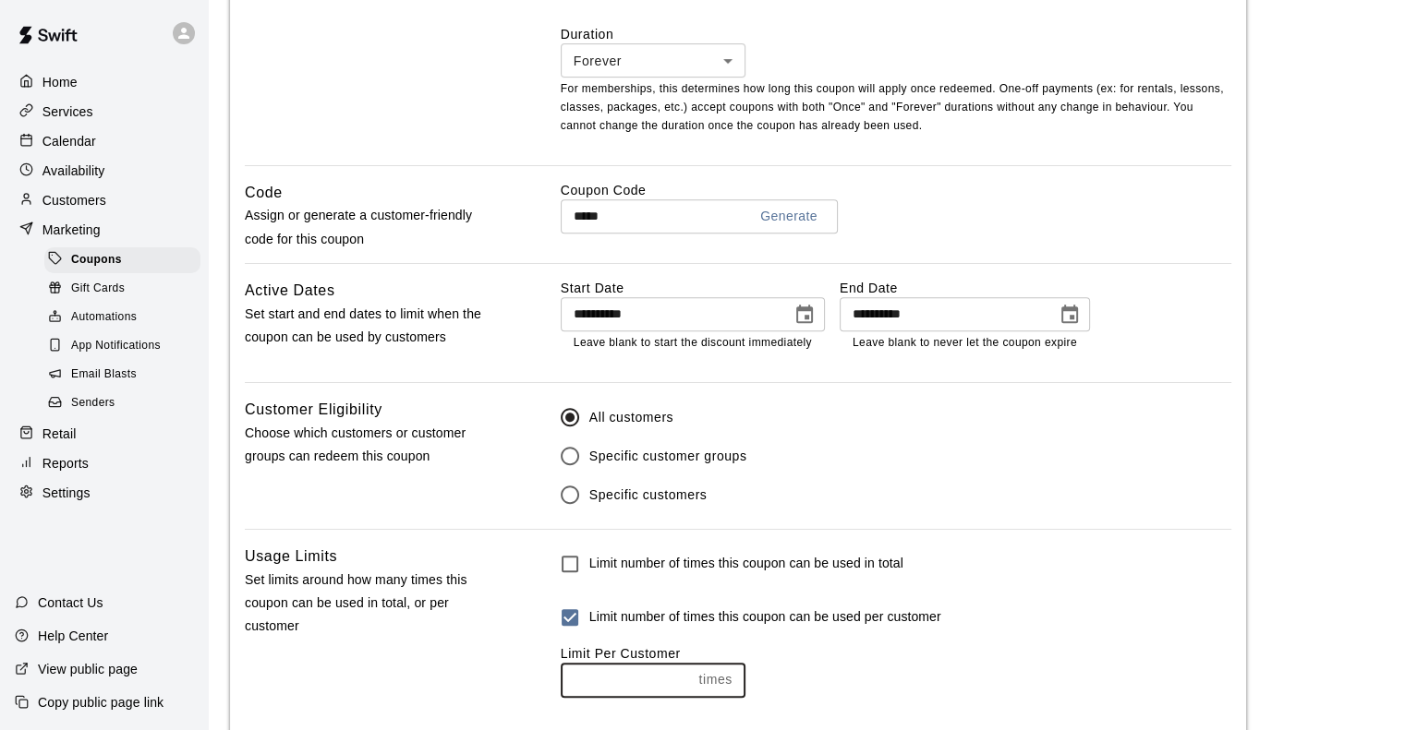
click at [595, 684] on input "number" at bounding box center [626, 680] width 131 height 34
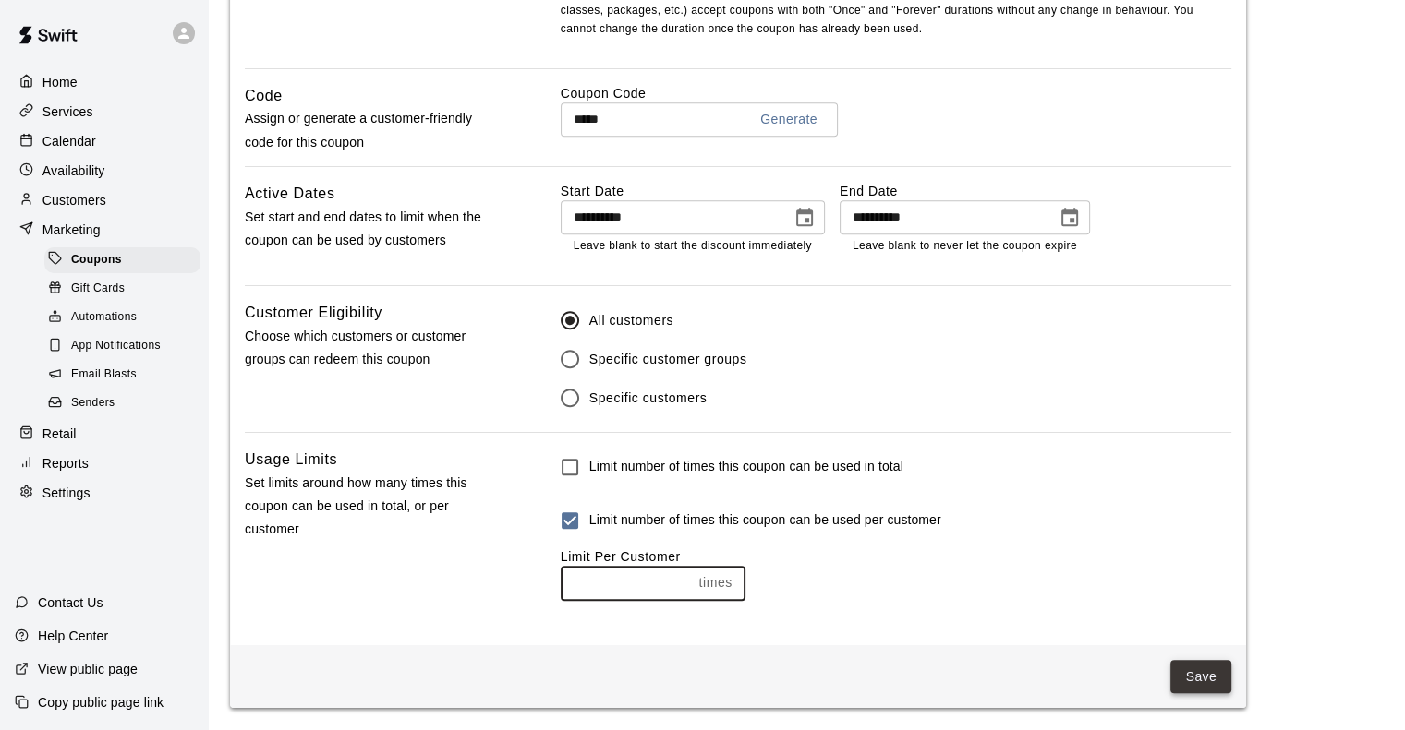
type input "**"
click at [1187, 670] on button "Save" at bounding box center [1200, 677] width 61 height 34
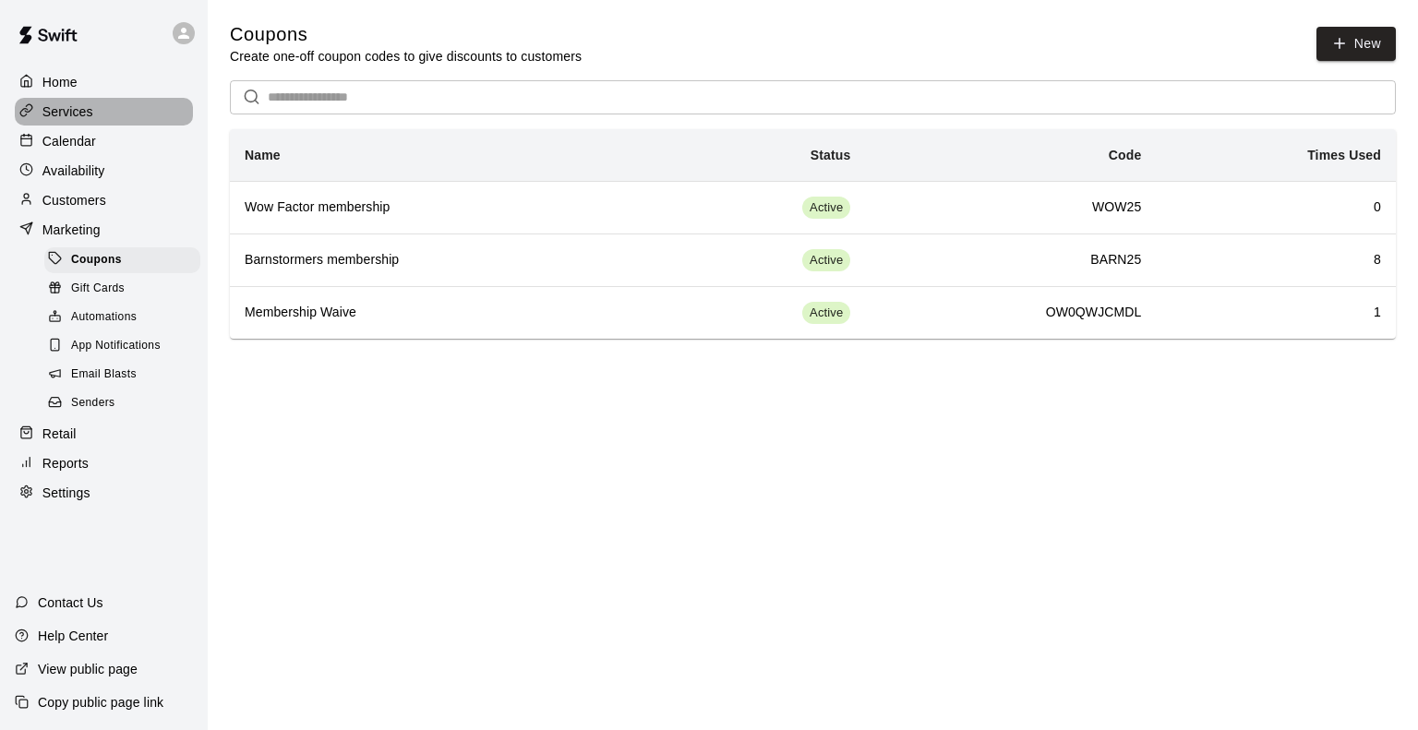
click at [75, 111] on p "Services" at bounding box center [67, 112] width 51 height 18
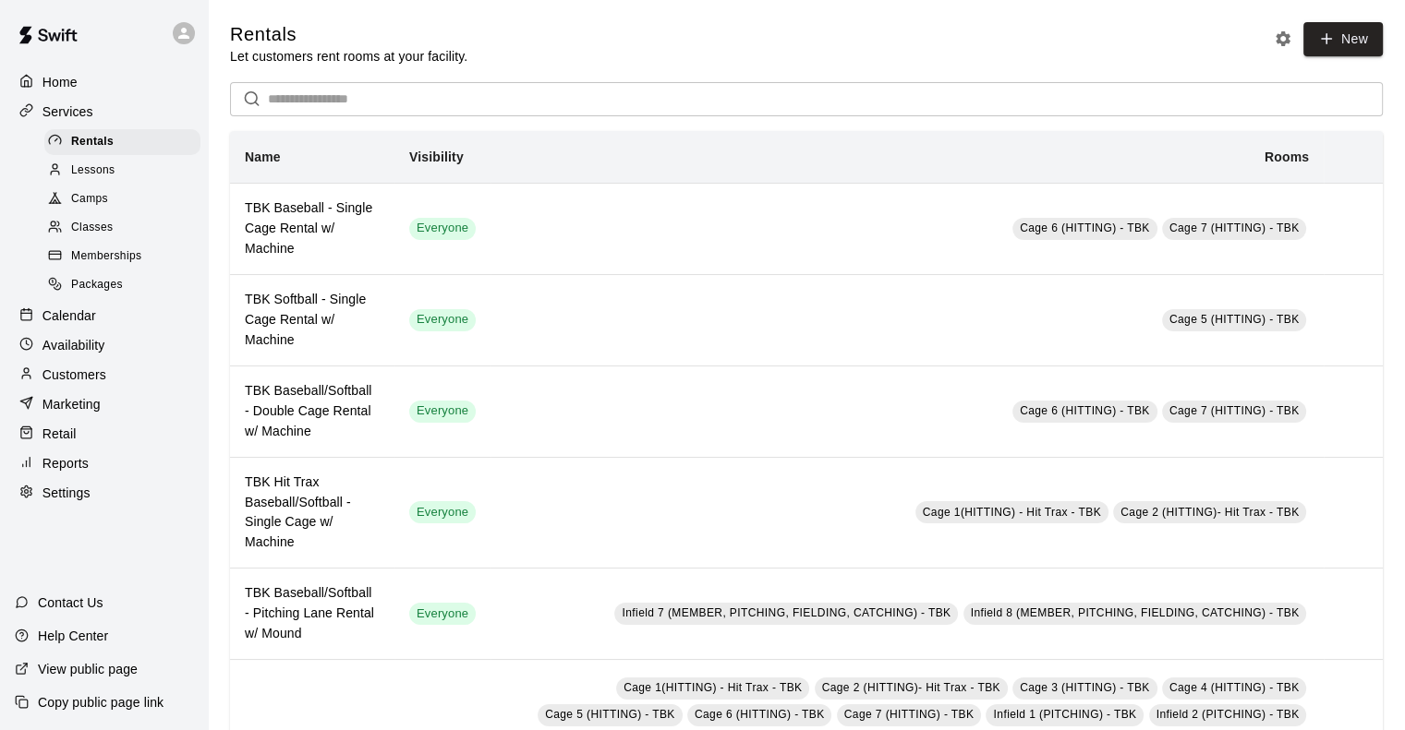
click at [132, 262] on span "Memberships" at bounding box center [106, 256] width 70 height 18
